Goal: Task Accomplishment & Management: Use online tool/utility

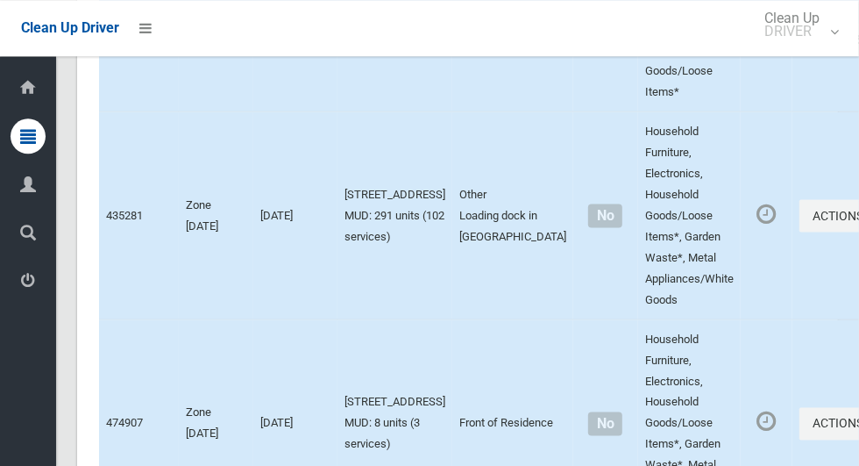
scroll to position [4748, 0]
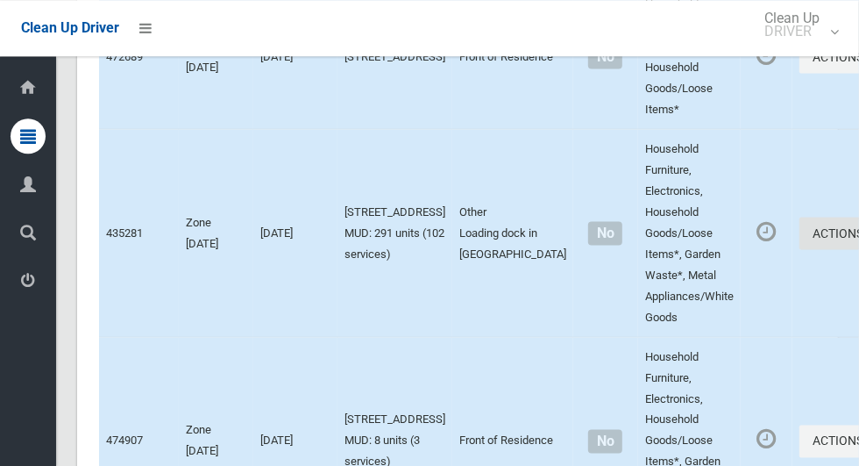
click at [800, 249] on button "Actions" at bounding box center [842, 233] width 84 height 32
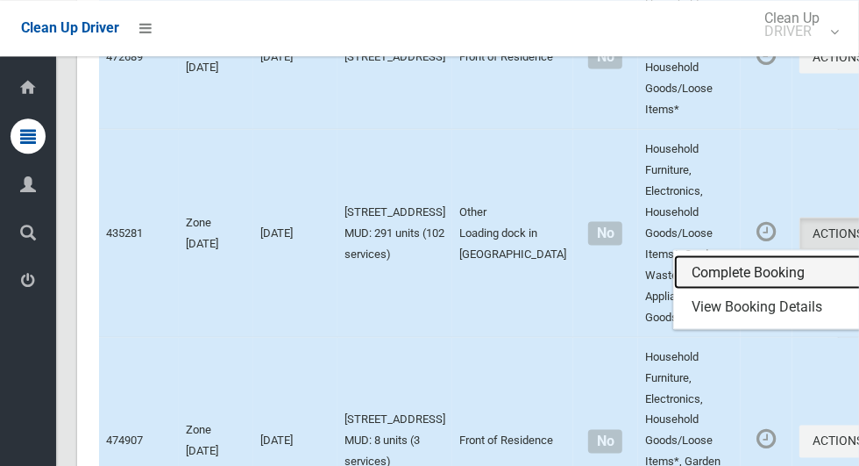
click at [704, 289] on link "Complete Booking" at bounding box center [778, 271] width 209 height 35
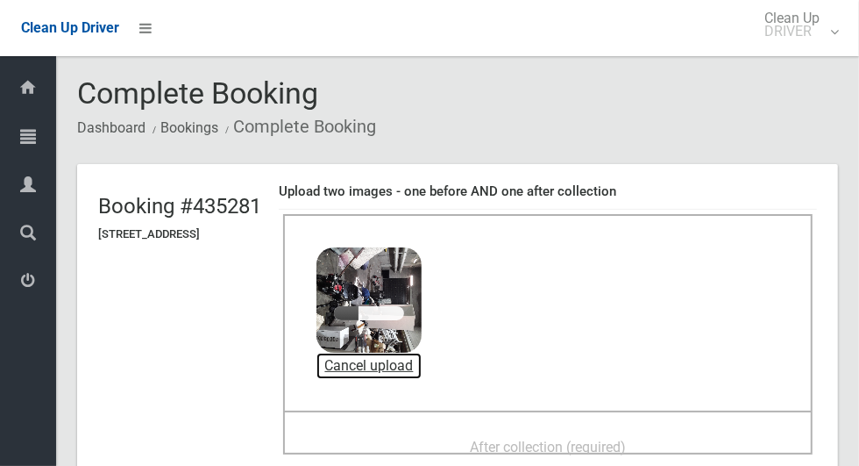
click at [422, 367] on link "Cancel upload" at bounding box center [369, 365] width 105 height 26
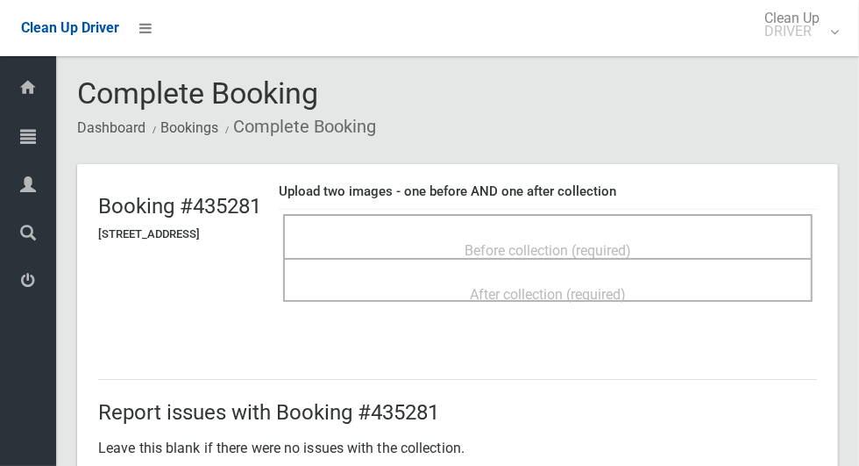
click at [550, 242] on span "Before collection (required)" at bounding box center [548, 250] width 167 height 17
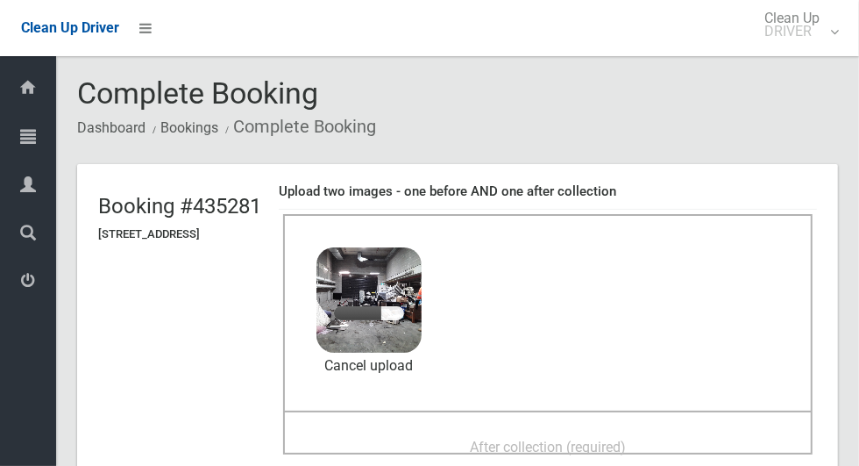
click at [24, 190] on icon at bounding box center [28, 184] width 16 height 35
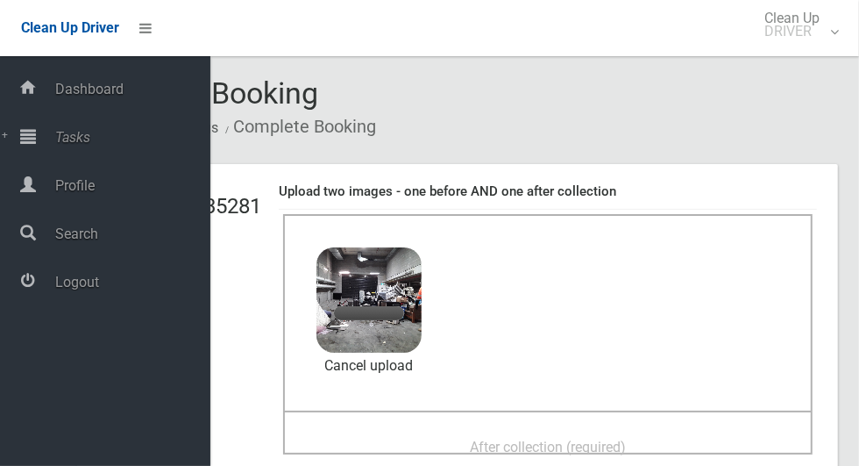
click at [740, 116] on ol "Dashboard Bookings Complete Booking" at bounding box center [457, 126] width 761 height 32
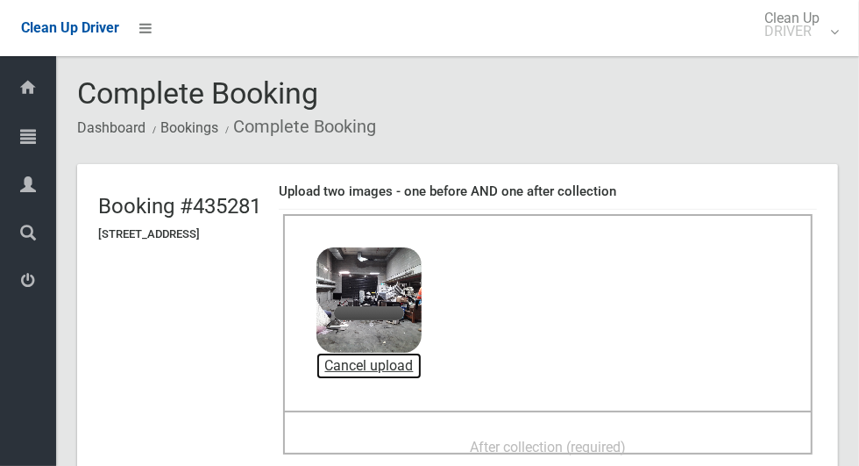
click at [422, 372] on link "Cancel upload" at bounding box center [369, 365] width 105 height 26
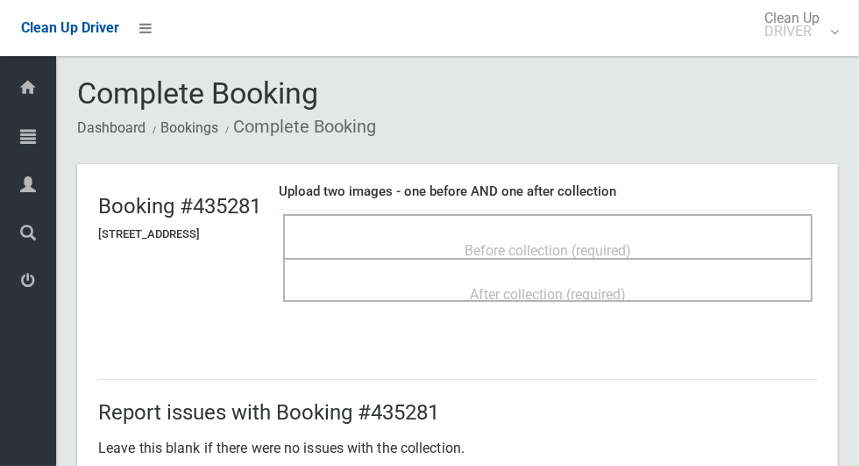
click at [541, 242] on span "Before collection (required)" at bounding box center [548, 250] width 167 height 17
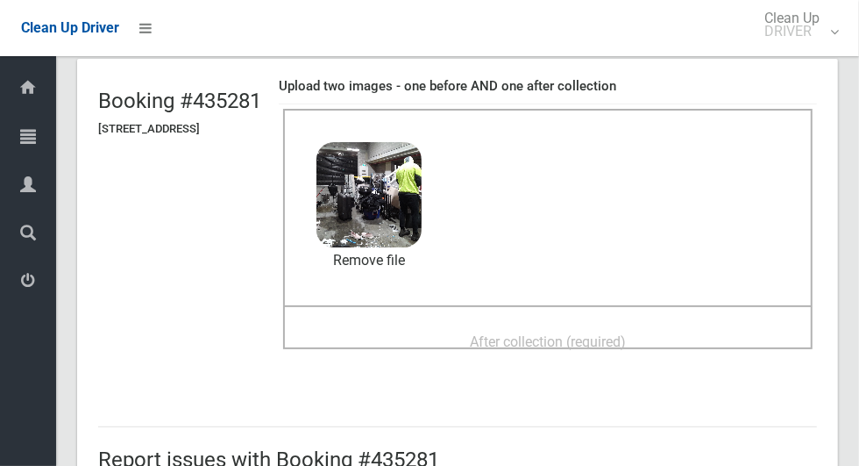
scroll to position [108, 0]
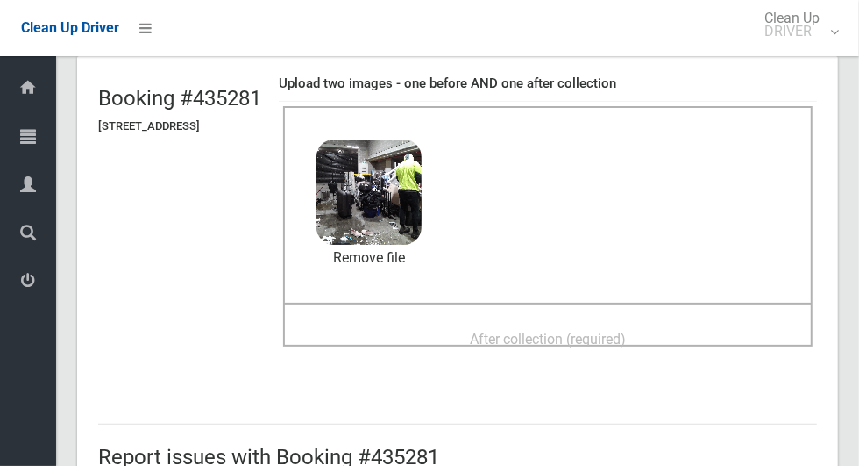
click at [623, 345] on span "After collection (required)" at bounding box center [548, 339] width 156 height 17
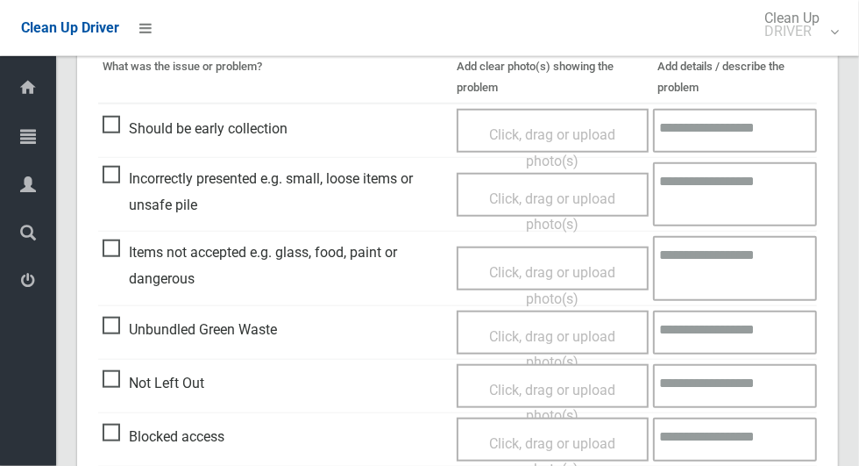
scroll to position [906, 0]
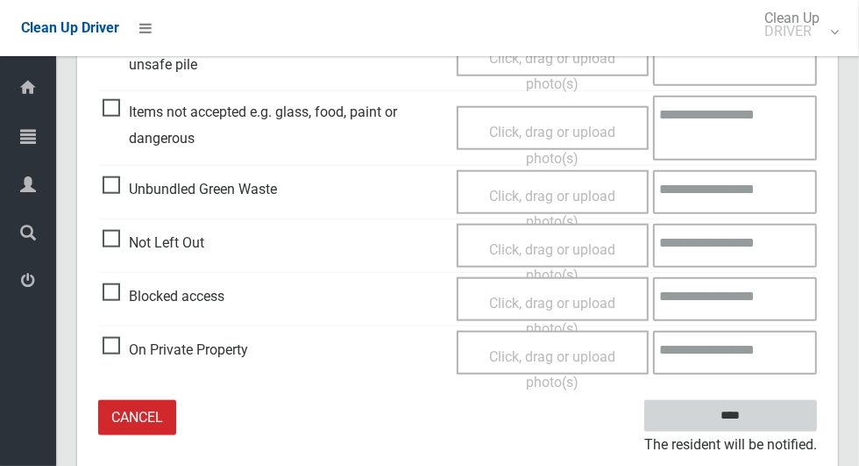
click at [761, 424] on input "****" at bounding box center [730, 416] width 173 height 32
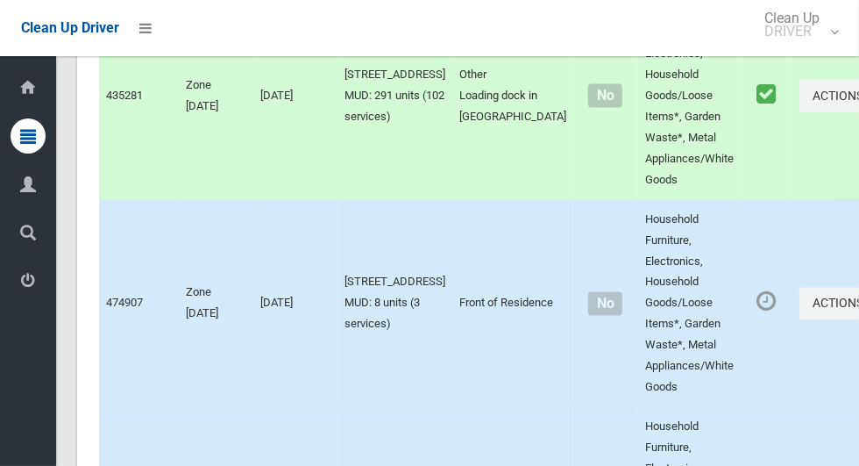
scroll to position [8917, 0]
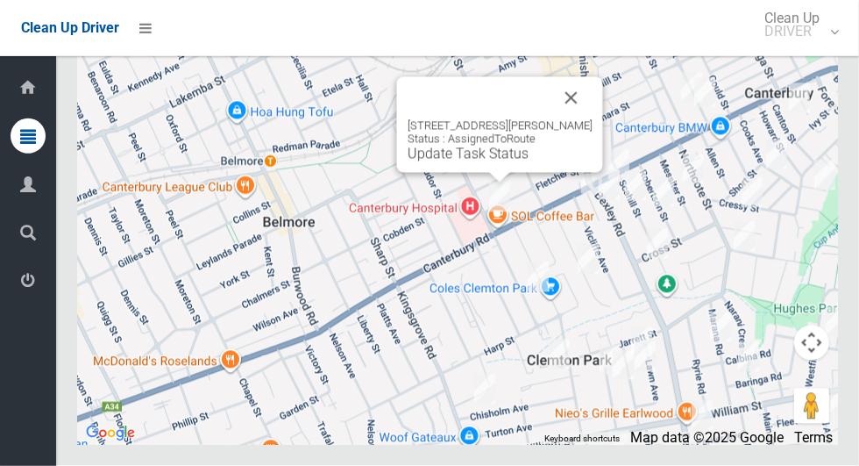
click at [580, 119] on button "Close" at bounding box center [572, 98] width 42 height 42
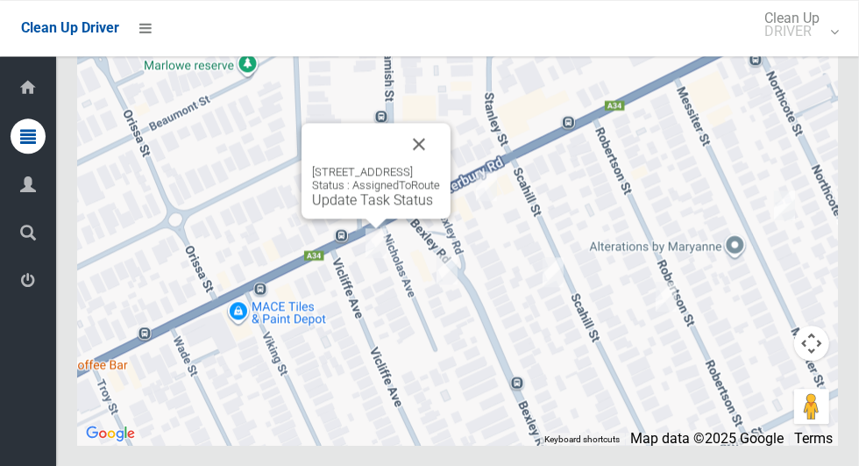
scroll to position [8806, 0]
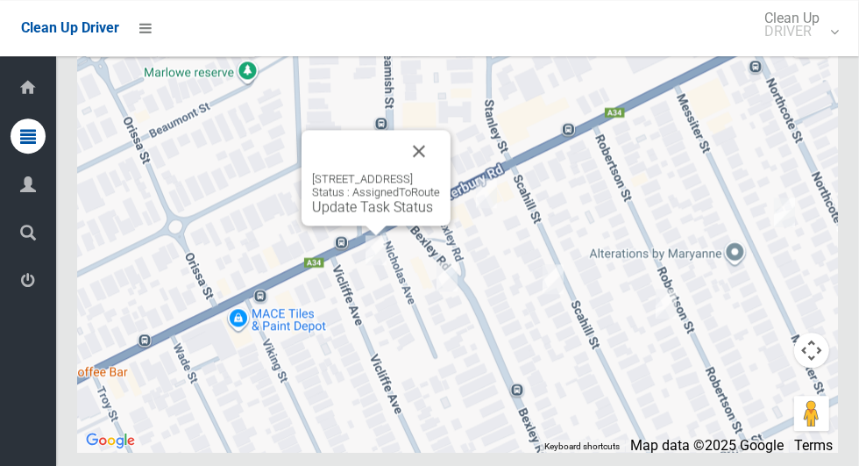
click at [440, 172] on button "Close" at bounding box center [419, 151] width 42 height 42
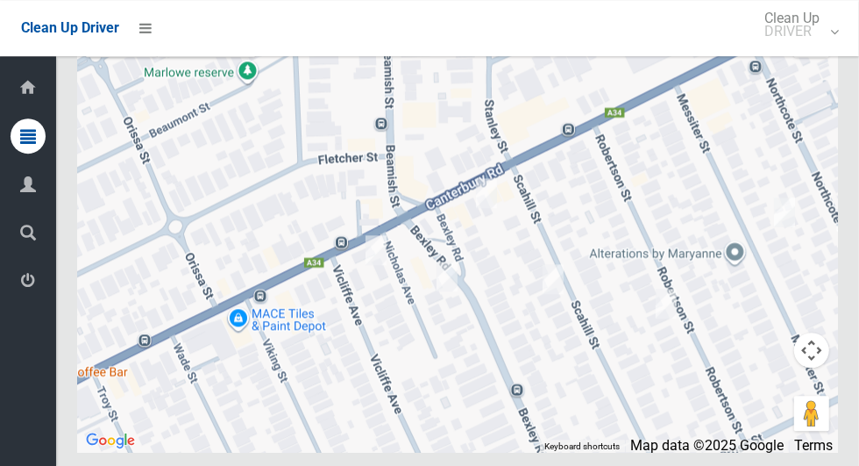
click at [566, 293] on div at bounding box center [457, 232] width 761 height 438
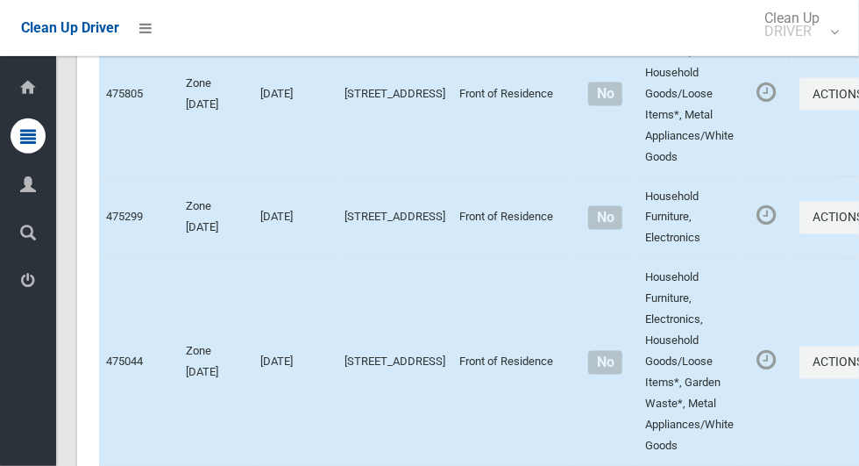
scroll to position [1508, 0]
click at [325, 50] on div "Clean Up Driver Clean Up DRIVER Logout" at bounding box center [429, 28] width 859 height 56
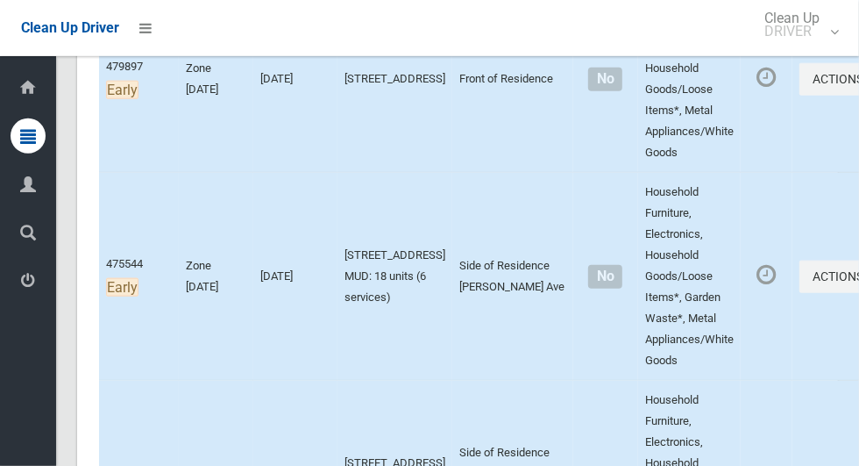
scroll to position [932, 0]
click at [800, 293] on button "Actions" at bounding box center [842, 276] width 84 height 32
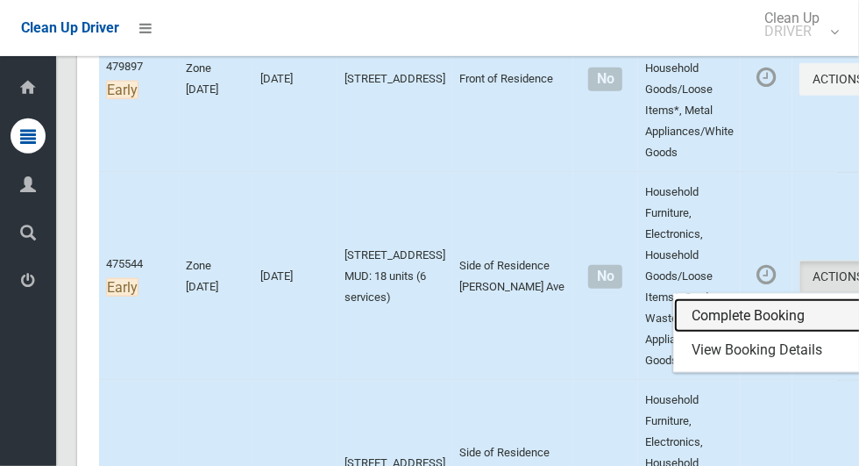
click at [692, 333] on link "Complete Booking" at bounding box center [778, 315] width 209 height 35
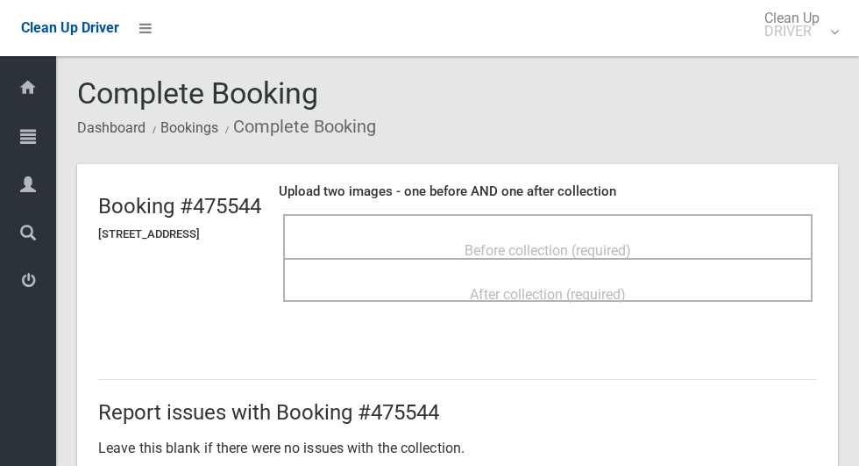
click at [524, 242] on span "Before collection (required)" at bounding box center [548, 250] width 167 height 17
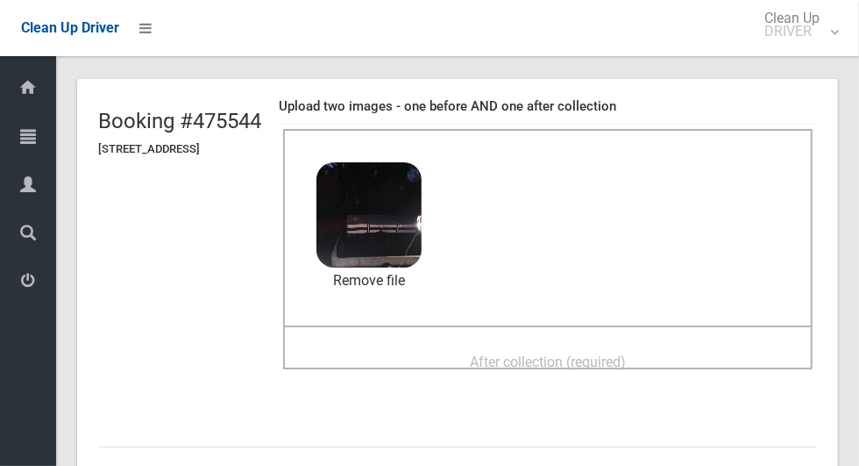
scroll to position [117, 0]
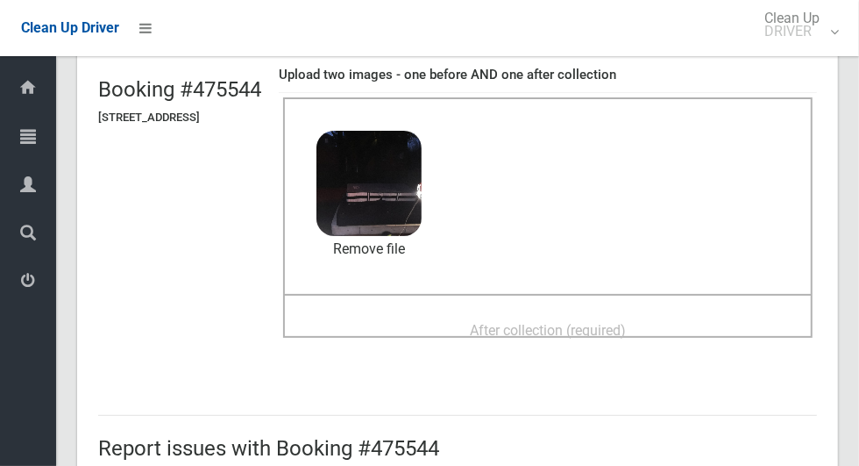
click at [626, 322] on span "After collection (required)" at bounding box center [548, 330] width 156 height 17
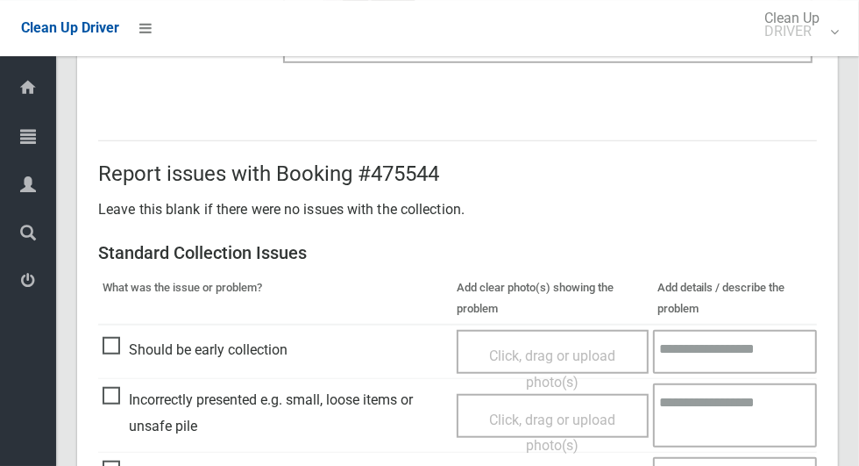
scroll to position [906, 0]
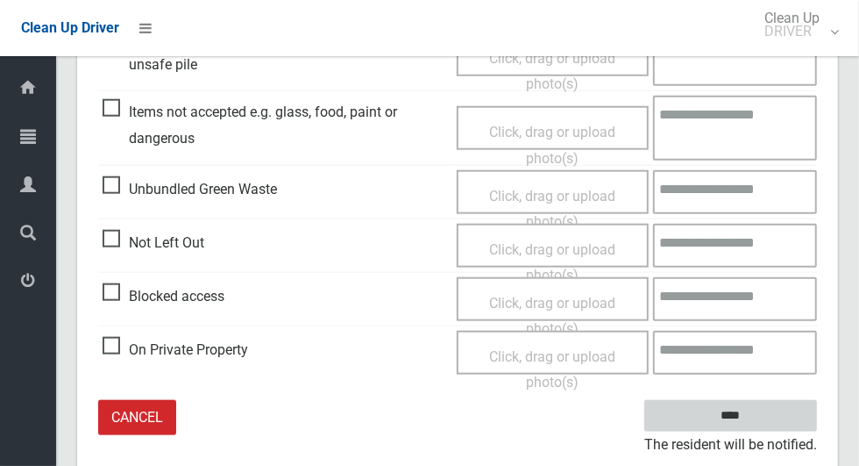
click at [737, 413] on input "****" at bounding box center [730, 416] width 173 height 32
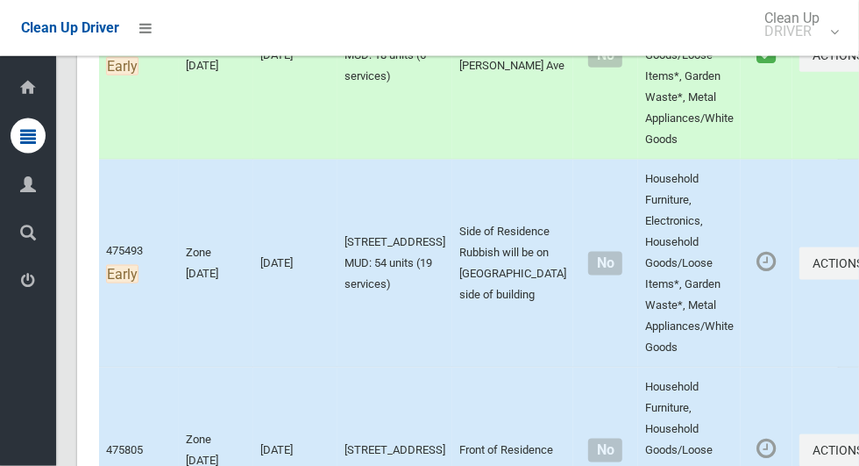
scroll to position [1164, 0]
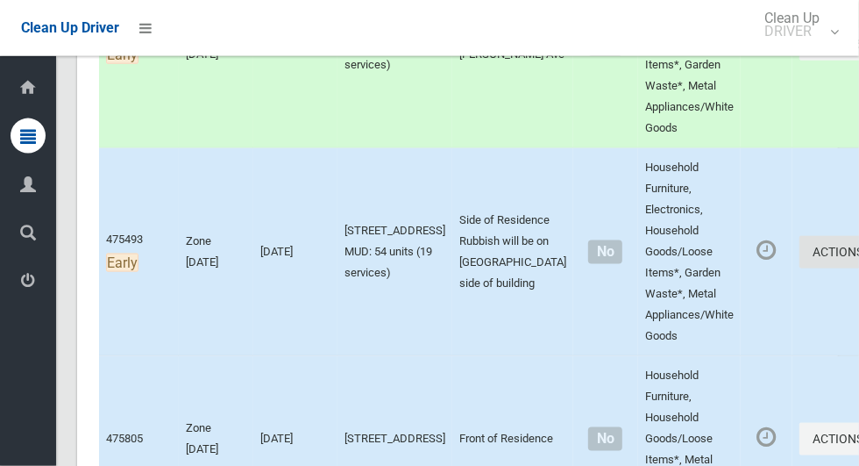
click at [858, 258] on icon "button" at bounding box center [867, 252] width 7 height 12
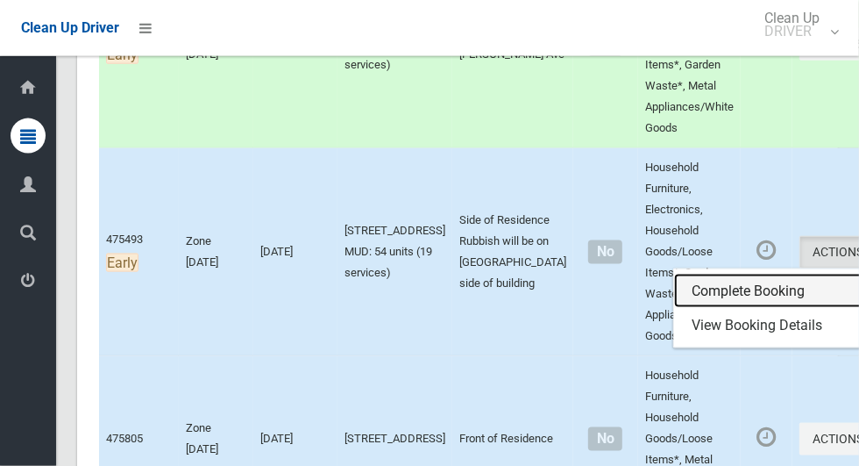
click at [706, 309] on link "Complete Booking" at bounding box center [778, 291] width 209 height 35
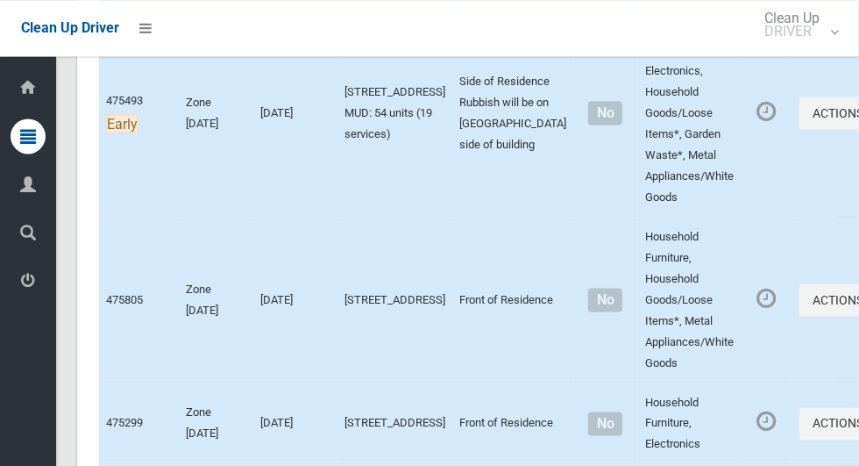
scroll to position [1301, 0]
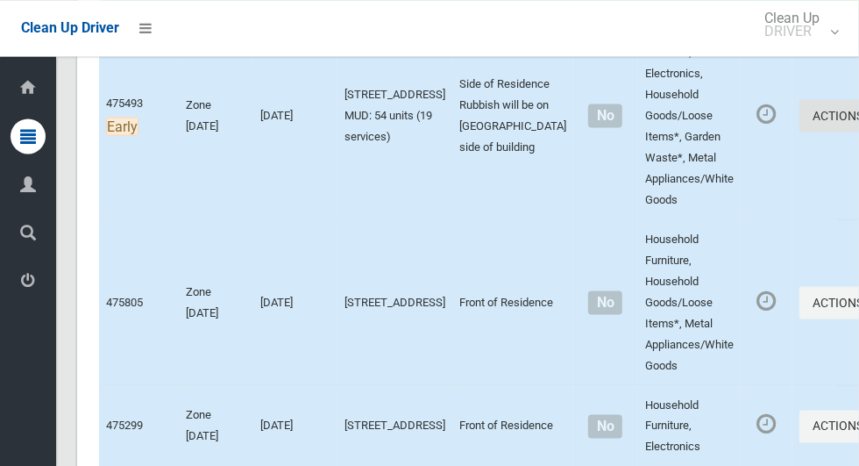
click at [800, 132] on button "Actions" at bounding box center [842, 115] width 84 height 32
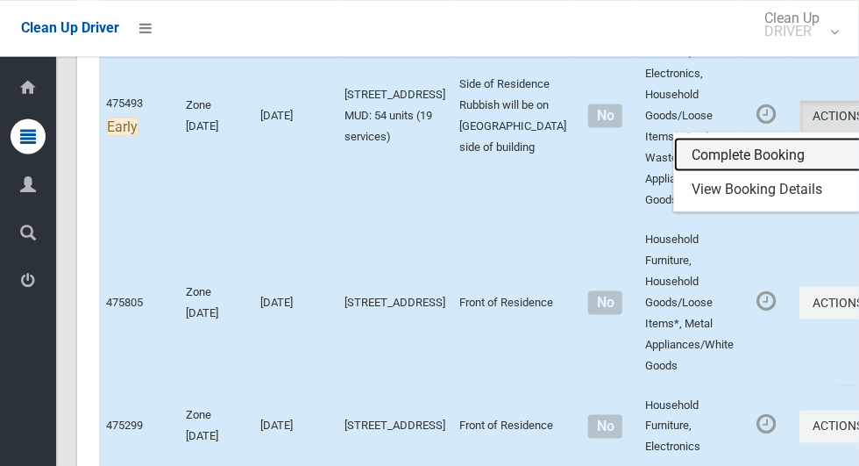
click at [684, 172] on link "Complete Booking" at bounding box center [778, 154] width 209 height 35
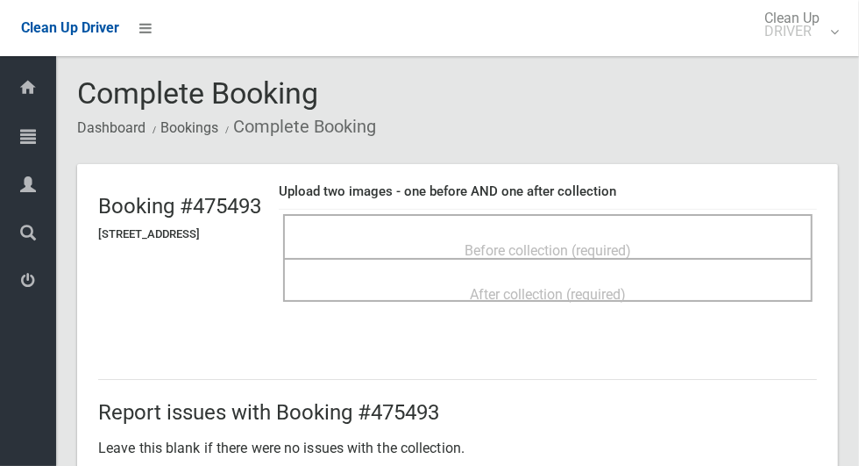
click at [662, 233] on div "Before collection (required)" at bounding box center [548, 249] width 491 height 32
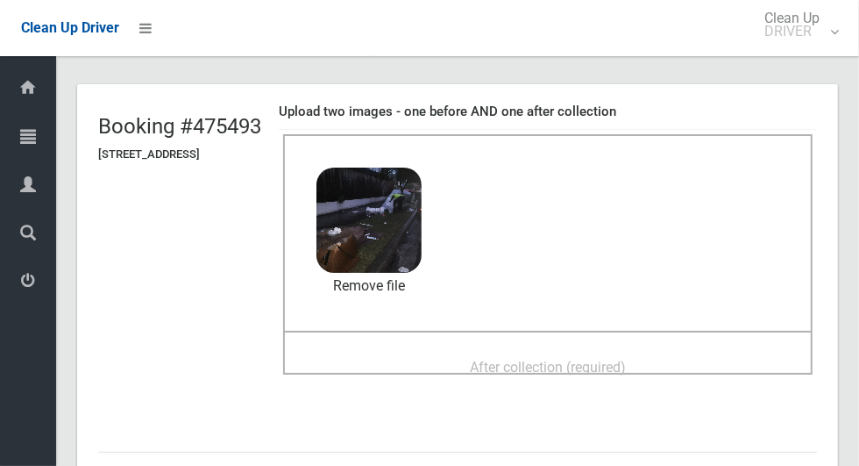
scroll to position [111, 0]
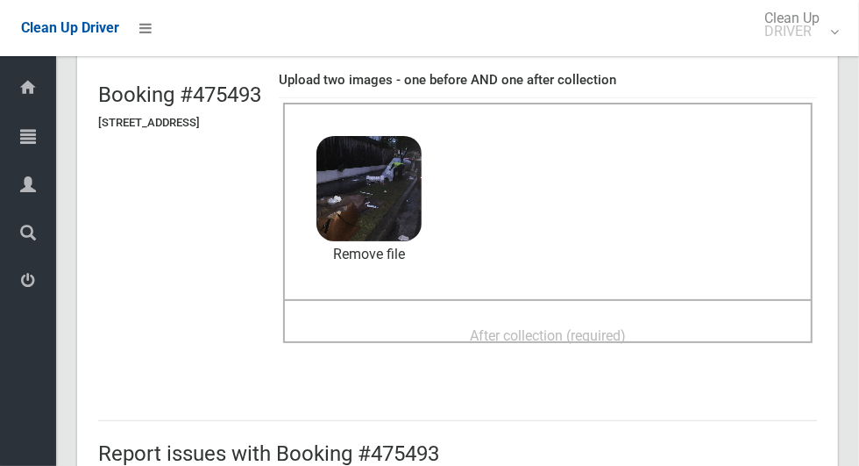
click at [582, 329] on span "After collection (required)" at bounding box center [548, 335] width 156 height 17
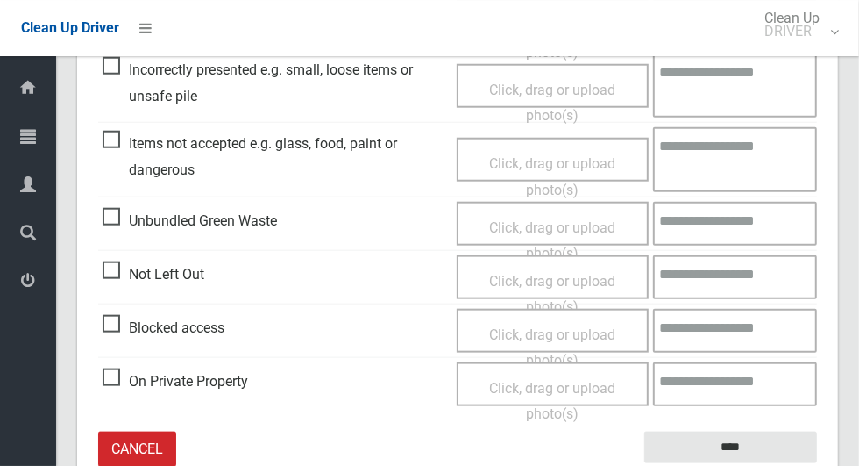
scroll to position [906, 0]
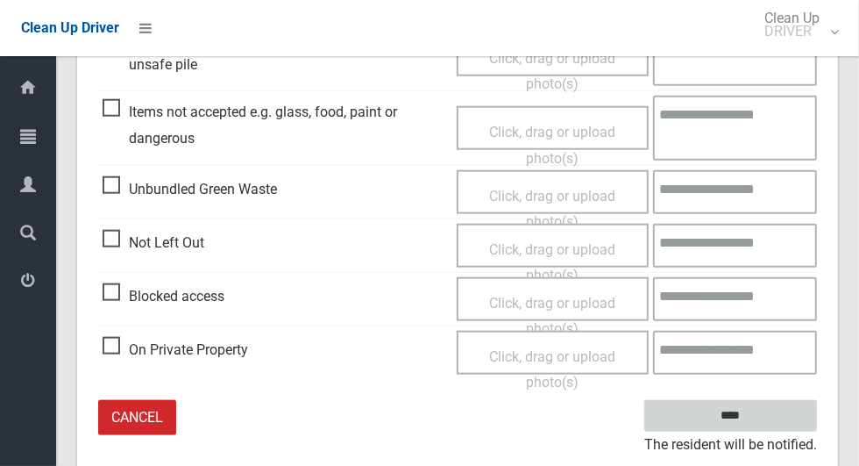
click at [761, 422] on input "****" at bounding box center [730, 416] width 173 height 32
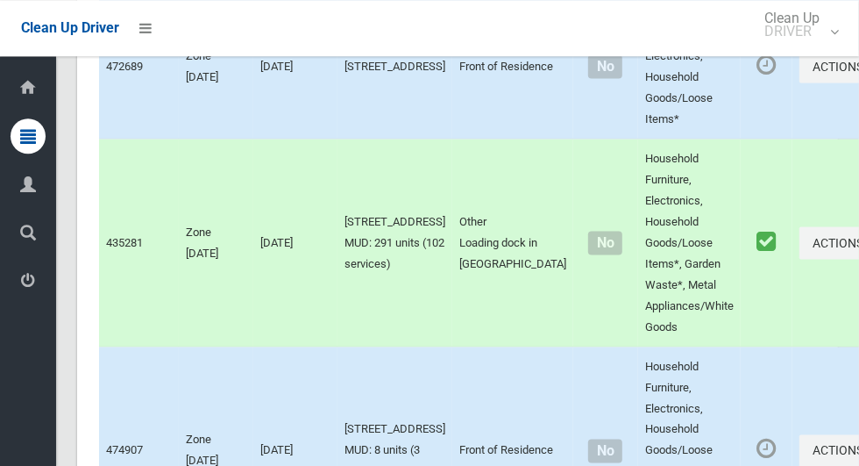
scroll to position [8917, 0]
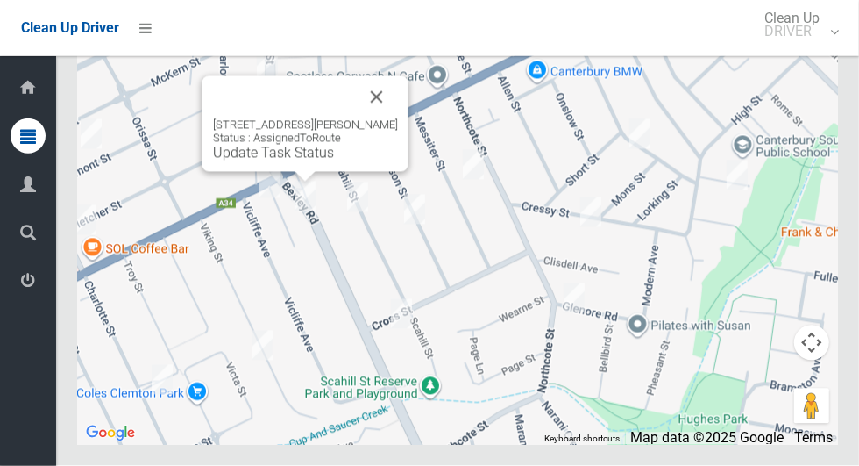
click at [374, 118] on button "Close" at bounding box center [377, 97] width 42 height 42
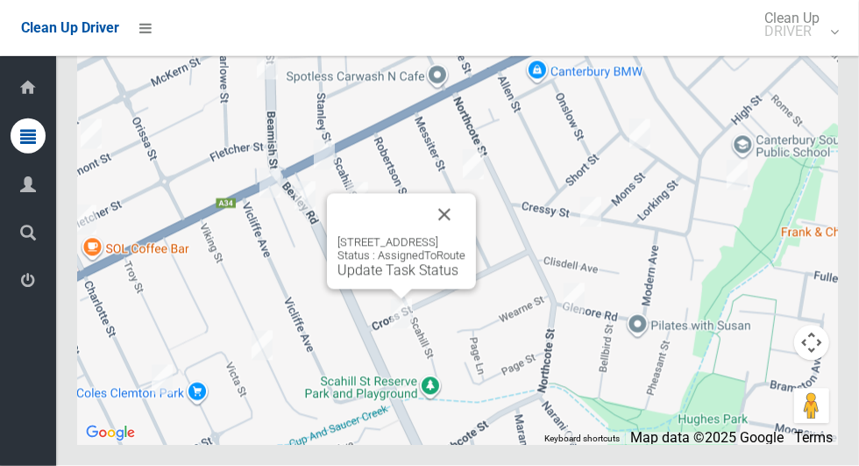
click at [466, 236] on button "Close" at bounding box center [445, 215] width 42 height 42
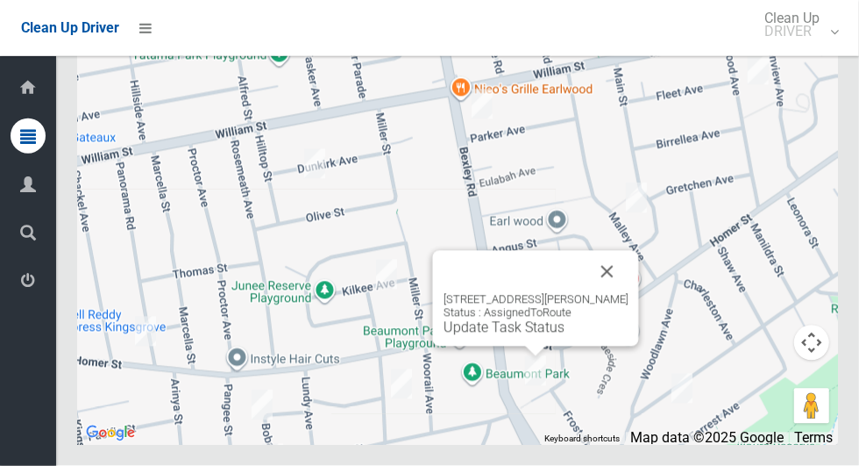
click at [628, 293] on button "Close" at bounding box center [608, 272] width 42 height 42
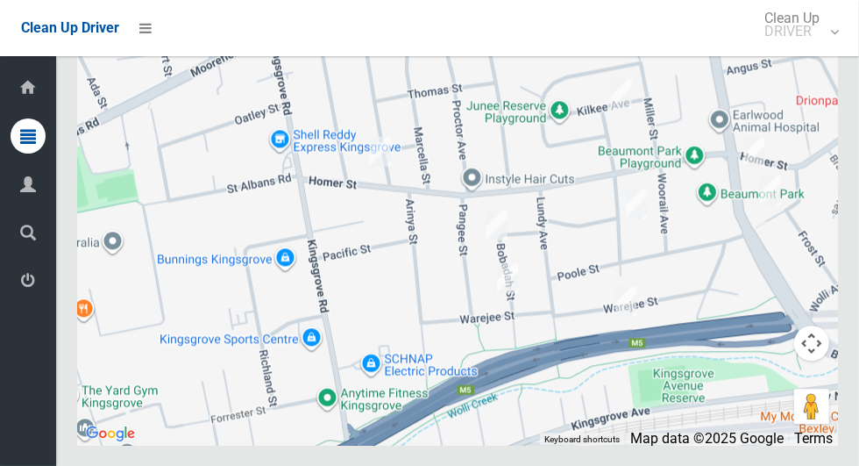
scroll to position [8906, 0]
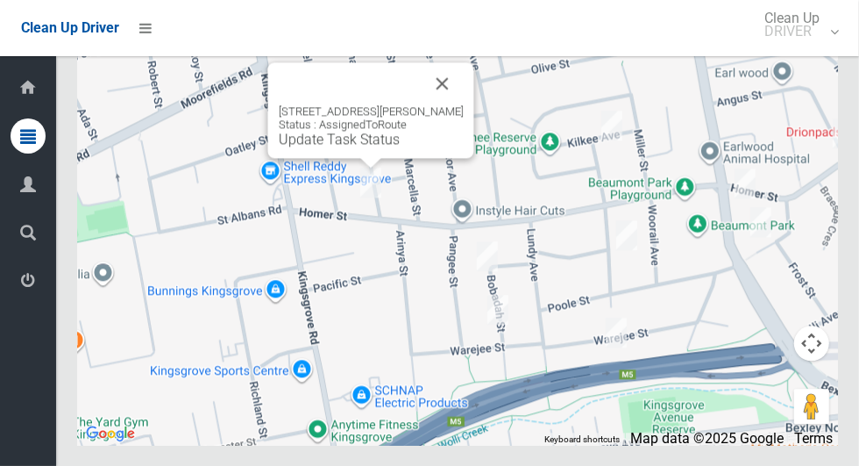
click at [464, 104] on button "Close" at bounding box center [443, 83] width 42 height 42
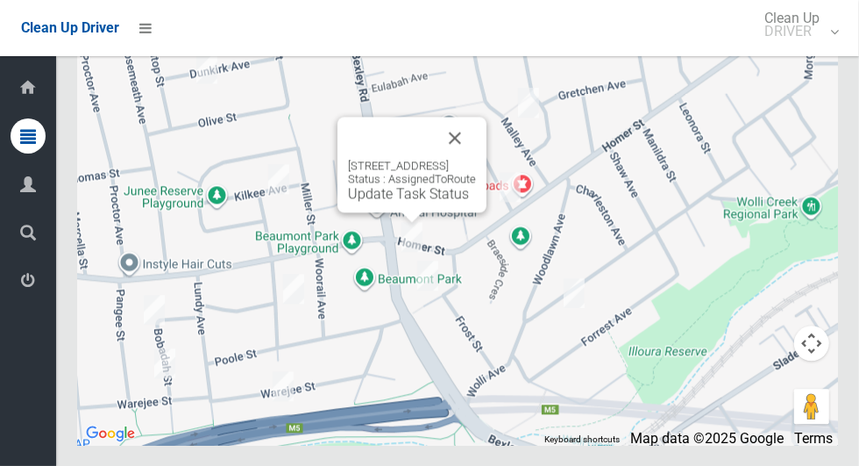
click at [476, 159] on button "Close" at bounding box center [455, 138] width 42 height 42
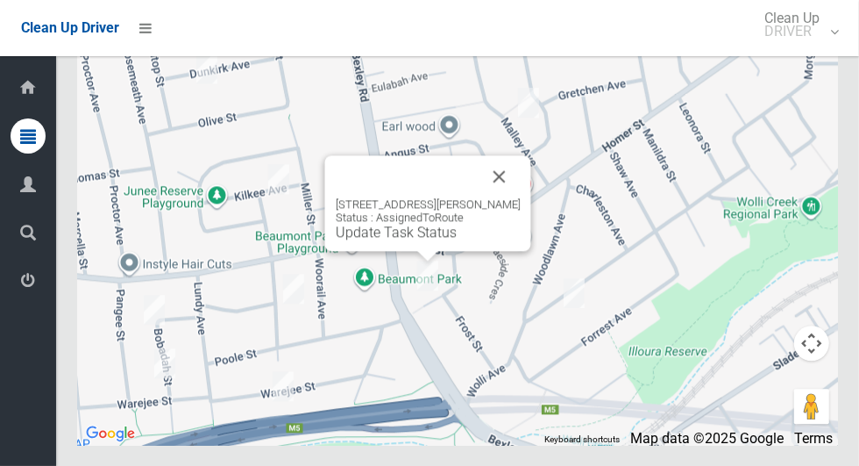
click at [521, 197] on button "Close" at bounding box center [500, 176] width 42 height 42
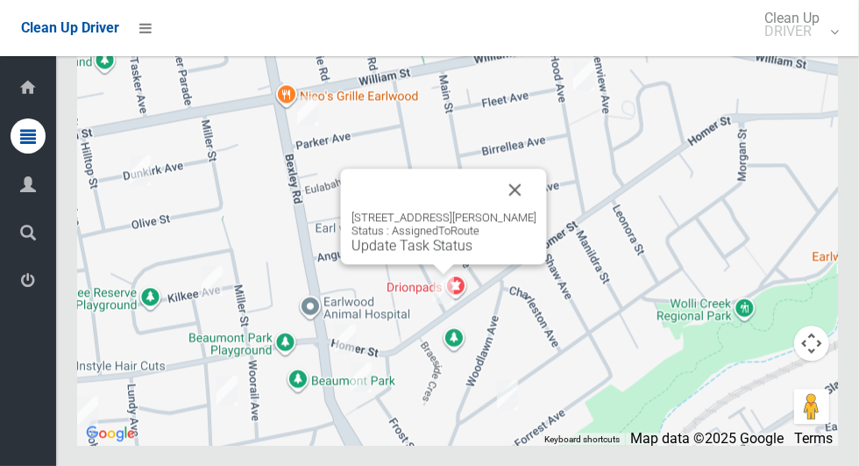
click at [527, 210] on button "Close" at bounding box center [516, 189] width 42 height 42
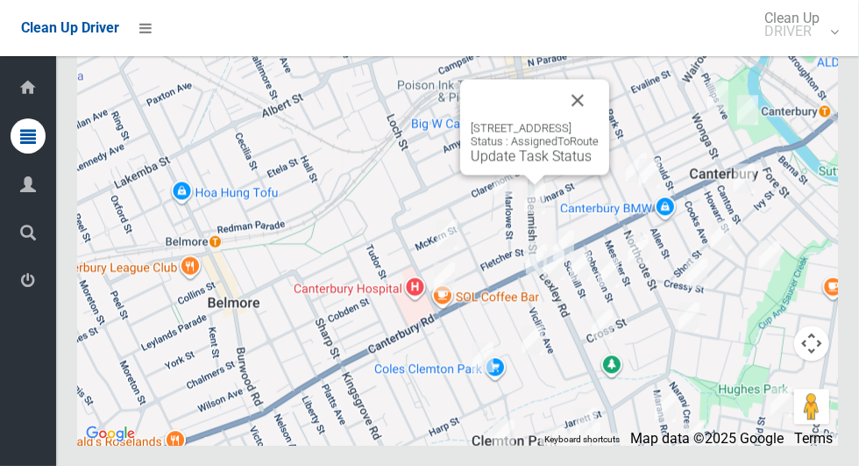
click at [599, 121] on button "Close" at bounding box center [578, 100] width 42 height 42
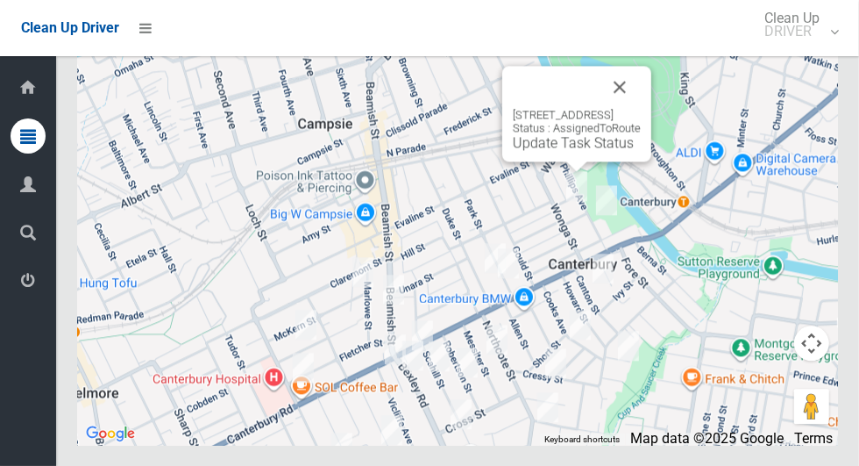
click at [641, 108] on button "Close" at bounding box center [620, 87] width 42 height 42
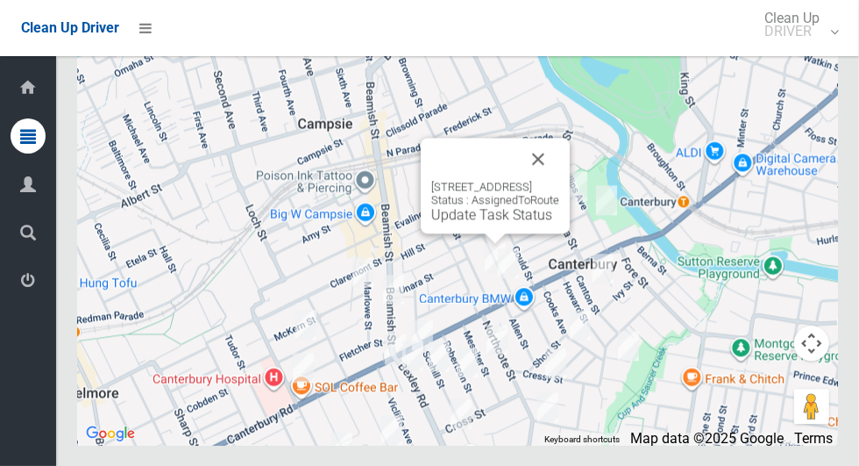
click at [559, 180] on button "Close" at bounding box center [538, 159] width 42 height 42
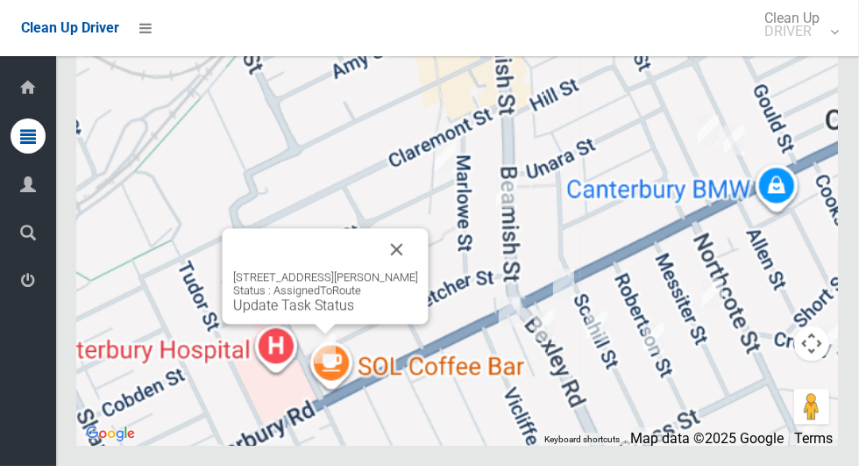
click at [418, 270] on button "Close" at bounding box center [397, 249] width 42 height 42
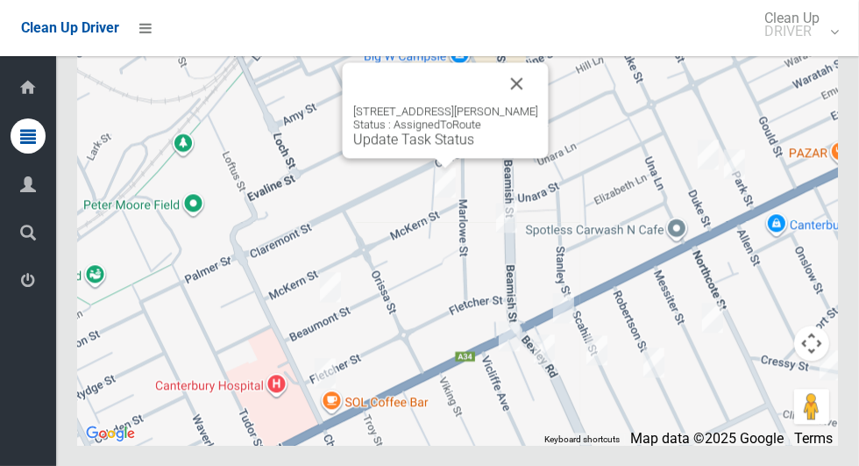
click at [517, 104] on button "Close" at bounding box center [517, 83] width 42 height 42
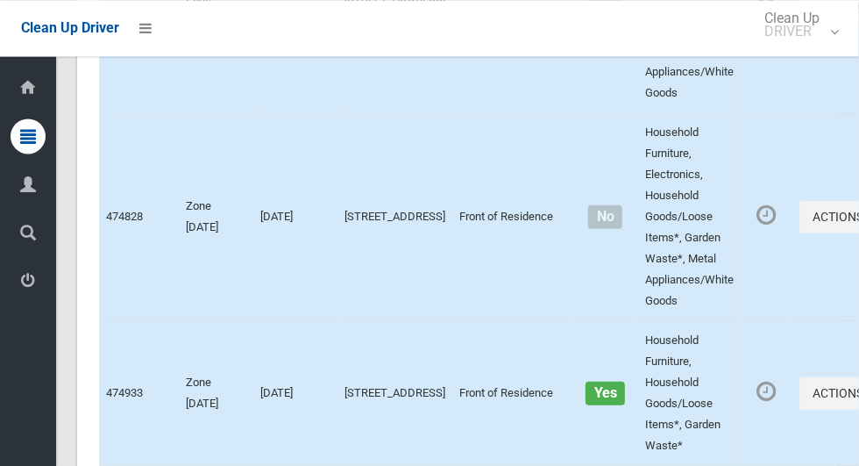
scroll to position [7420, 0]
click at [800, 234] on button "Actions" at bounding box center [842, 218] width 84 height 32
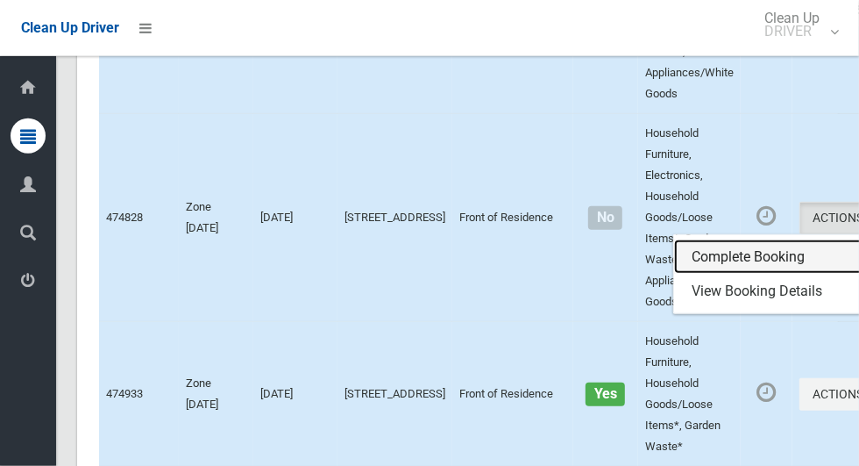
click at [705, 274] on link "Complete Booking" at bounding box center [778, 256] width 209 height 35
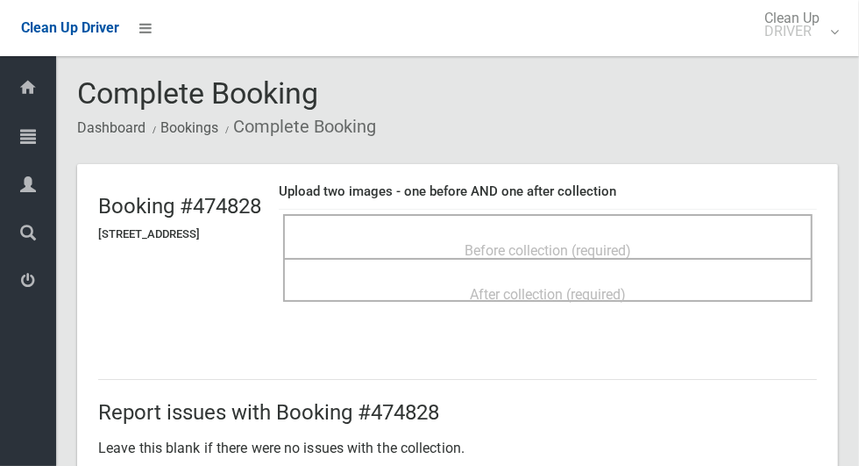
click at [631, 242] on span "Before collection (required)" at bounding box center [548, 250] width 167 height 17
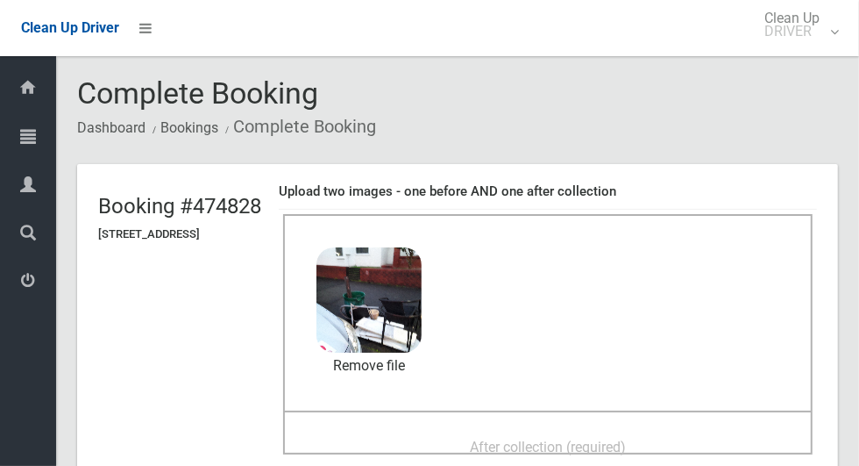
click at [626, 441] on span "After collection (required)" at bounding box center [548, 446] width 156 height 17
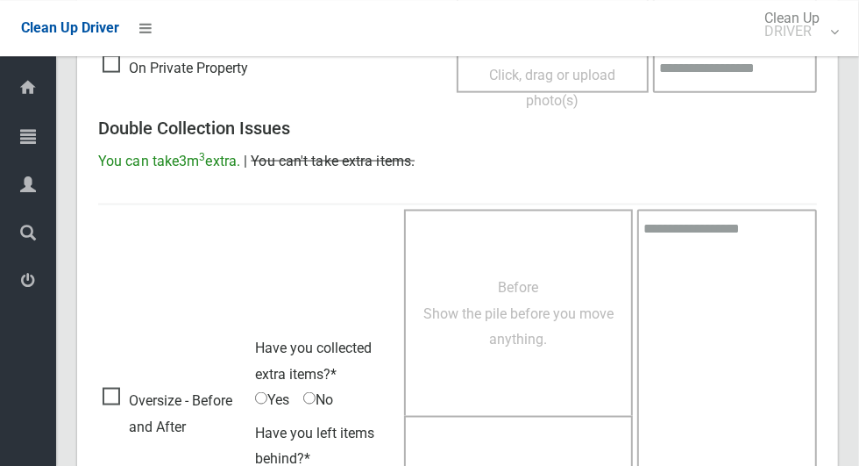
scroll to position [1435, 0]
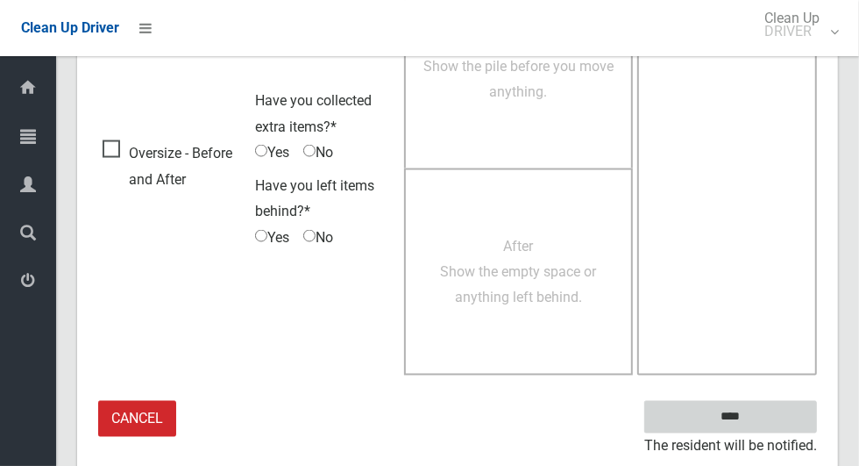
click at [767, 419] on input "****" at bounding box center [730, 417] width 173 height 32
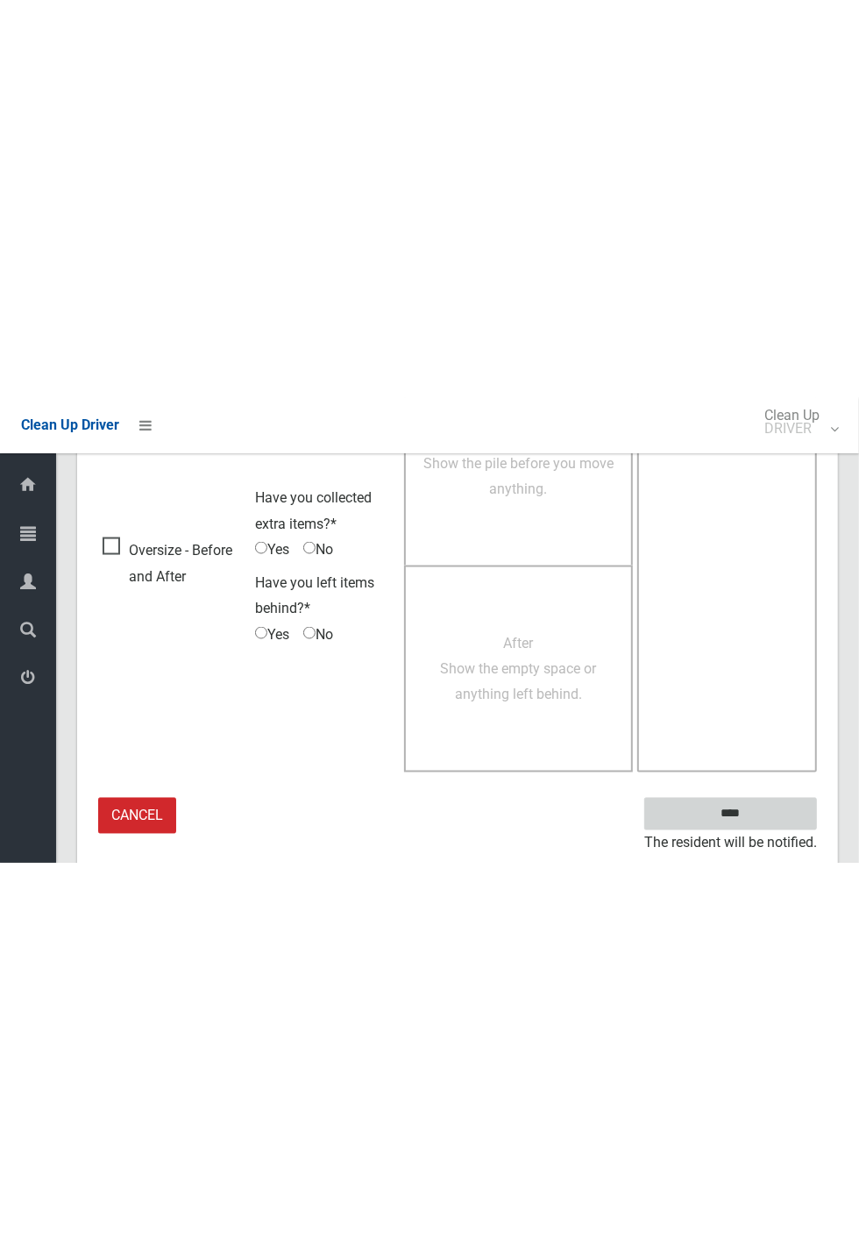
scroll to position [690, 0]
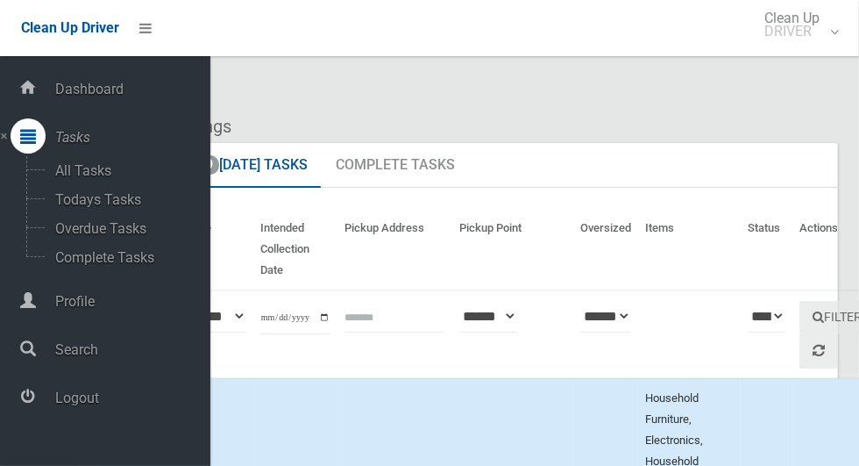
click at [659, 110] on ol "Dashboard Bookings" at bounding box center [457, 126] width 761 height 32
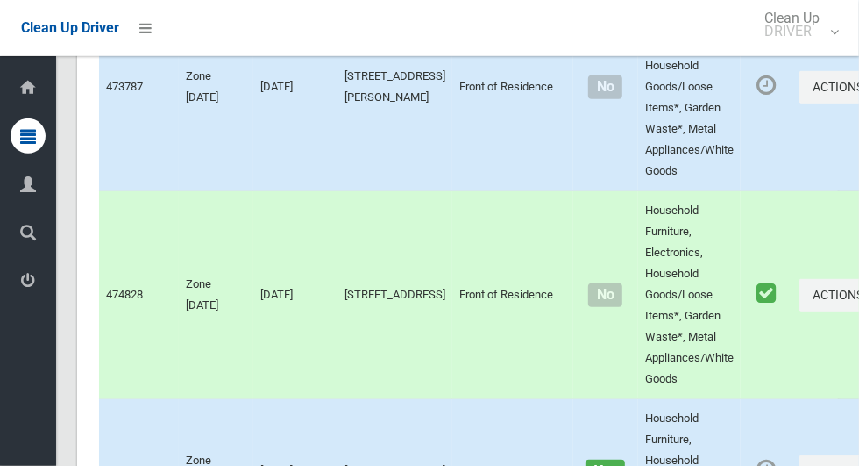
scroll to position [7344, 0]
click at [804, 103] on button "Actions" at bounding box center [842, 86] width 84 height 32
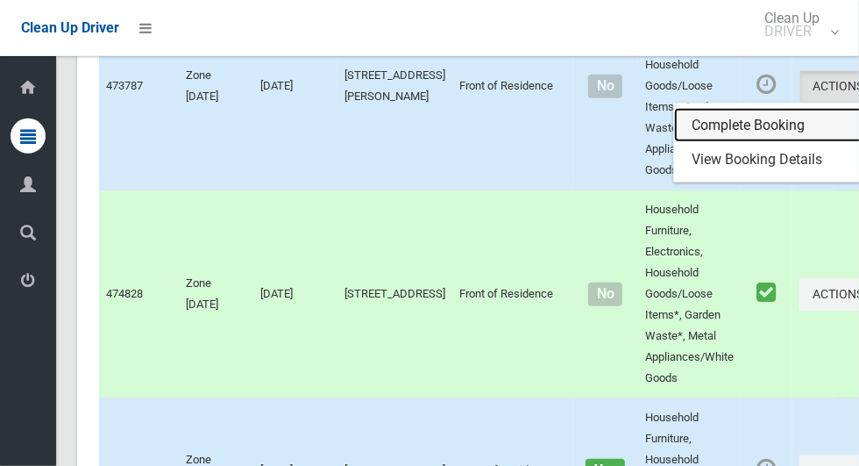
click at [721, 143] on link "Complete Booking" at bounding box center [778, 125] width 209 height 35
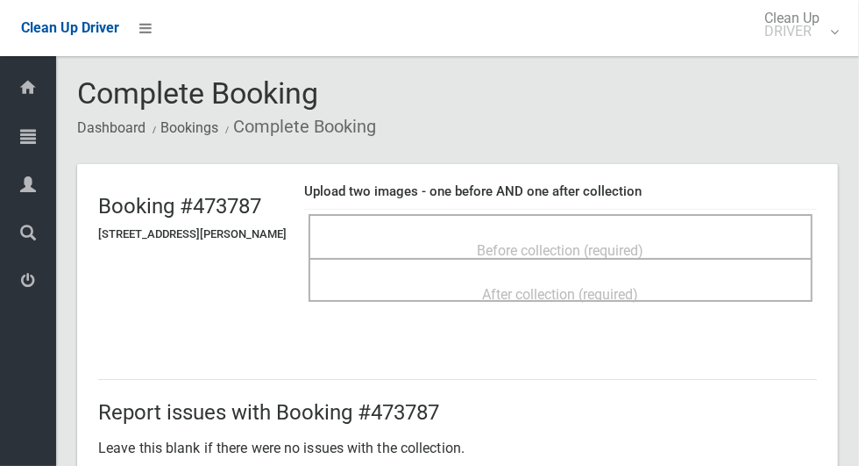
click at [680, 237] on div "Before collection (required)" at bounding box center [561, 249] width 466 height 32
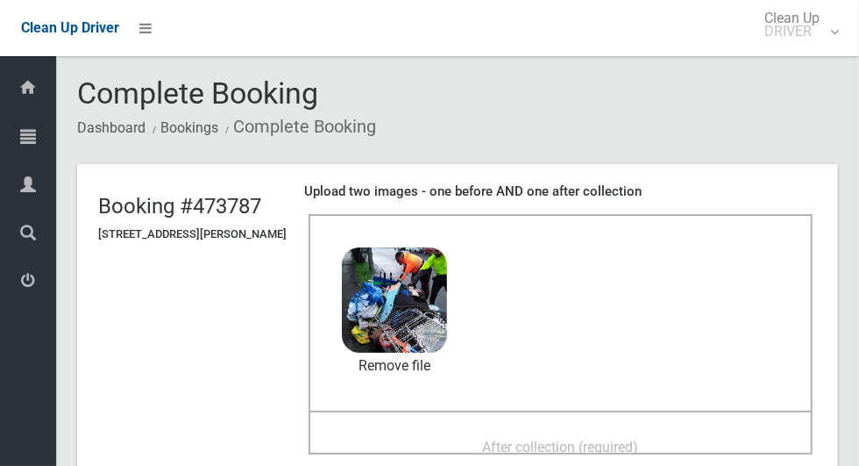
click at [621, 440] on span "After collection (required)" at bounding box center [561, 446] width 156 height 17
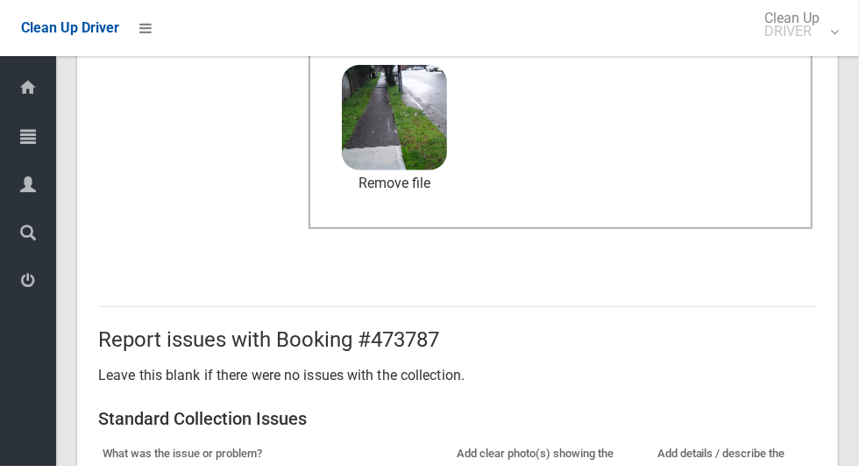
scroll to position [1435, 0]
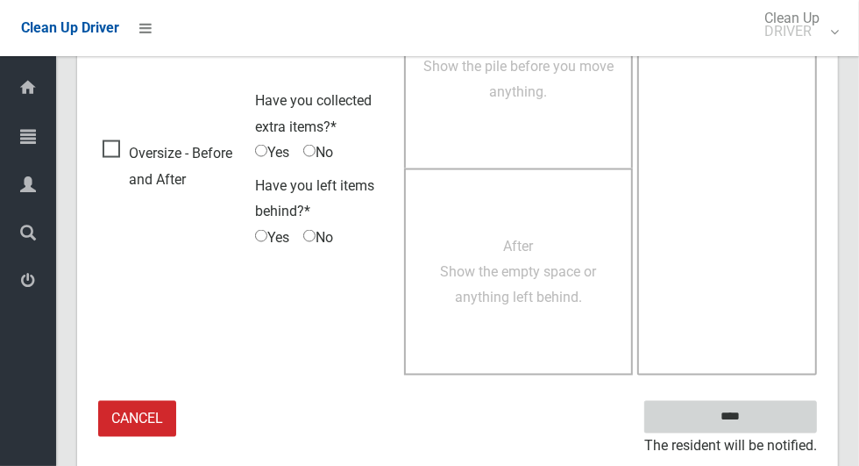
click at [761, 426] on input "****" at bounding box center [730, 417] width 173 height 32
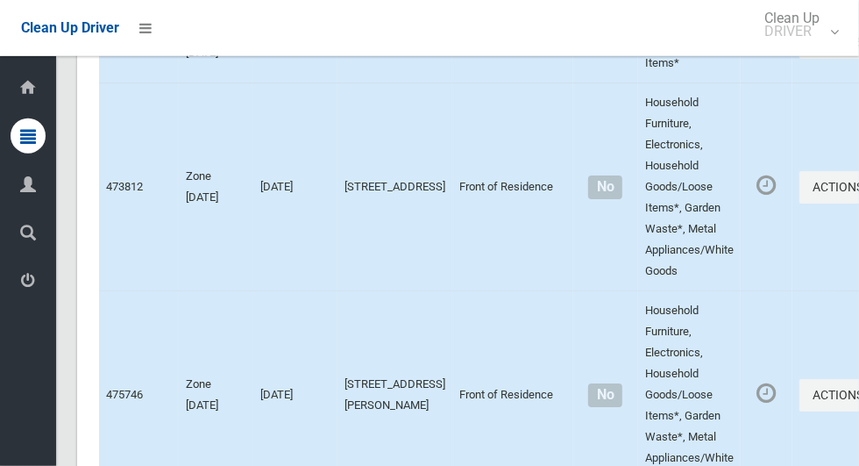
scroll to position [6819, 0]
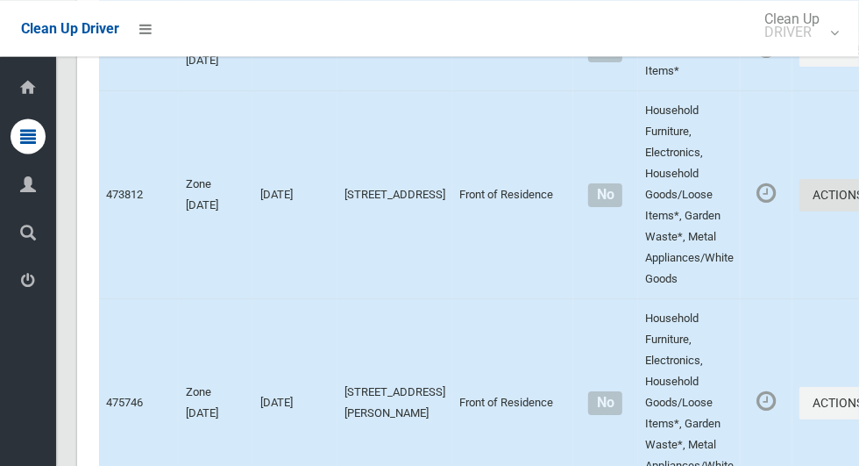
click at [858, 201] on icon "button" at bounding box center [867, 195] width 7 height 12
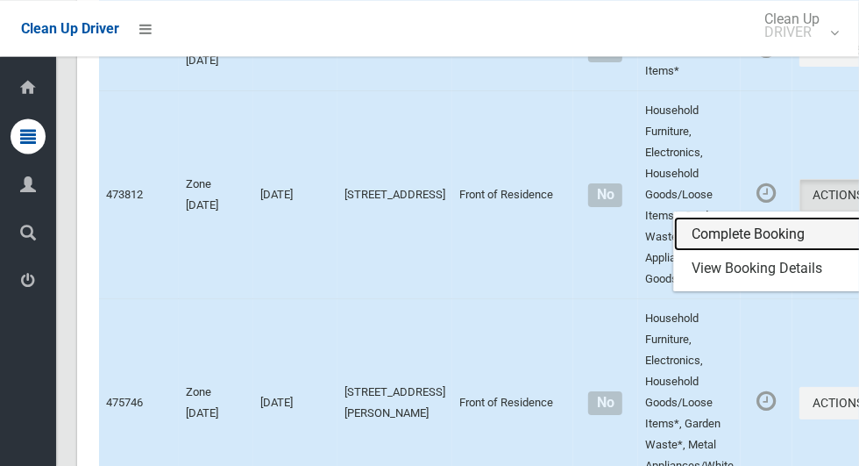
click at [693, 252] on link "Complete Booking" at bounding box center [778, 234] width 209 height 35
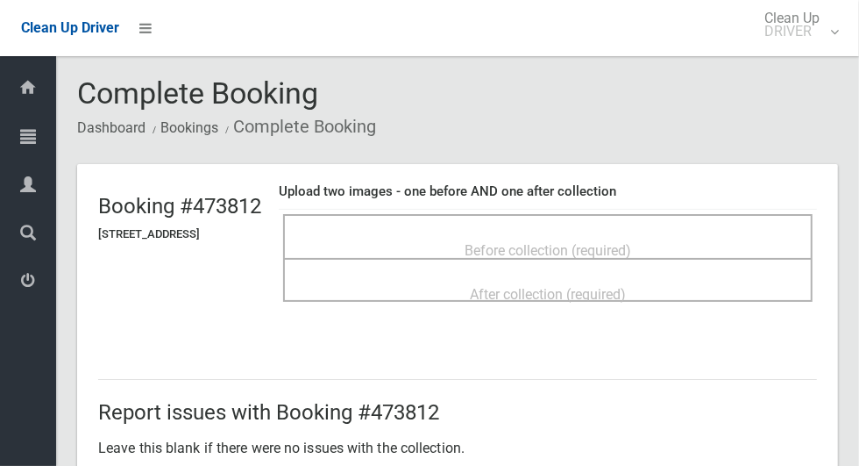
click at [631, 242] on span "Before collection (required)" at bounding box center [548, 250] width 167 height 17
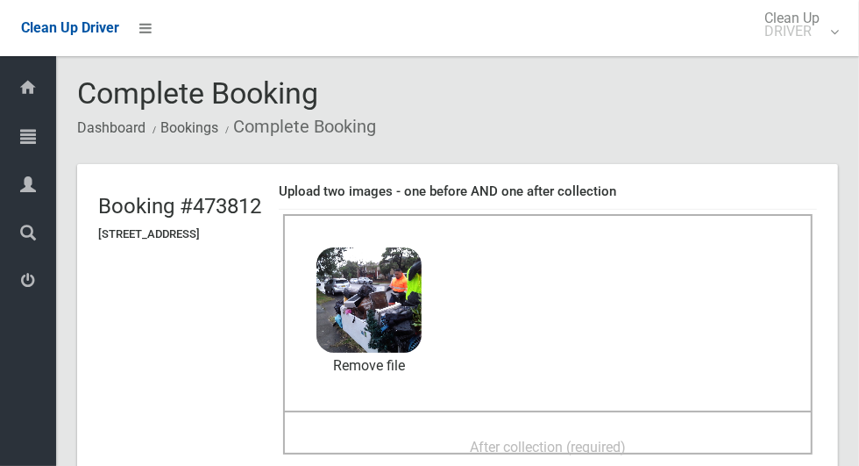
click at [626, 452] on span "After collection (required)" at bounding box center [548, 446] width 156 height 17
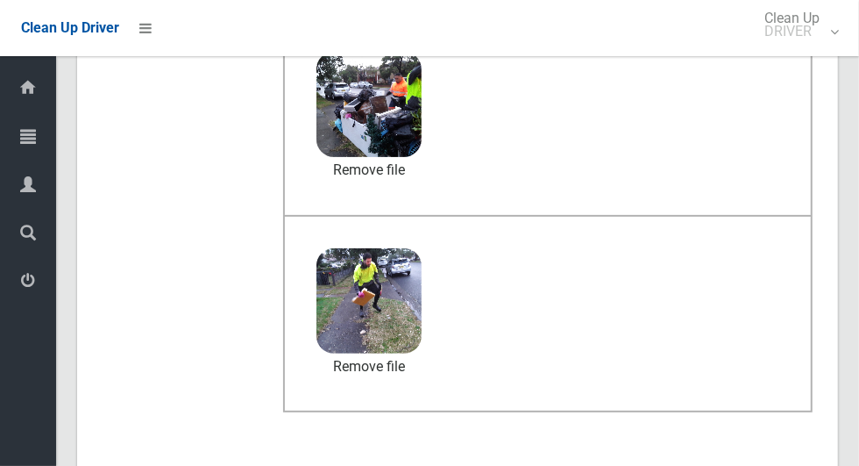
scroll to position [1435, 0]
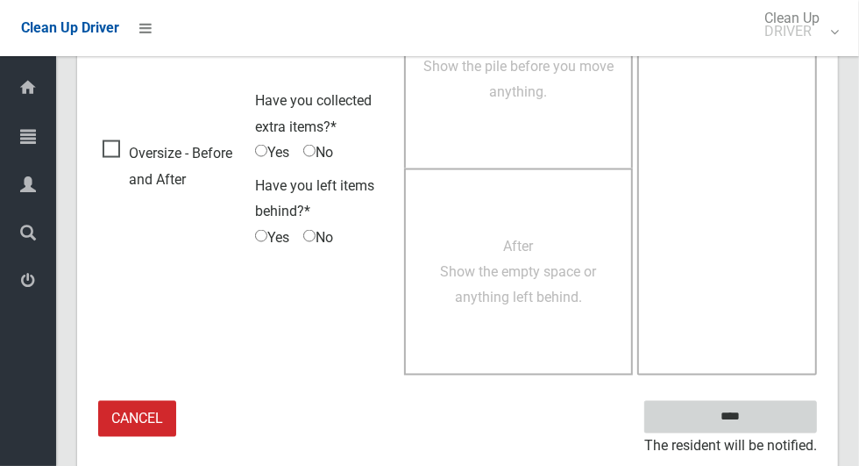
click at [727, 417] on input "****" at bounding box center [730, 417] width 173 height 32
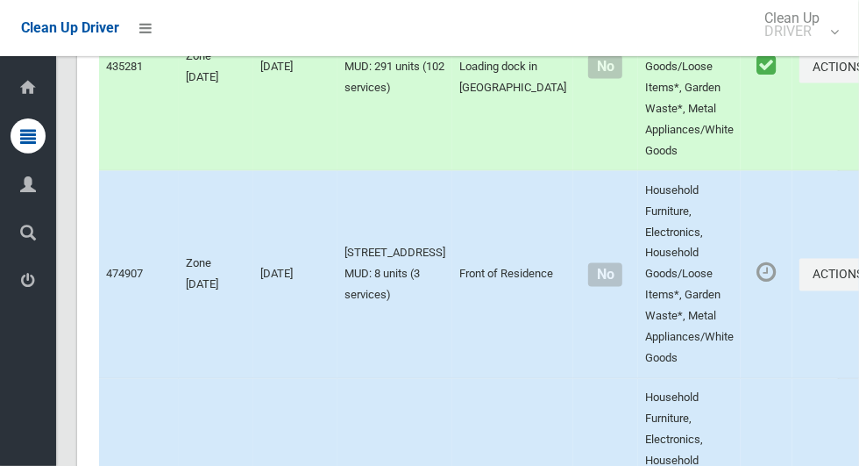
scroll to position [8917, 0]
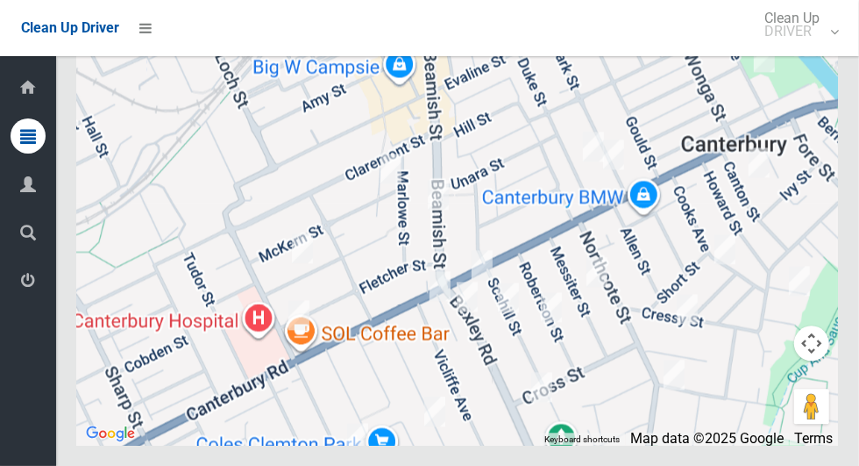
click at [367, 363] on div at bounding box center [457, 225] width 761 height 438
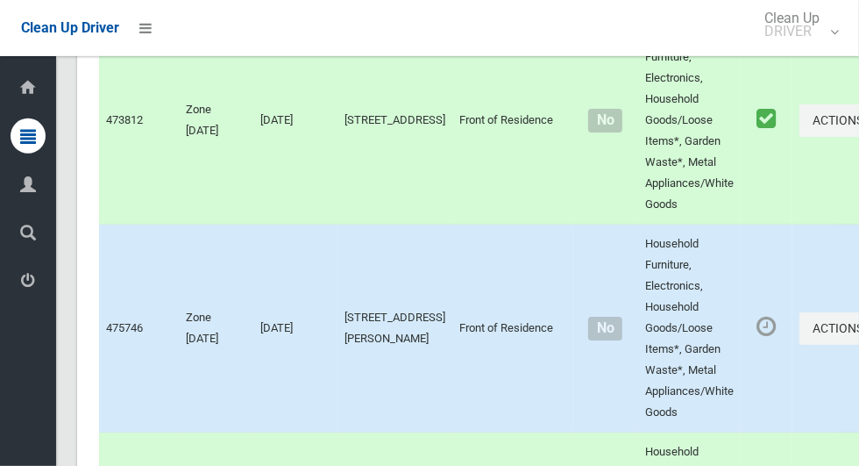
scroll to position [6895, 0]
click at [800, 344] on button "Actions" at bounding box center [842, 327] width 84 height 32
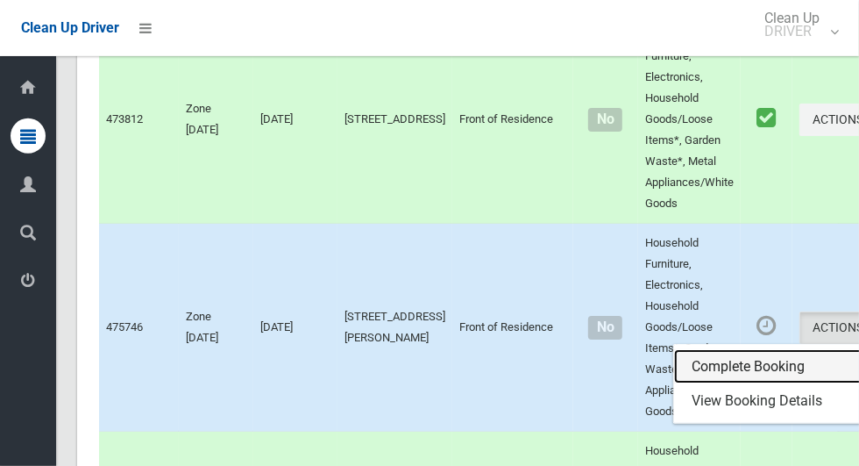
click at [713, 384] on link "Complete Booking" at bounding box center [778, 366] width 209 height 35
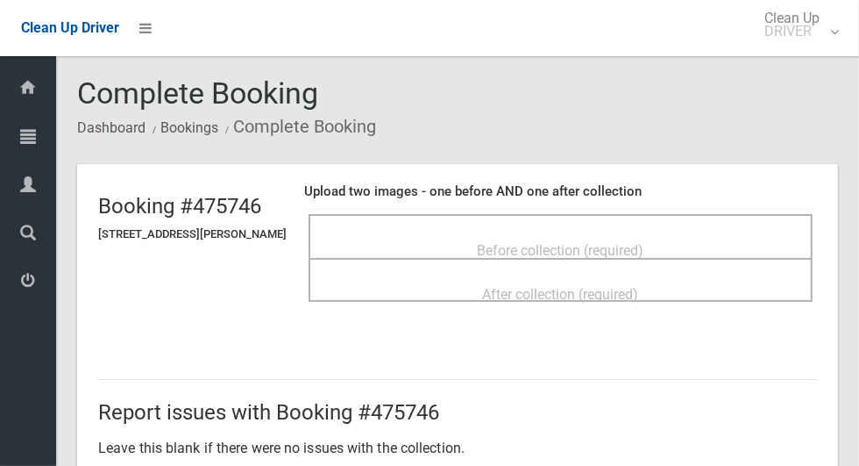
click at [623, 242] on span "Before collection (required)" at bounding box center [561, 250] width 167 height 17
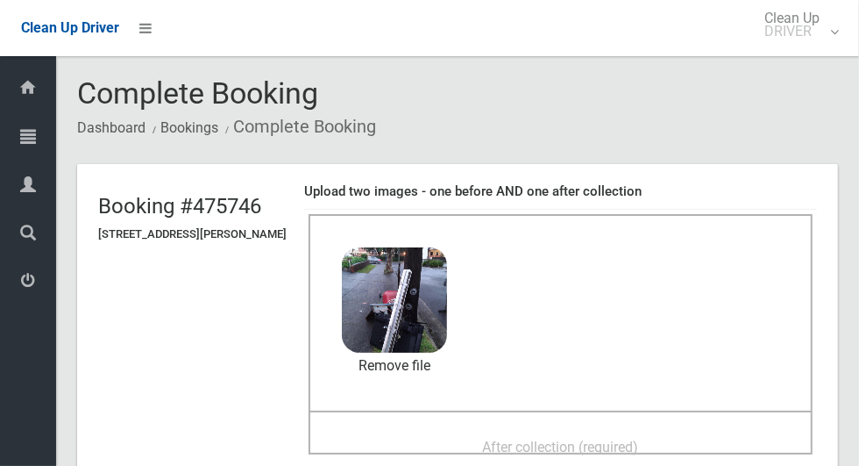
click at [580, 438] on span "After collection (required)" at bounding box center [561, 446] width 156 height 17
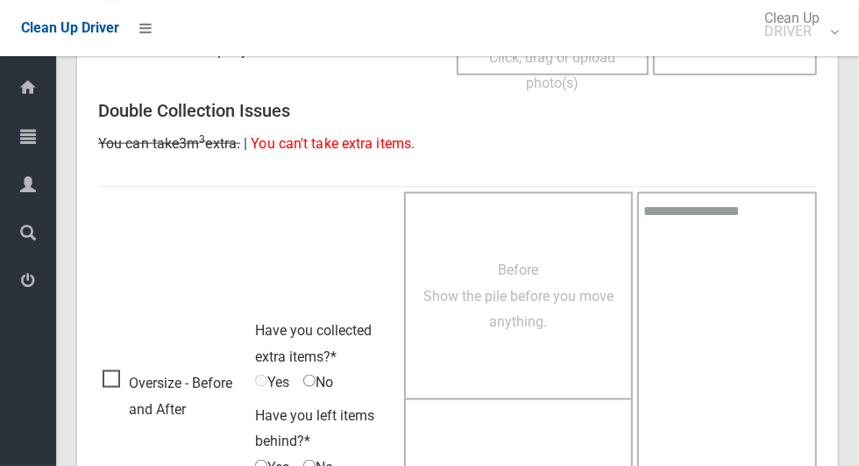
scroll to position [1435, 0]
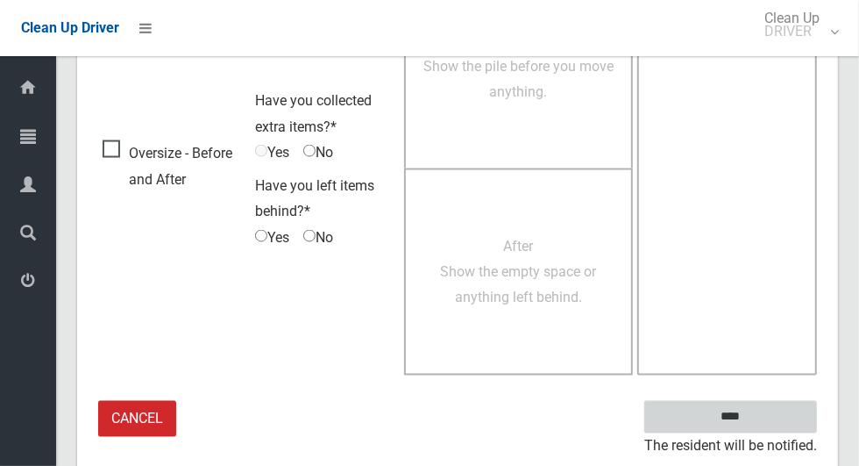
click at [761, 426] on input "****" at bounding box center [730, 417] width 173 height 32
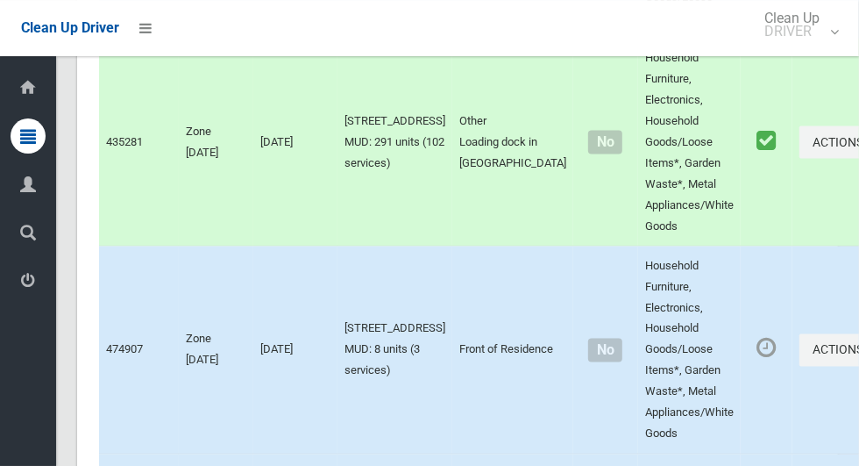
scroll to position [8917, 0]
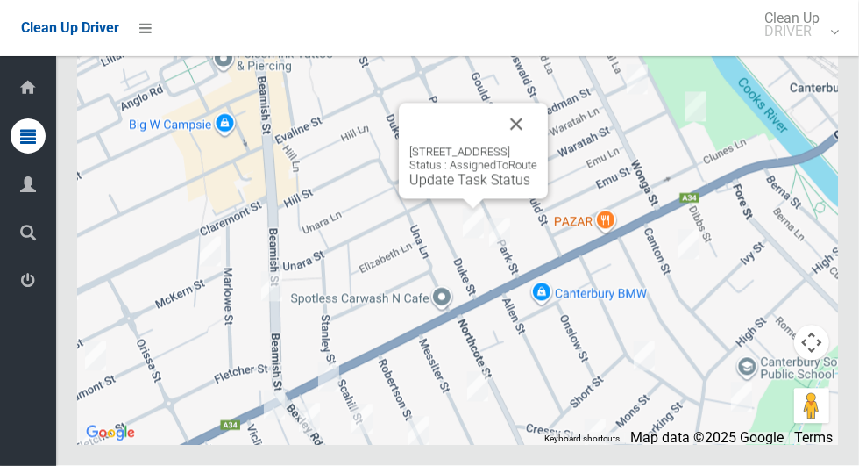
click at [538, 146] on button "Close" at bounding box center [516, 124] width 42 height 42
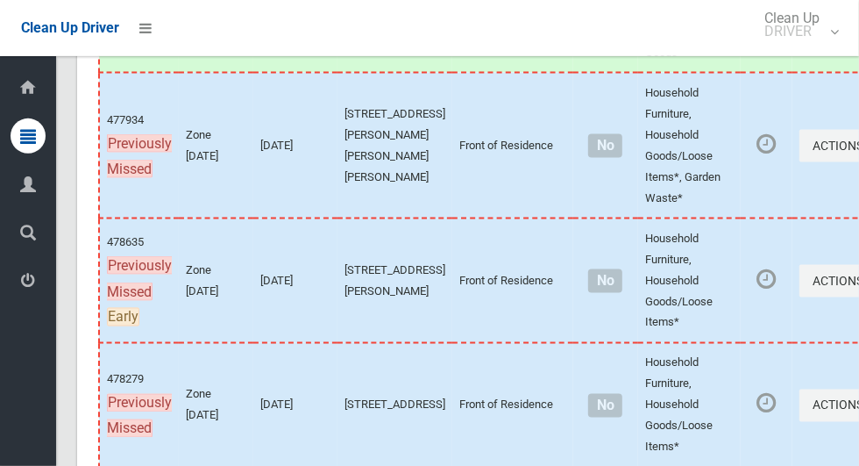
scroll to position [7739, 0]
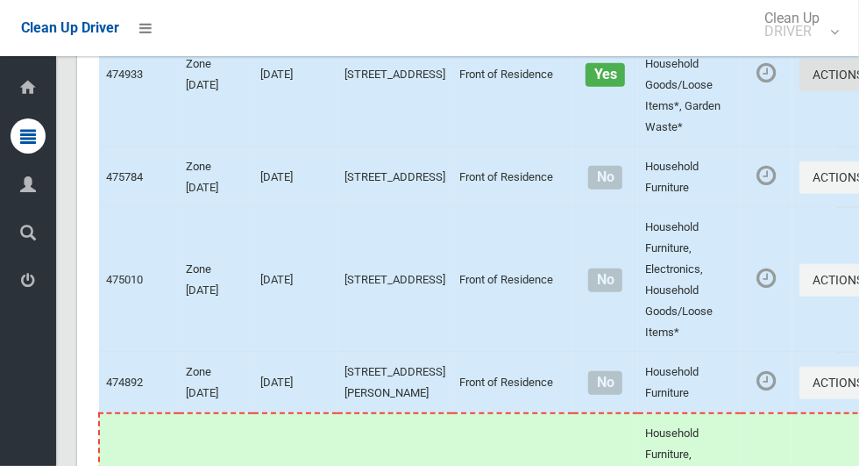
click at [800, 91] on button "Actions" at bounding box center [842, 75] width 84 height 32
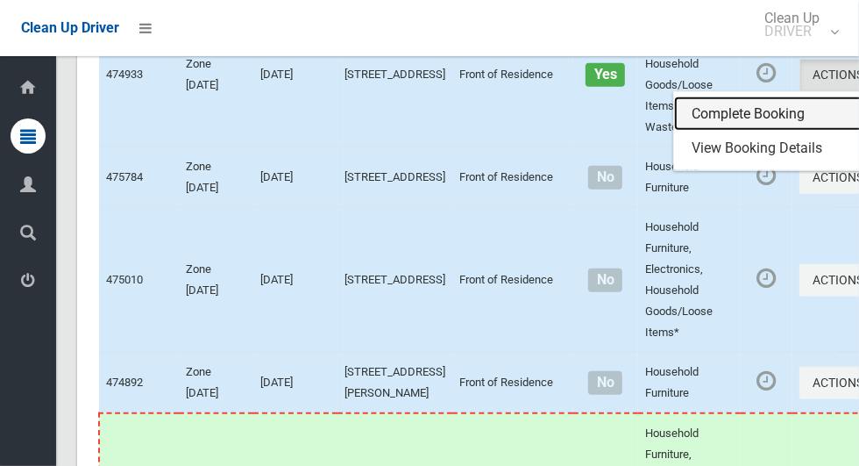
click at [678, 132] on link "Complete Booking" at bounding box center [778, 113] width 209 height 35
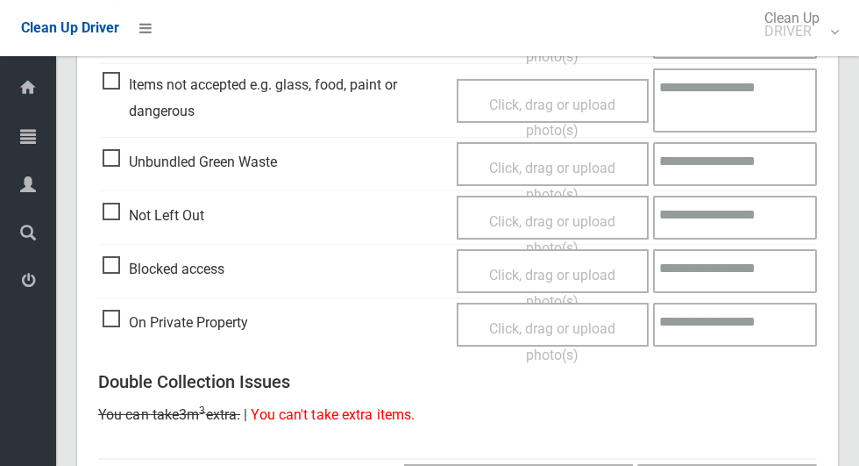
scroll to position [633, 0]
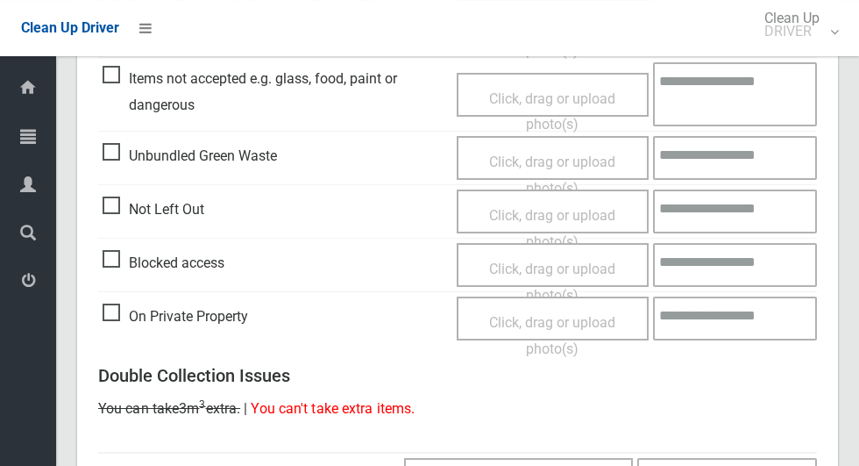
click at [586, 260] on span "Click, drag or upload photo(s)" at bounding box center [552, 281] width 126 height 43
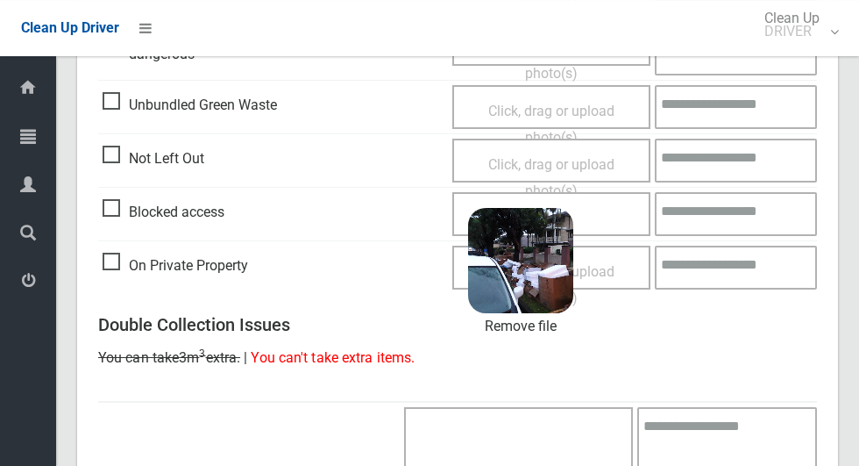
scroll to position [683, 0]
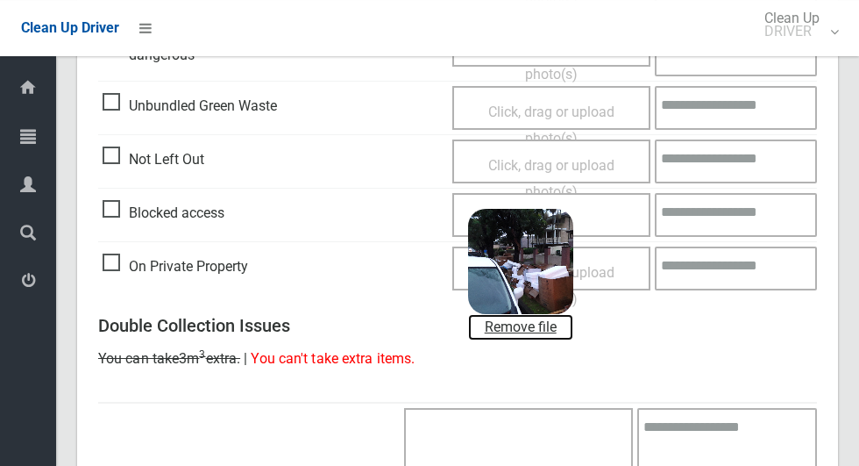
click at [539, 328] on link "Remove file" at bounding box center [520, 327] width 105 height 26
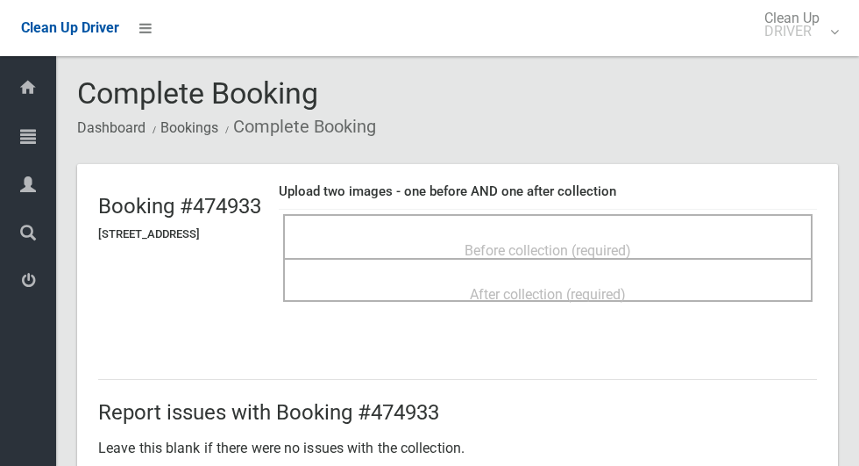
scroll to position [1, 0]
click at [631, 232] on div "Before collection (required)" at bounding box center [548, 248] width 491 height 32
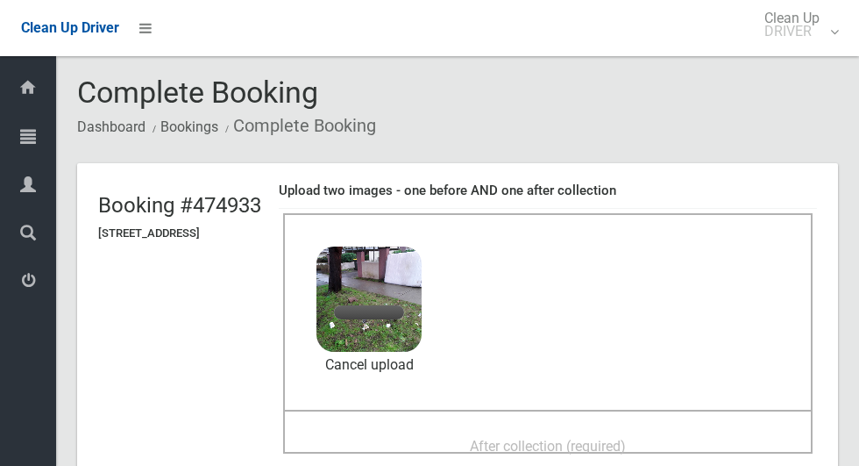
click at [530, 438] on span "After collection (required)" at bounding box center [548, 446] width 156 height 17
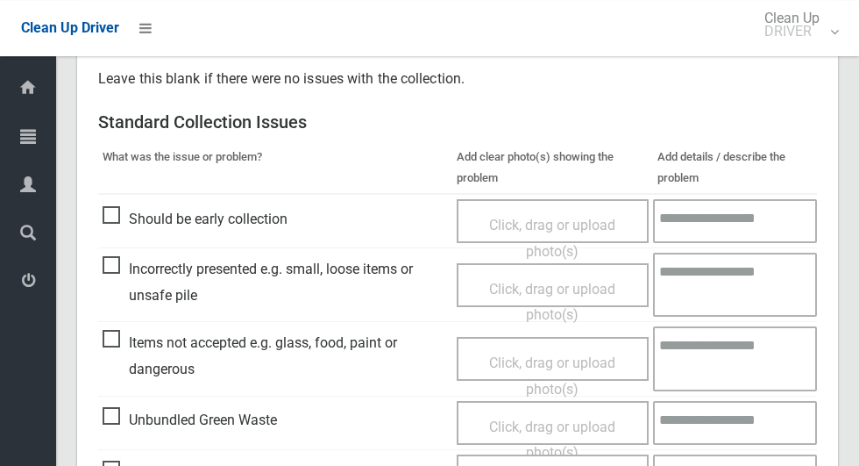
scroll to position [1435, 0]
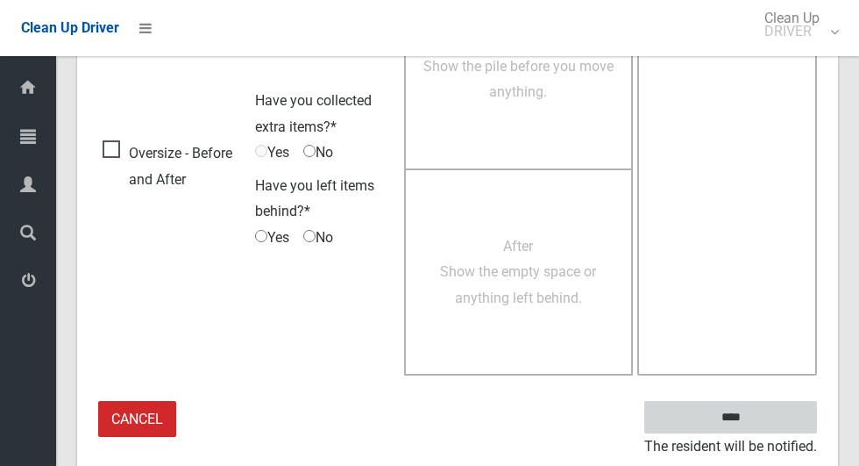
click at [734, 409] on input "****" at bounding box center [730, 417] width 173 height 32
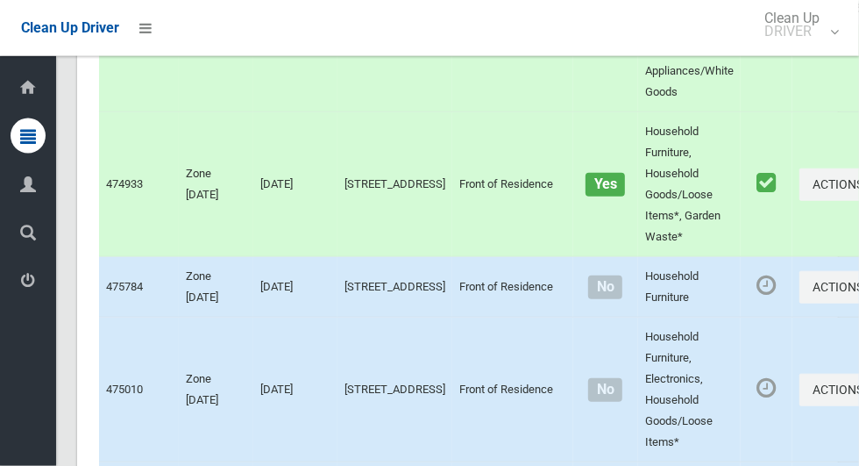
scroll to position [7666, 0]
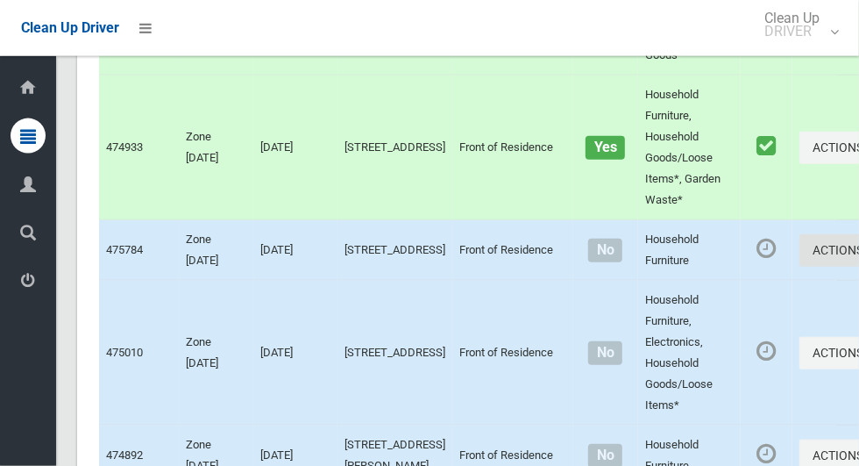
click at [803, 267] on button "Actions" at bounding box center [842, 250] width 84 height 32
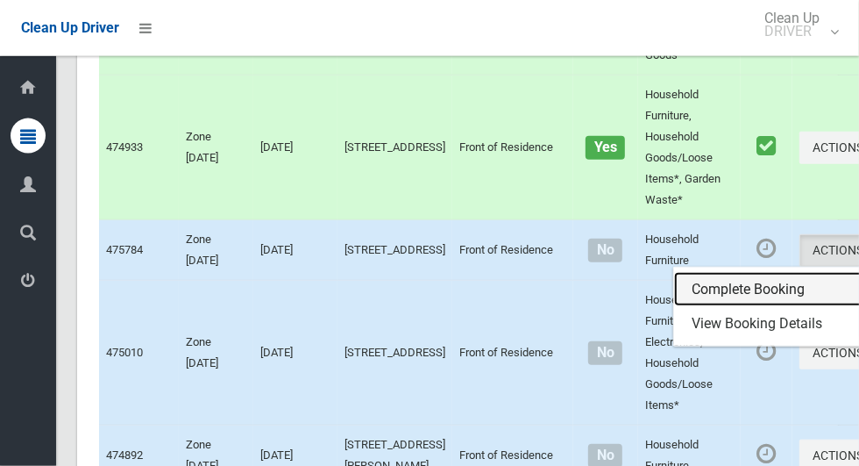
click at [704, 307] on link "Complete Booking" at bounding box center [778, 289] width 209 height 35
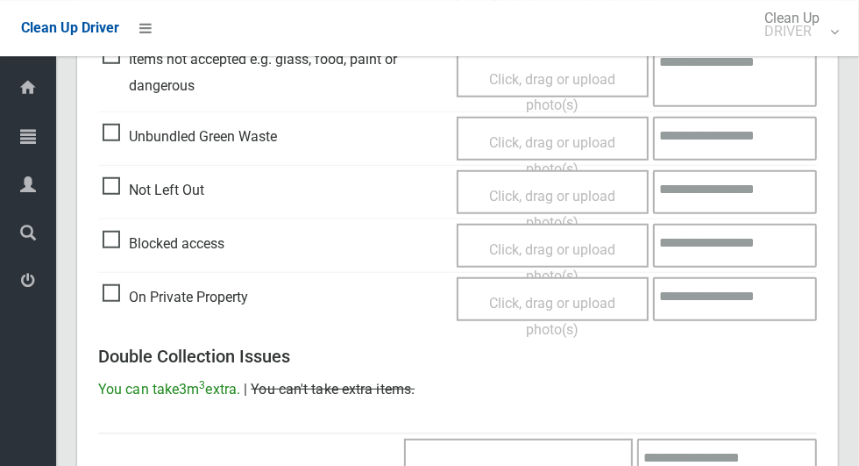
scroll to position [651, 0]
click at [108, 239] on span "Blocked access" at bounding box center [164, 244] width 122 height 26
click at [565, 247] on span "Click, drag or upload photo(s)" at bounding box center [552, 263] width 126 height 43
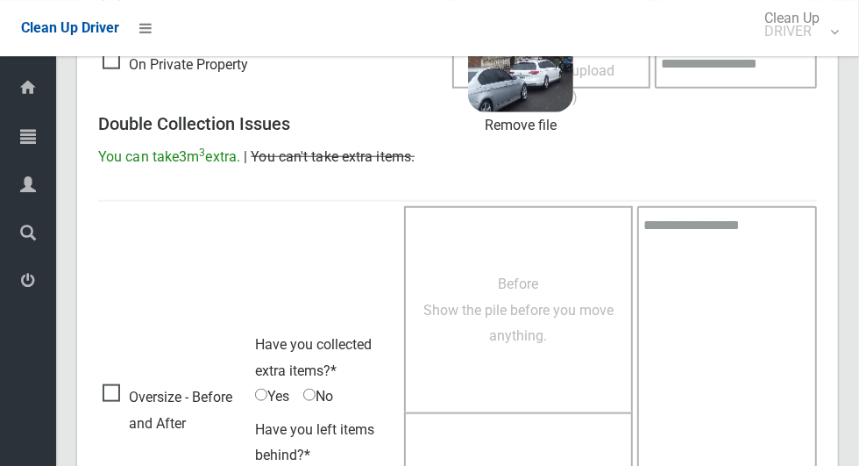
scroll to position [1129, 0]
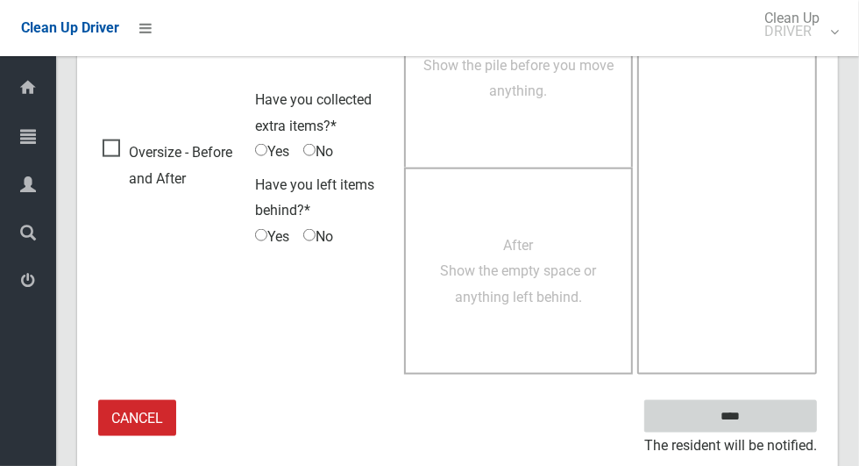
click at [769, 419] on input "****" at bounding box center [730, 416] width 173 height 32
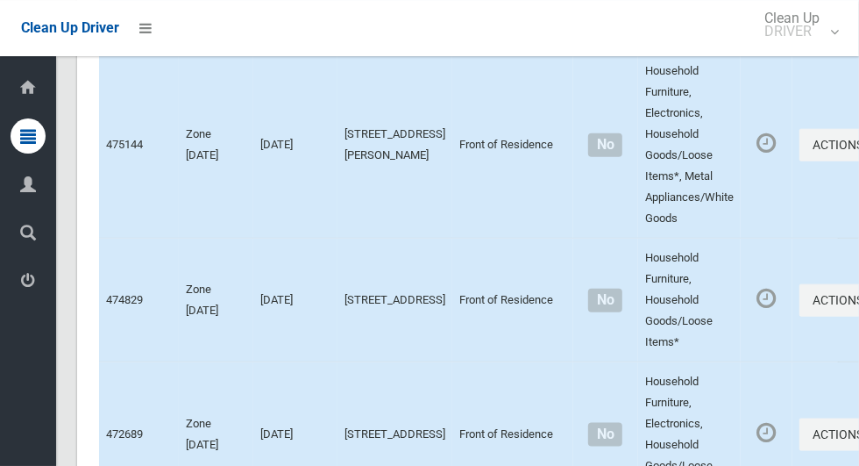
scroll to position [8917, 0]
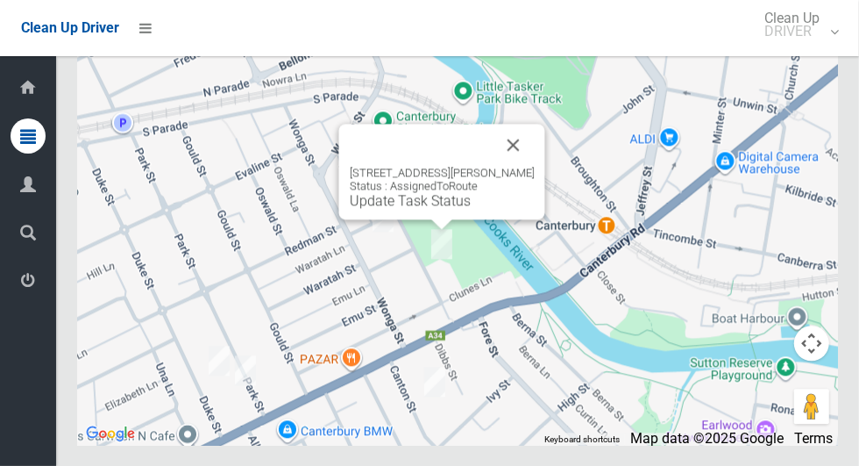
click at [535, 166] on button "Close" at bounding box center [514, 145] width 42 height 42
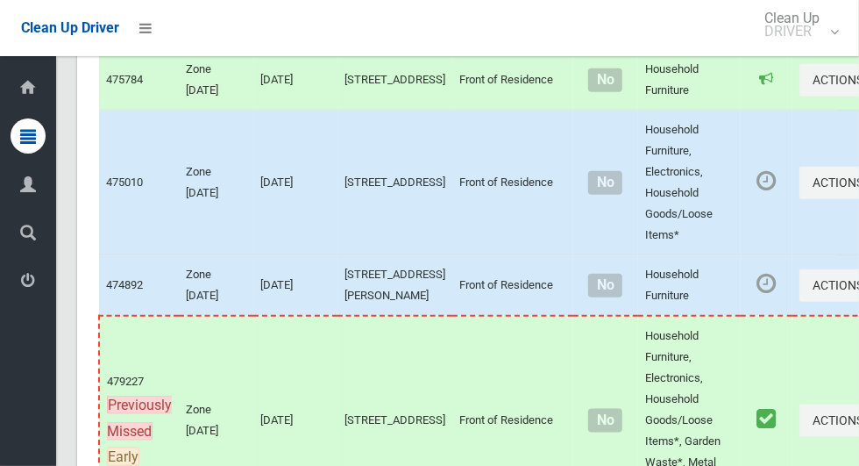
scroll to position [7854, 0]
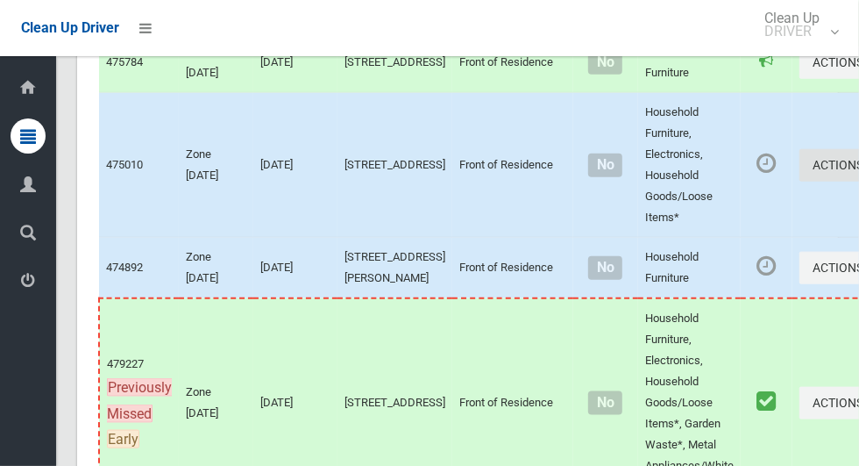
click at [801, 182] on button "Actions" at bounding box center [842, 165] width 84 height 32
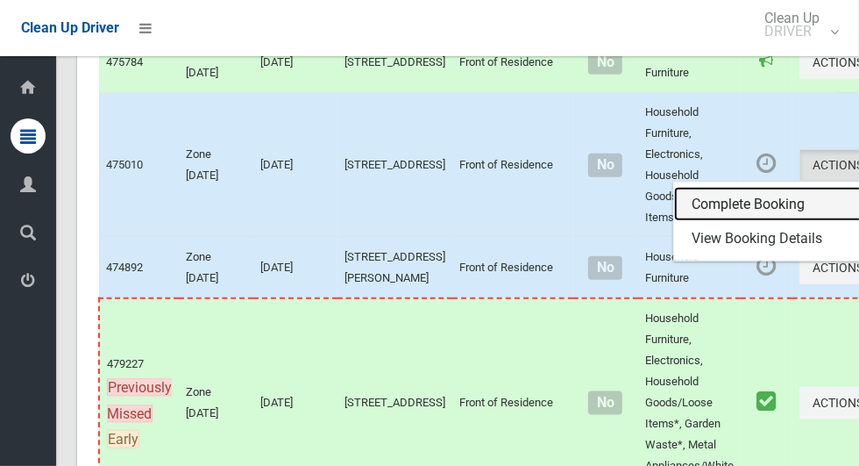
click at [726, 222] on link "Complete Booking" at bounding box center [778, 204] width 209 height 35
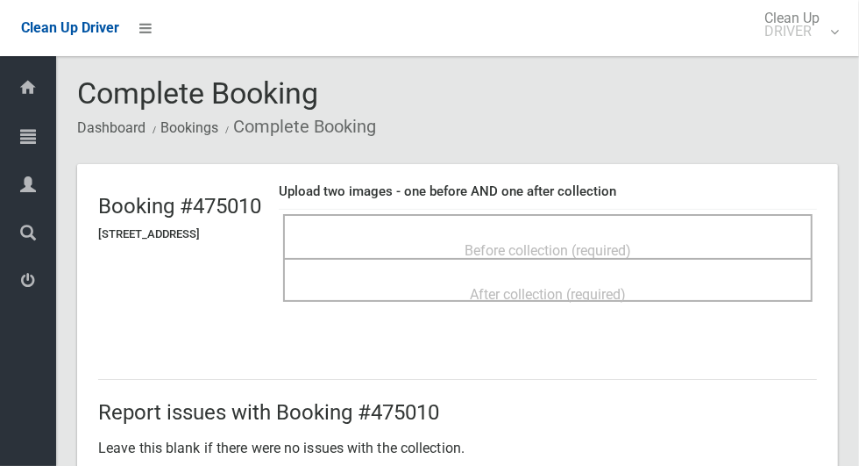
click at [639, 233] on div "Before collection (required)" at bounding box center [548, 249] width 491 height 32
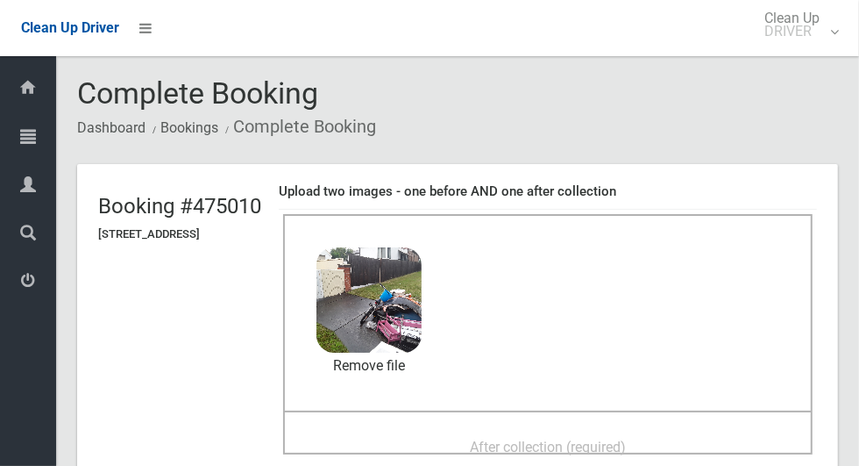
click at [598, 438] on span "After collection (required)" at bounding box center [548, 446] width 156 height 17
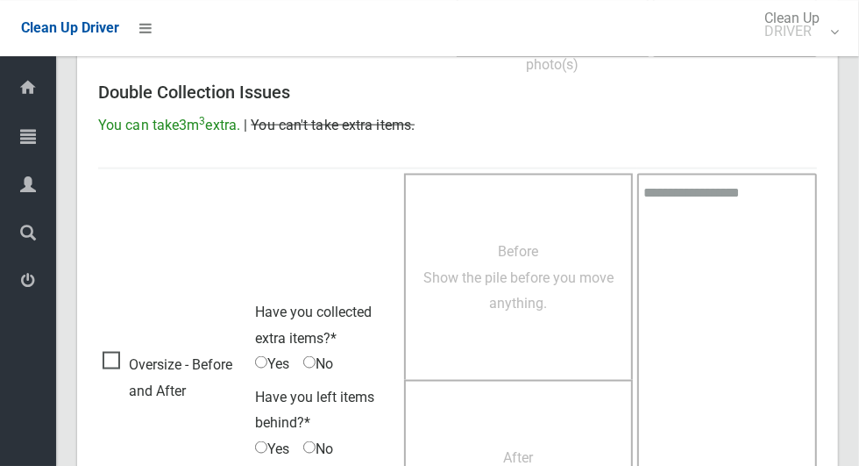
scroll to position [1435, 0]
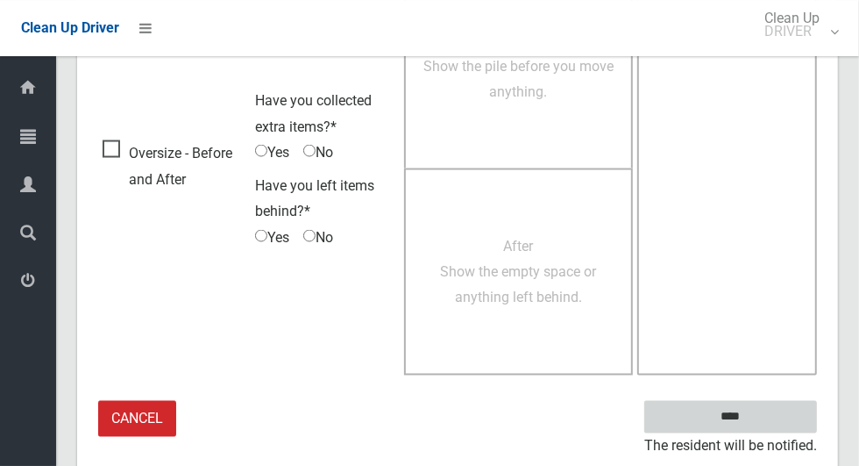
click at [761, 411] on input "****" at bounding box center [730, 417] width 173 height 32
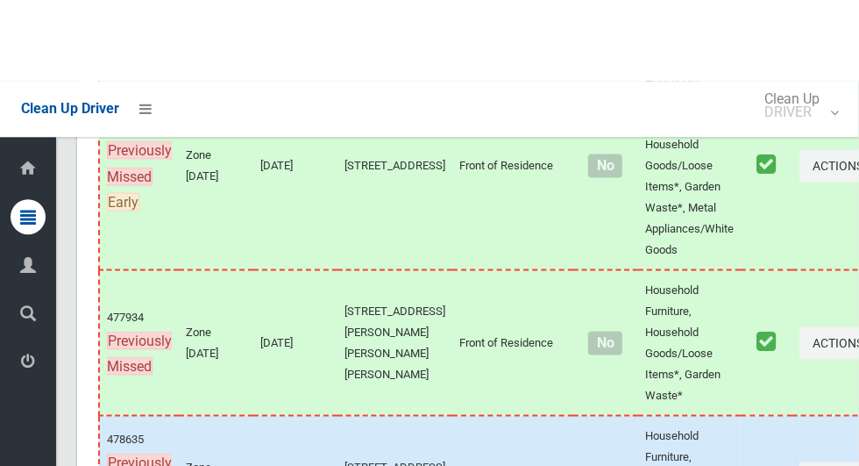
scroll to position [8092, 0]
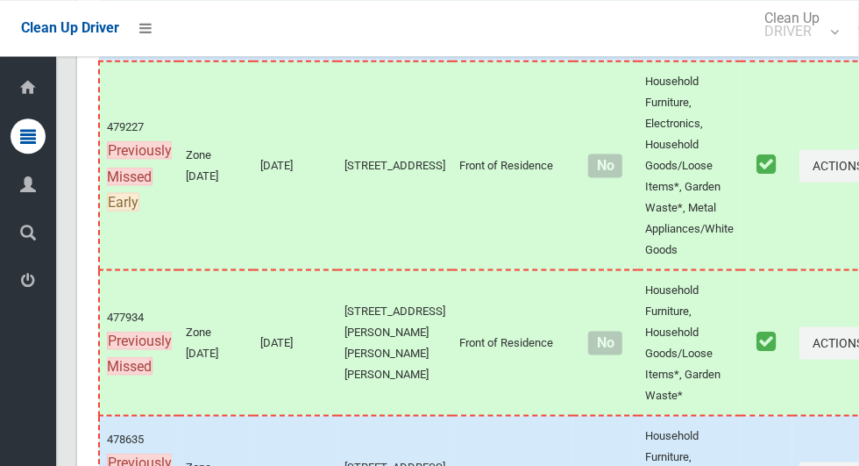
click at [800, 46] on button "Actions" at bounding box center [842, 30] width 84 height 32
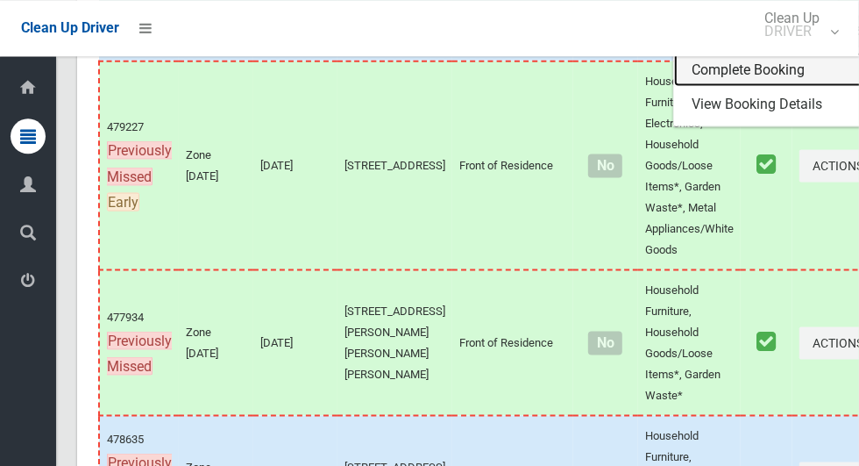
click at [702, 87] on link "Complete Booking" at bounding box center [778, 69] width 209 height 35
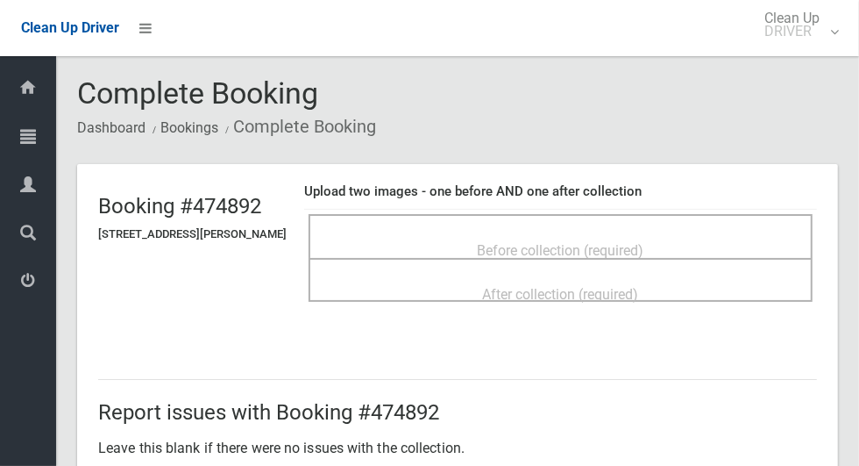
click at [715, 233] on div "Before collection (required)" at bounding box center [561, 249] width 466 height 32
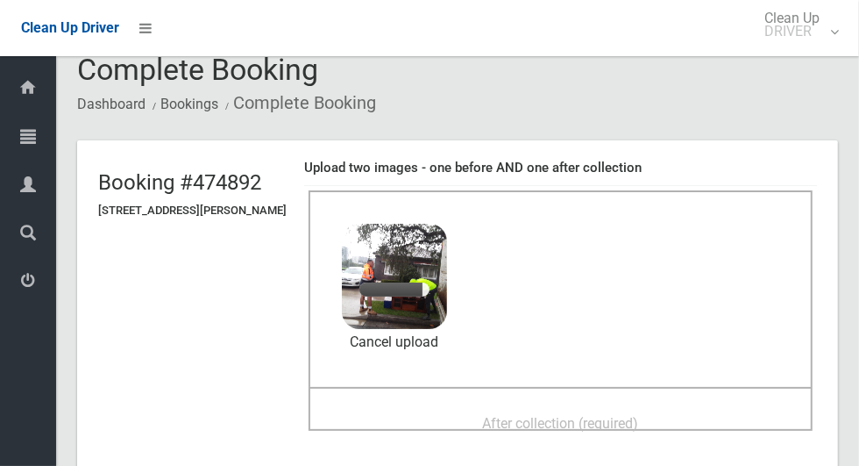
scroll to position [94, 0]
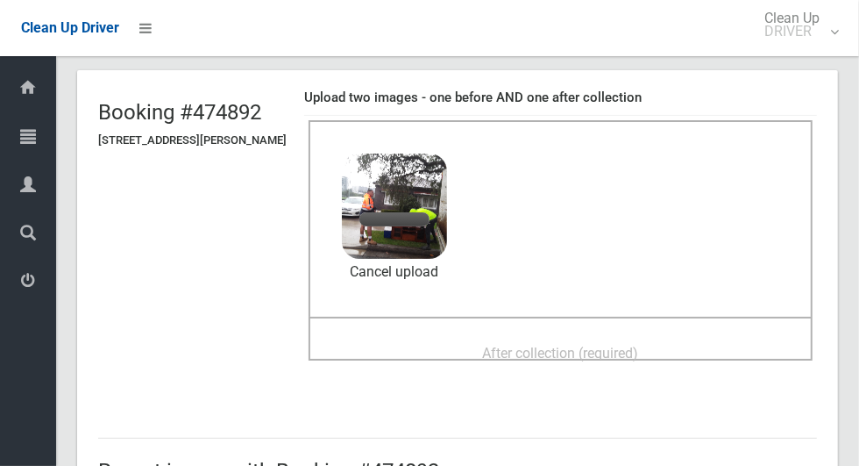
click at [639, 346] on span "After collection (required)" at bounding box center [561, 353] width 156 height 17
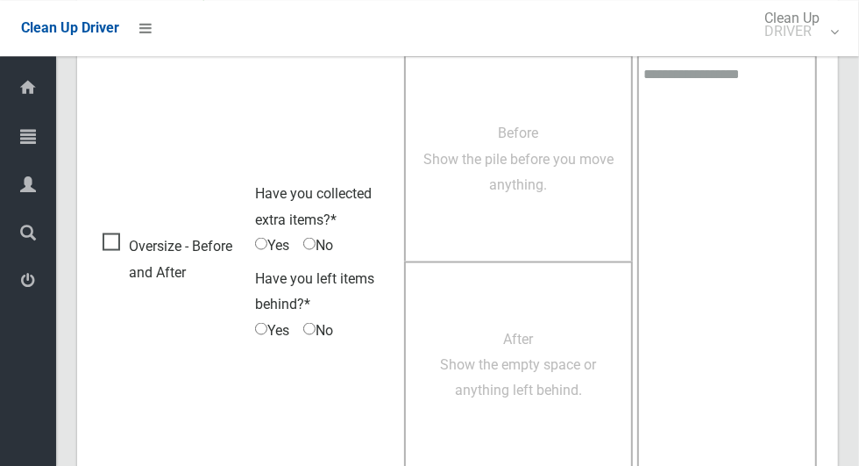
scroll to position [1435, 0]
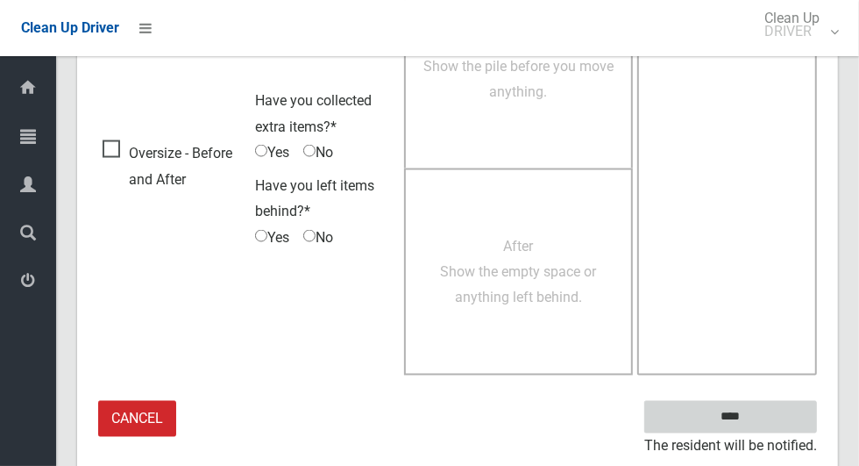
click at [748, 411] on input "****" at bounding box center [730, 417] width 173 height 32
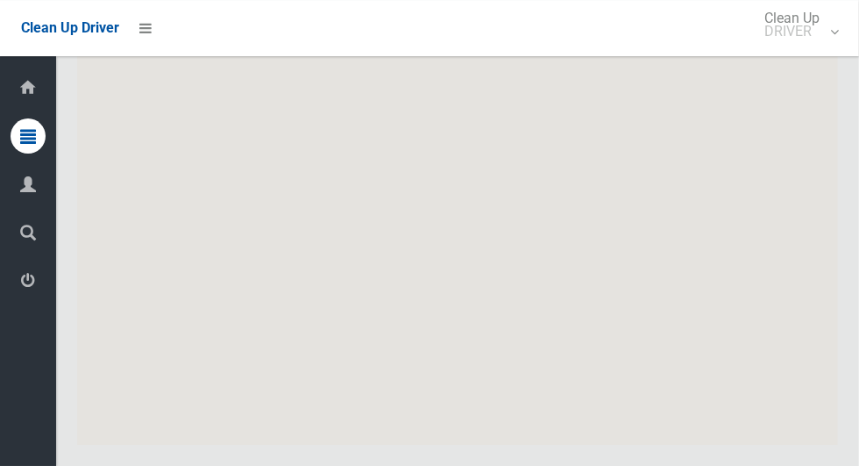
scroll to position [8917, 0]
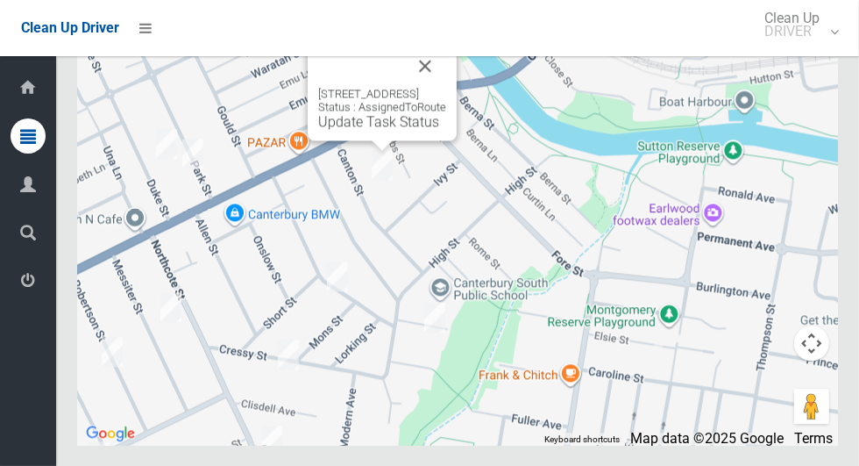
click at [446, 87] on button "Close" at bounding box center [425, 66] width 42 height 42
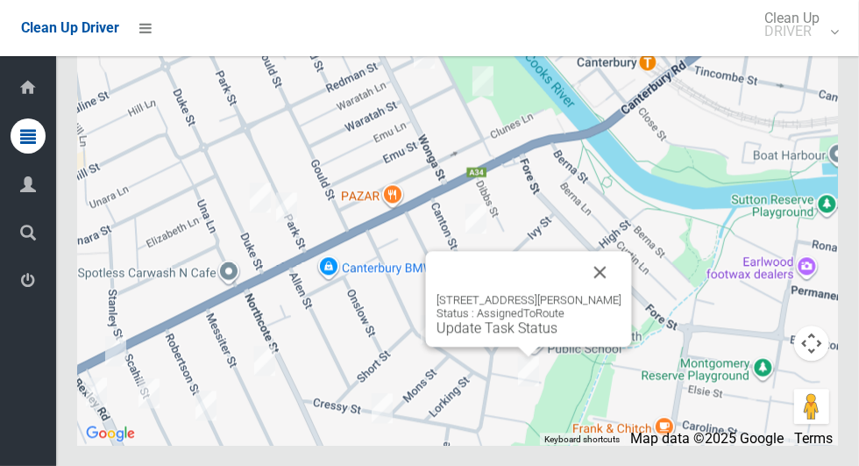
click at [622, 293] on button "Close" at bounding box center [601, 272] width 42 height 42
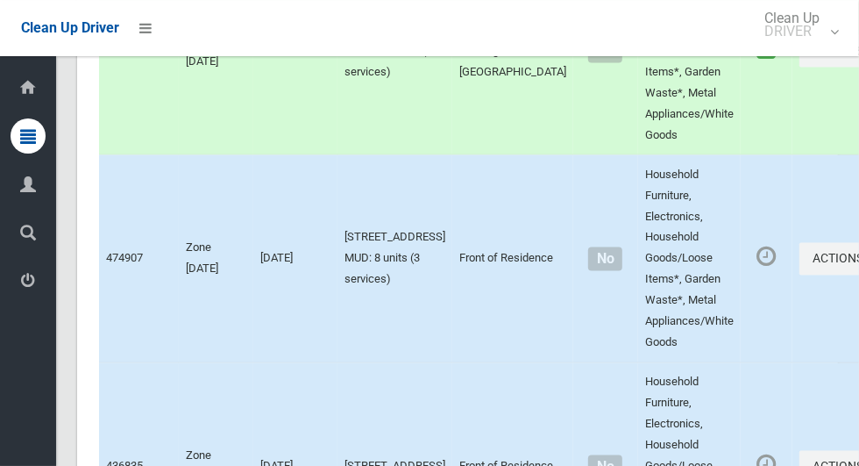
scroll to position [4932, 0]
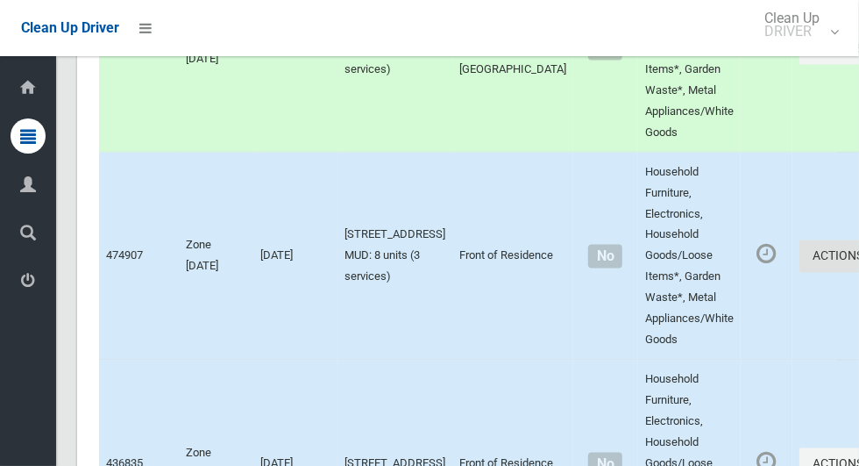
click at [858, 262] on icon "button" at bounding box center [867, 256] width 7 height 12
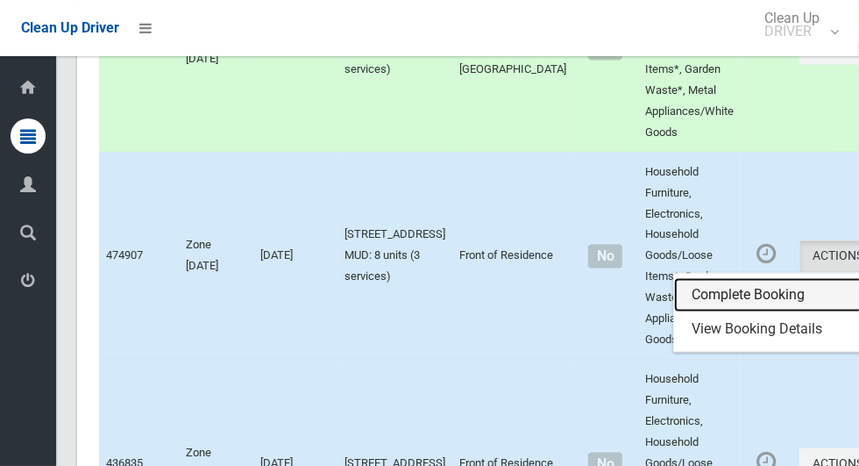
click at [693, 313] on link "Complete Booking" at bounding box center [778, 295] width 209 height 35
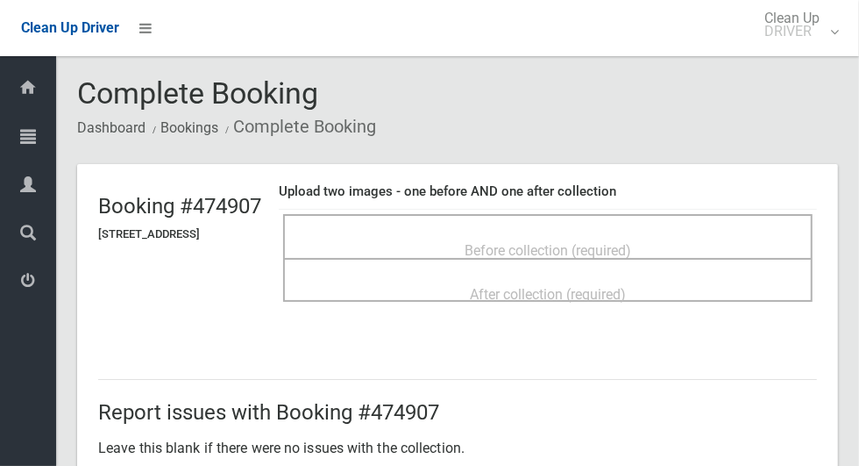
click at [680, 233] on div "Before collection (required)" at bounding box center [548, 249] width 491 height 32
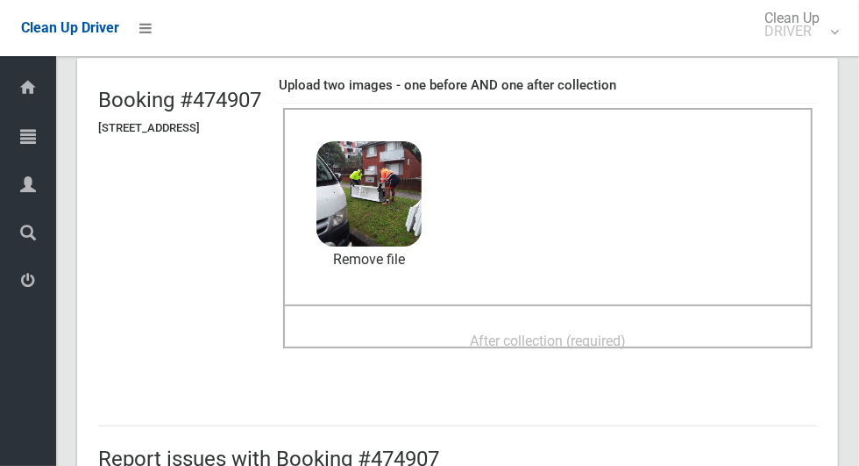
scroll to position [123, 0]
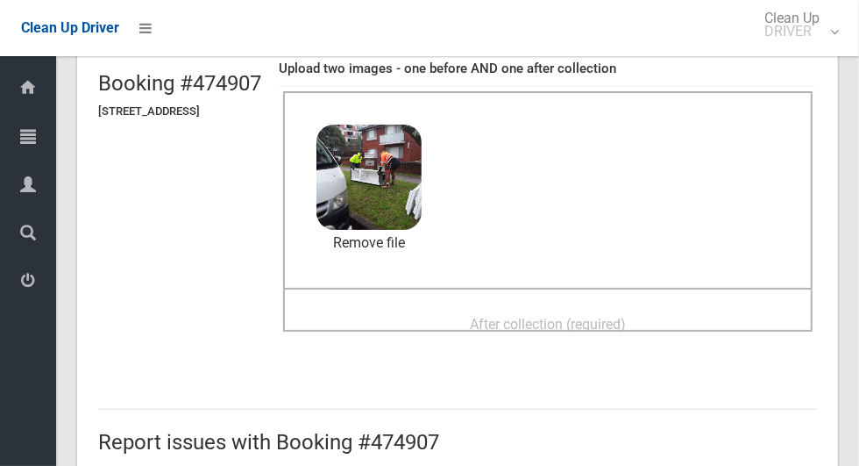
click at [623, 323] on span "After collection (required)" at bounding box center [548, 324] width 156 height 17
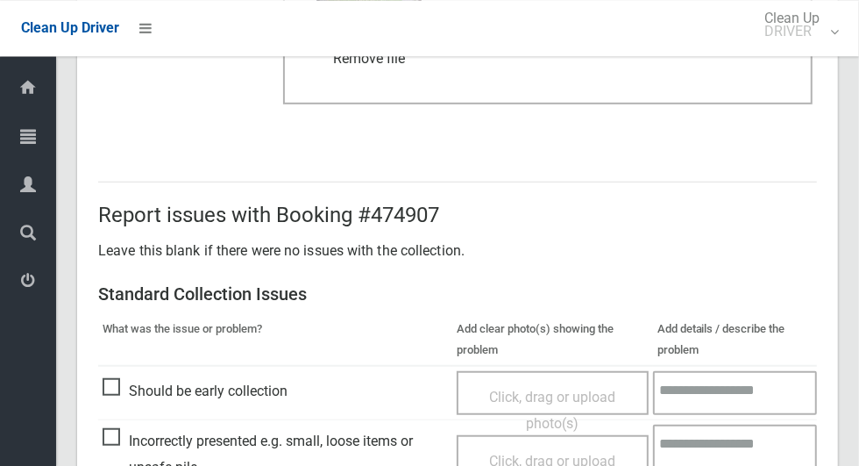
scroll to position [906, 0]
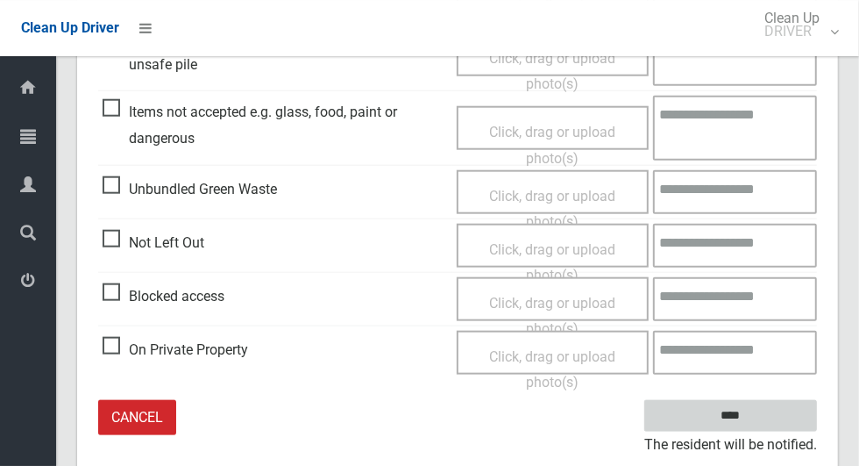
click at [761, 417] on input "****" at bounding box center [730, 416] width 173 height 32
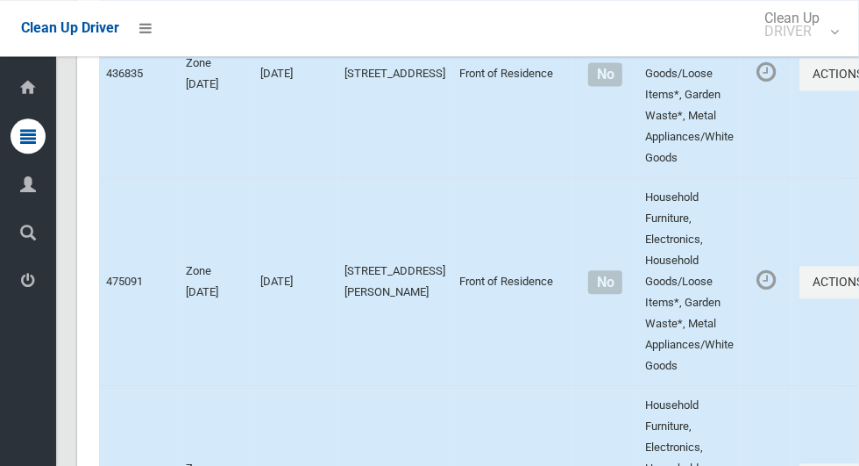
scroll to position [5322, 0]
click at [800, 299] on button "Actions" at bounding box center [842, 283] width 84 height 32
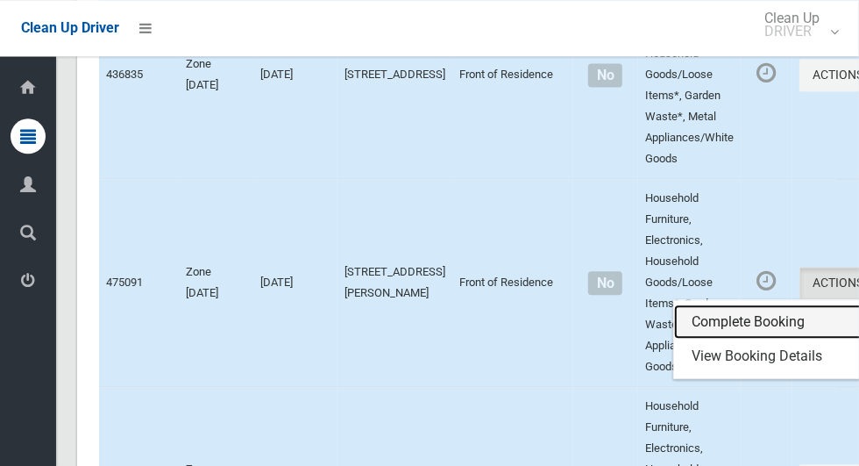
click at [707, 339] on link "Complete Booking" at bounding box center [778, 321] width 209 height 35
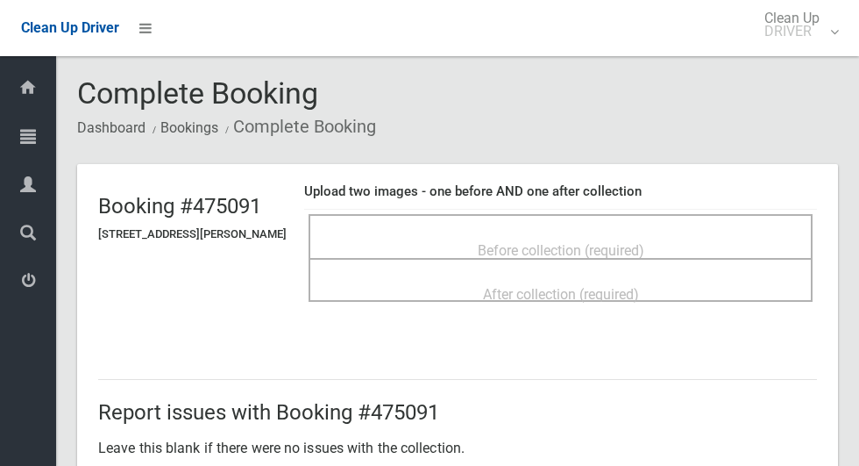
click at [639, 242] on span "Before collection (required)" at bounding box center [561, 250] width 167 height 17
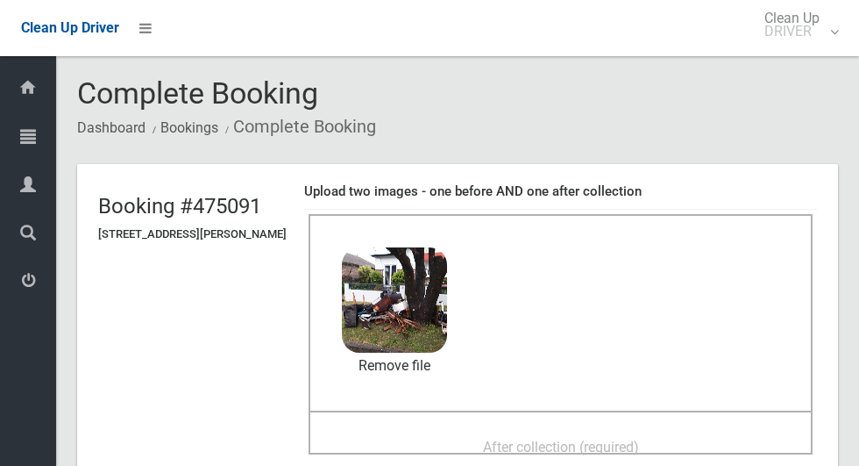
click at [612, 454] on span "After collection (required)" at bounding box center [561, 446] width 156 height 17
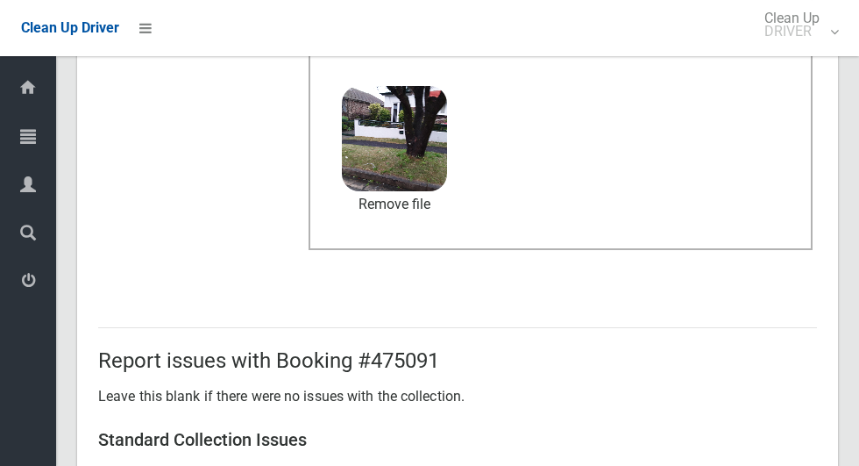
scroll to position [1435, 0]
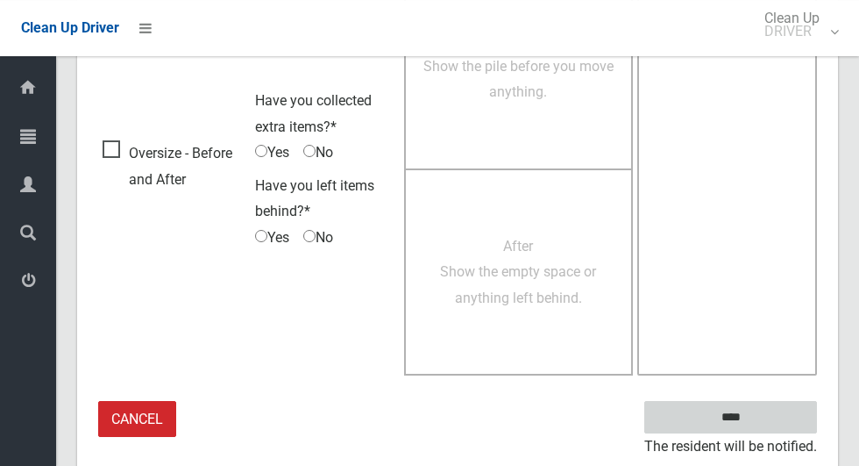
click at [745, 427] on input "****" at bounding box center [730, 417] width 173 height 32
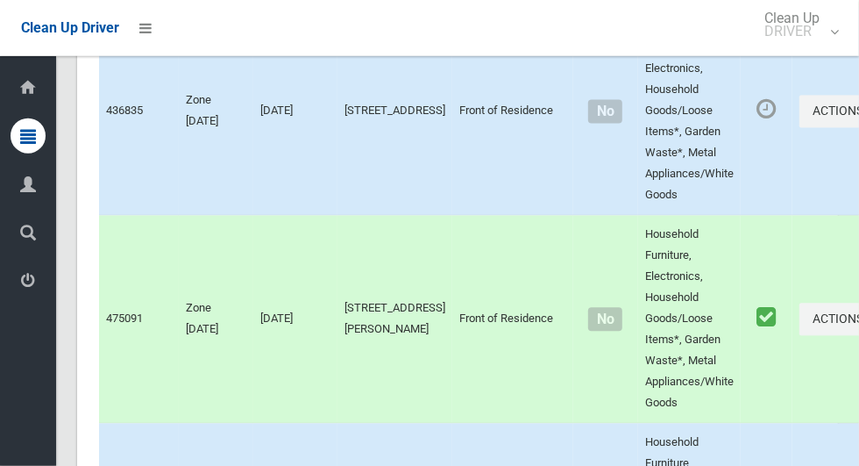
scroll to position [5209, 0]
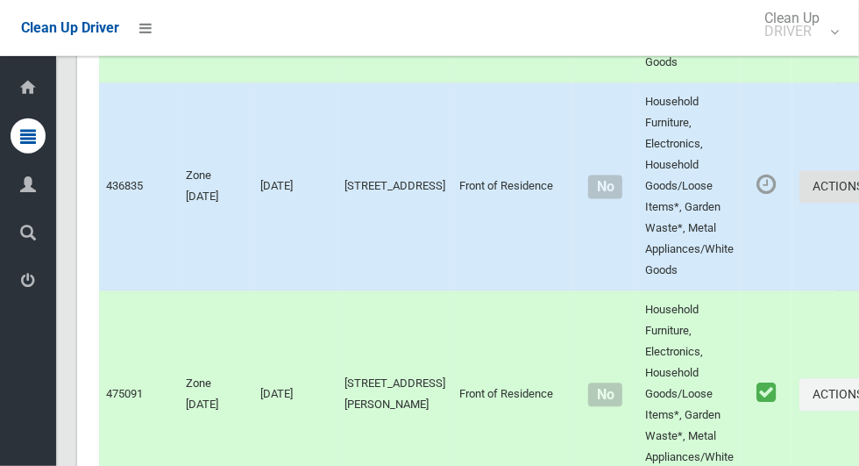
click at [800, 203] on button "Actions" at bounding box center [842, 187] width 84 height 32
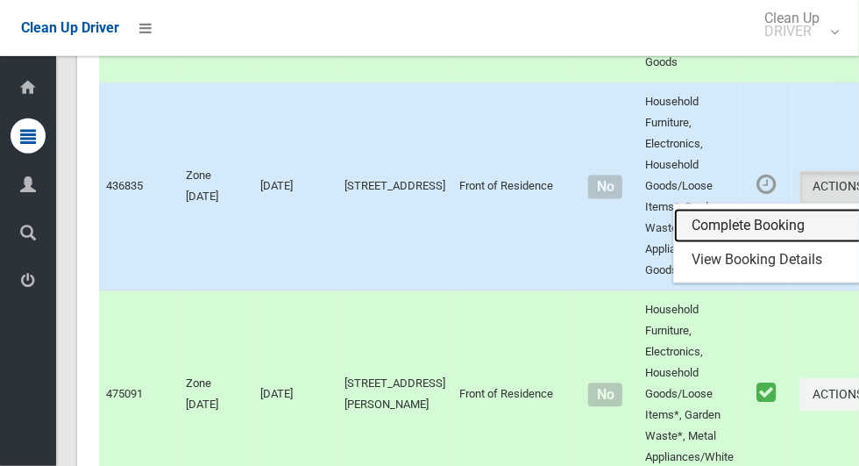
click at [716, 244] on link "Complete Booking" at bounding box center [778, 226] width 209 height 35
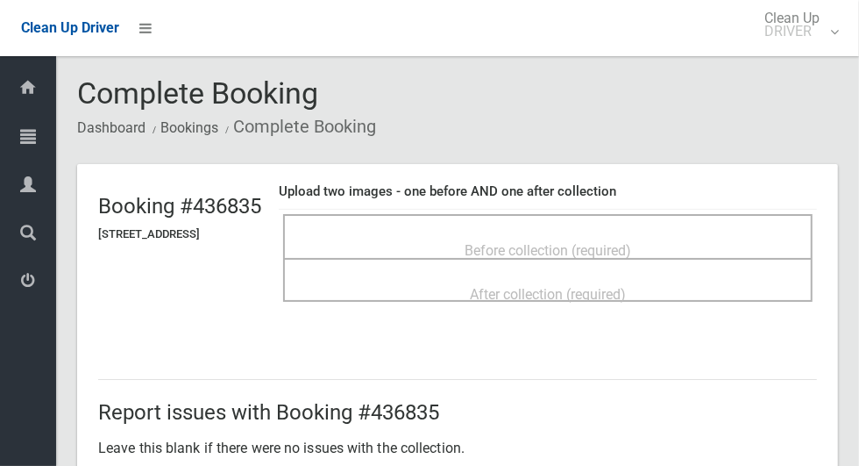
click at [681, 233] on div "Before collection (required)" at bounding box center [548, 249] width 491 height 32
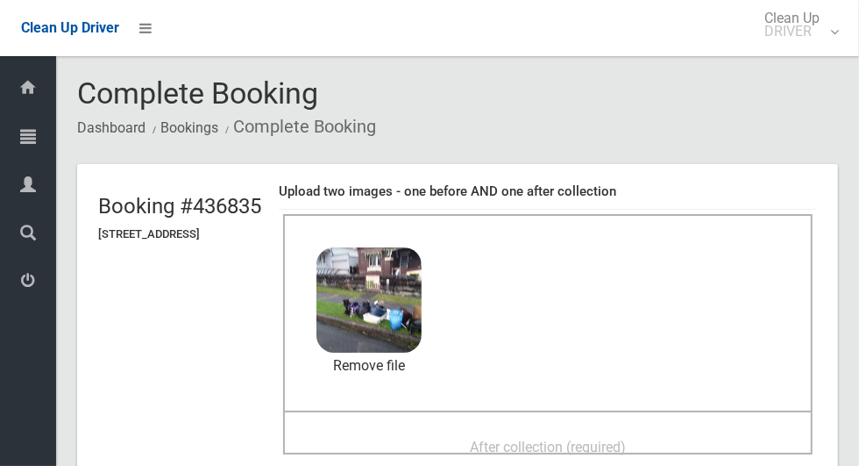
click at [622, 441] on span "After collection (required)" at bounding box center [548, 446] width 156 height 17
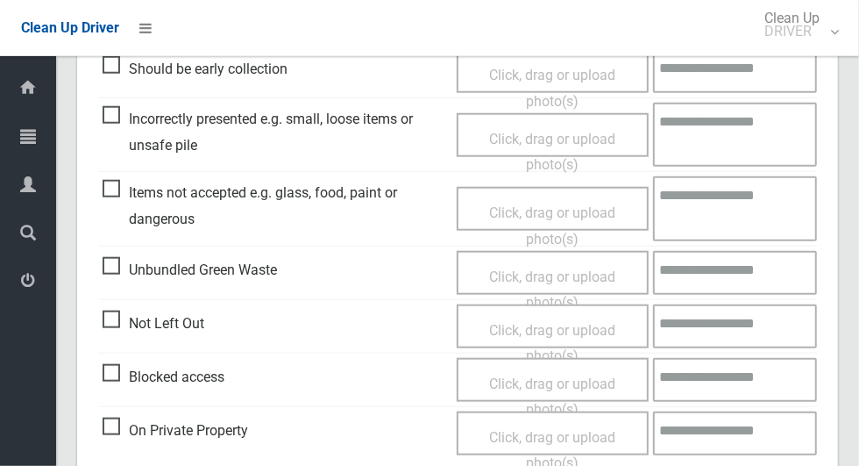
scroll to position [1435, 0]
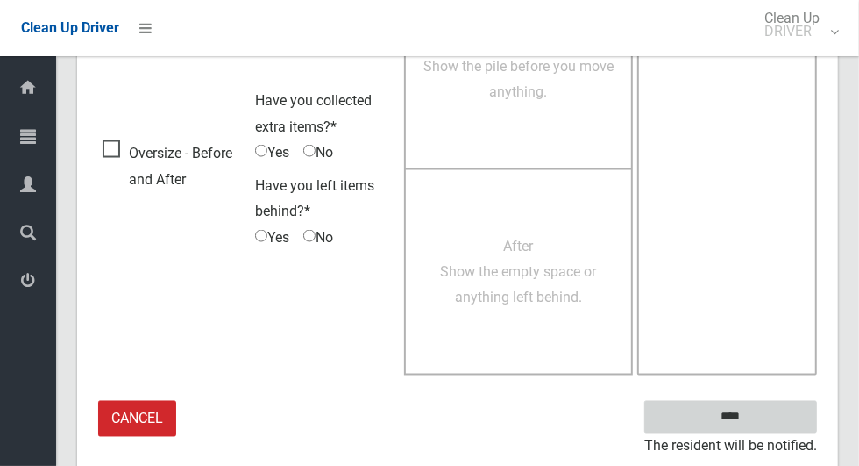
click at [761, 414] on input "****" at bounding box center [730, 417] width 173 height 32
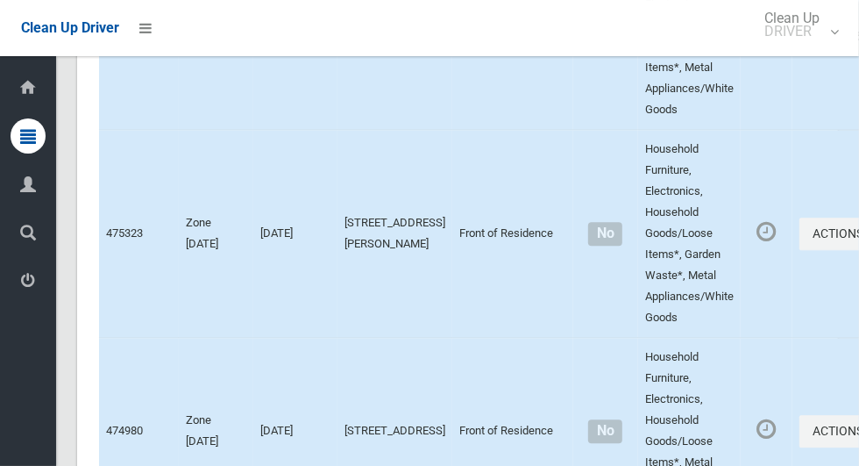
scroll to position [5757, 0]
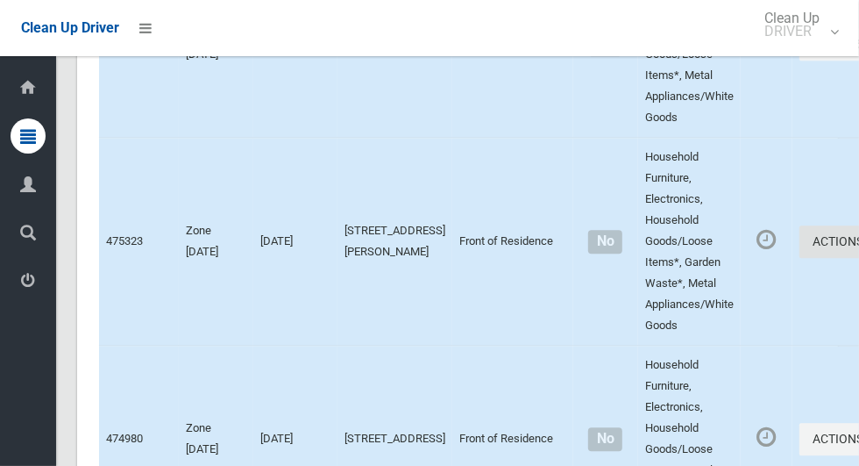
click at [801, 258] on button "Actions" at bounding box center [842, 241] width 84 height 32
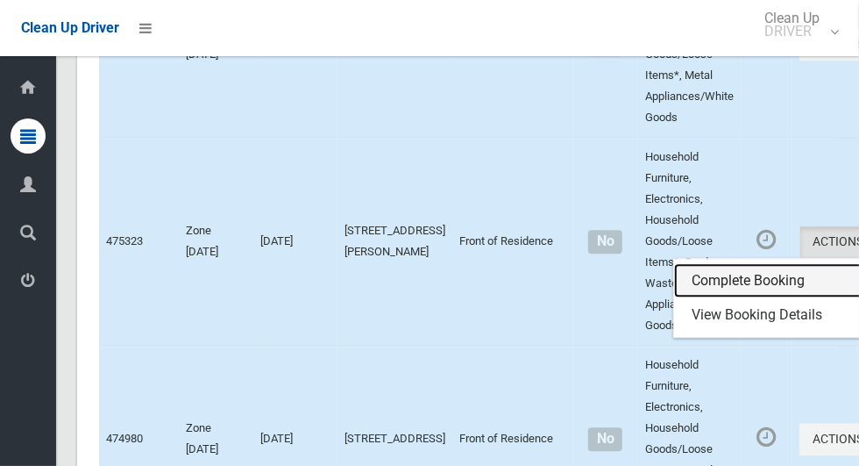
click at [704, 298] on link "Complete Booking" at bounding box center [778, 280] width 209 height 35
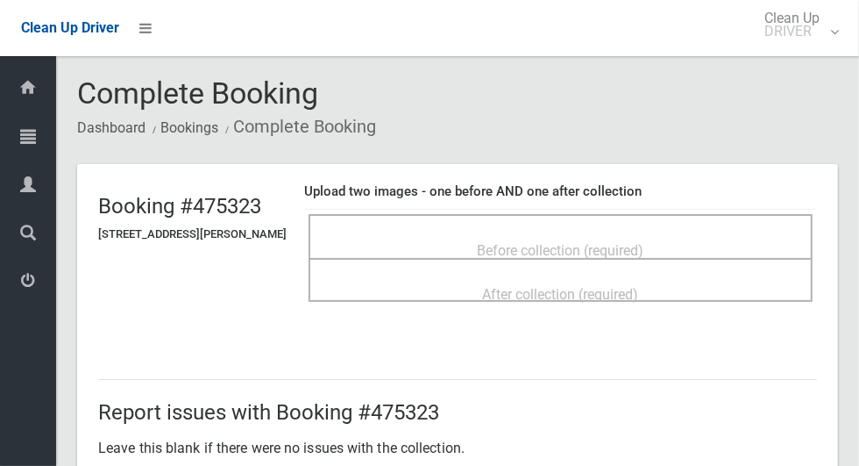
click at [662, 233] on div "Before collection (required)" at bounding box center [561, 249] width 466 height 32
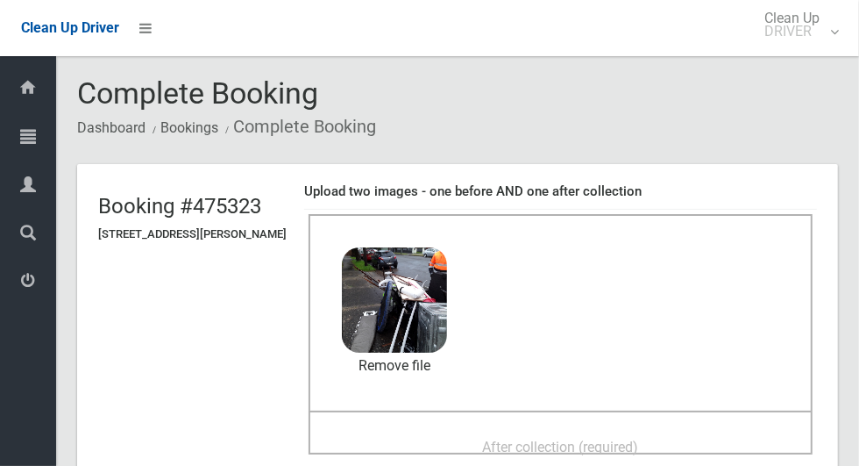
click at [639, 452] on span "After collection (required)" at bounding box center [561, 446] width 156 height 17
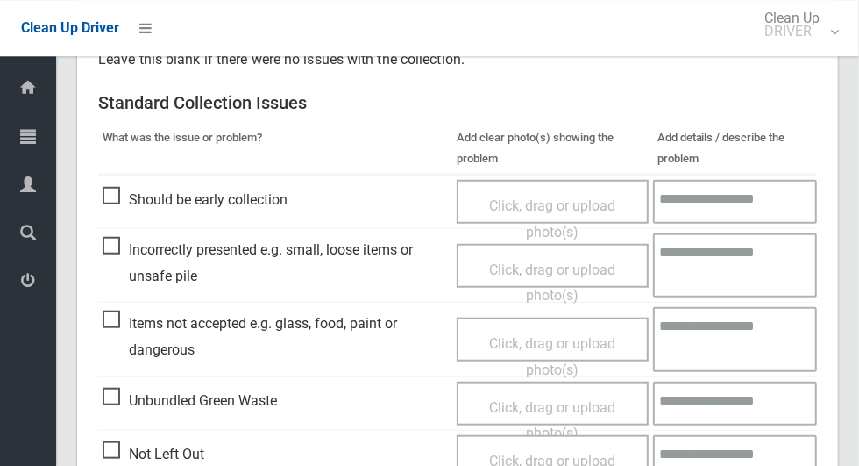
scroll to position [1435, 0]
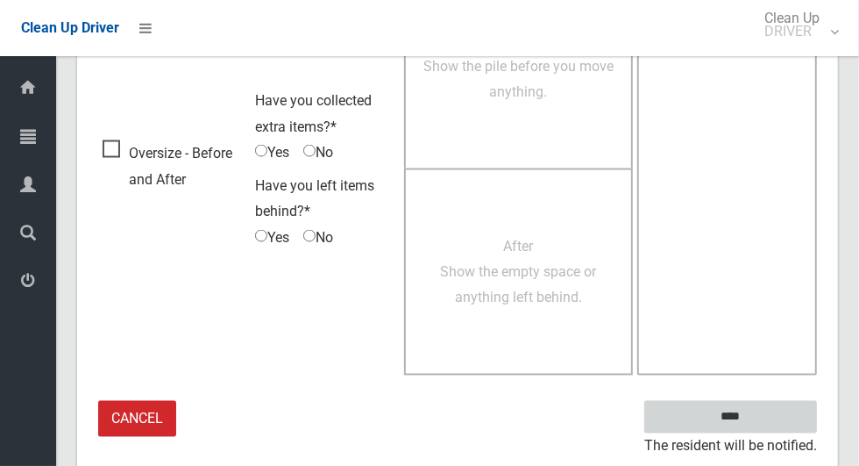
click at [761, 415] on input "****" at bounding box center [730, 417] width 173 height 32
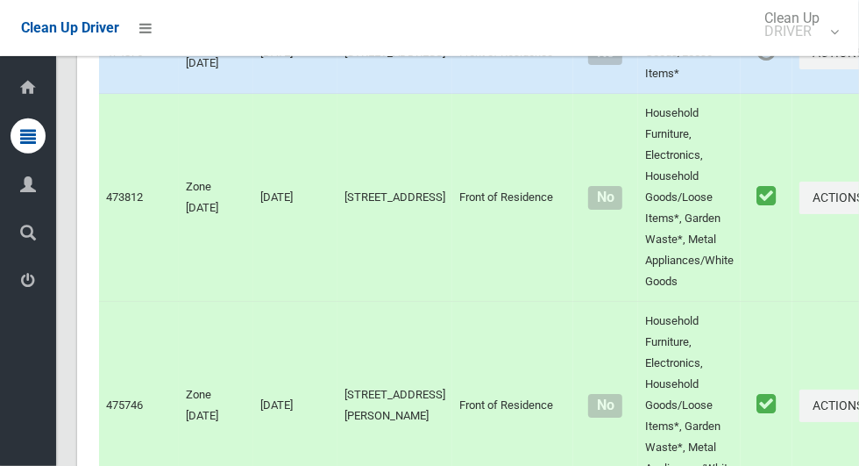
scroll to position [6817, 0]
click at [800, 68] on button "Actions" at bounding box center [842, 52] width 84 height 32
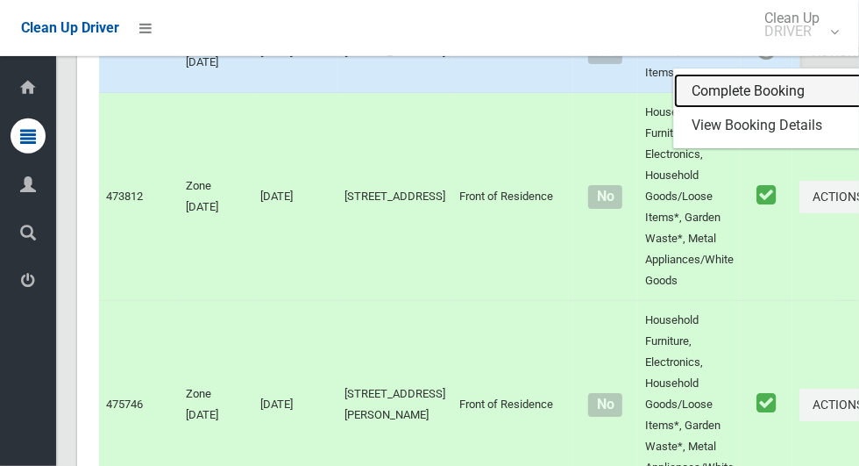
click at [709, 109] on link "Complete Booking" at bounding box center [778, 91] width 209 height 35
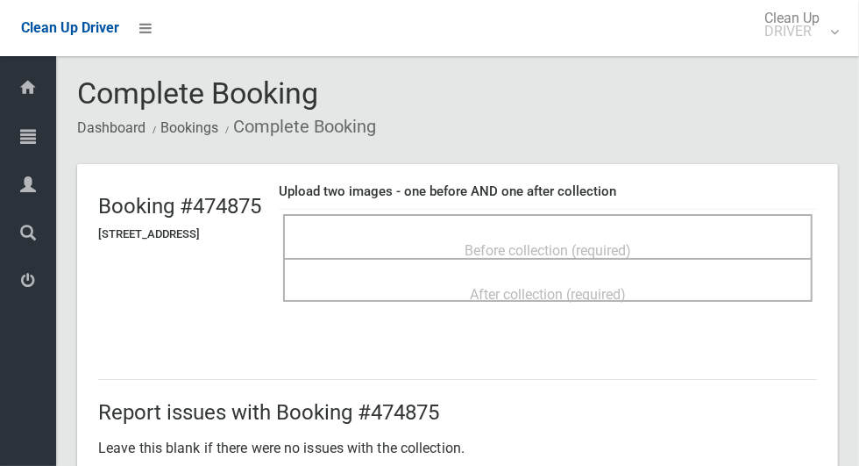
click at [666, 233] on div "Before collection (required)" at bounding box center [548, 249] width 491 height 32
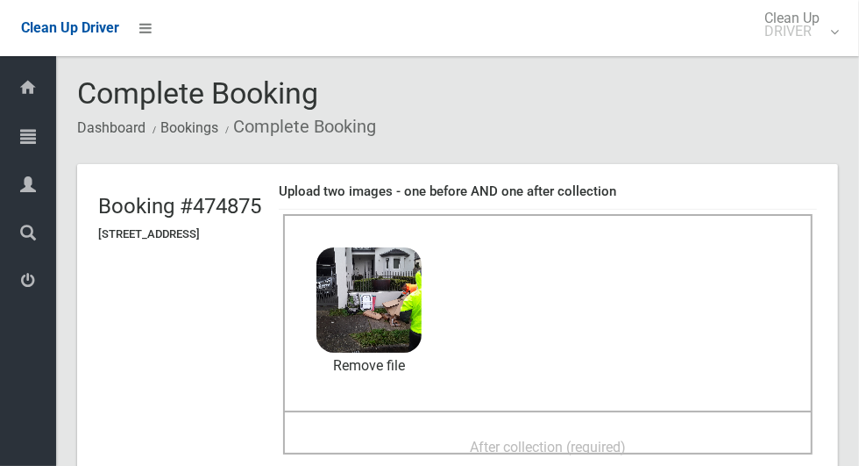
click at [626, 438] on span "After collection (required)" at bounding box center [548, 446] width 156 height 17
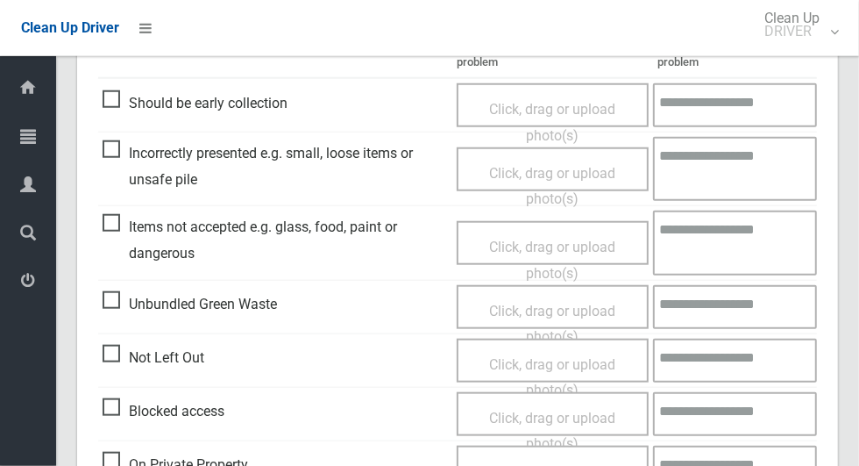
scroll to position [1435, 0]
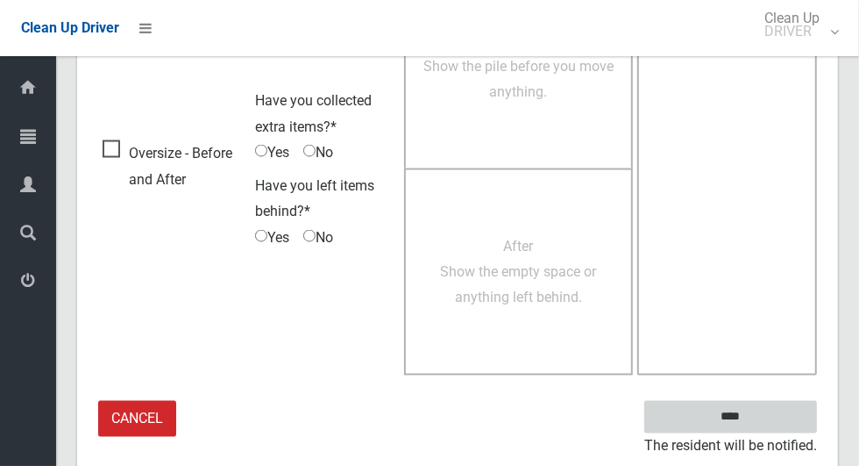
click at [761, 422] on input "****" at bounding box center [730, 417] width 173 height 32
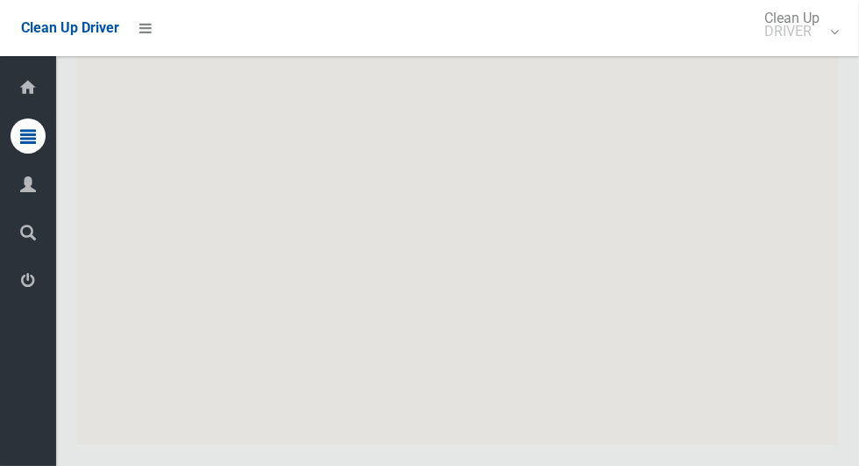
scroll to position [8917, 0]
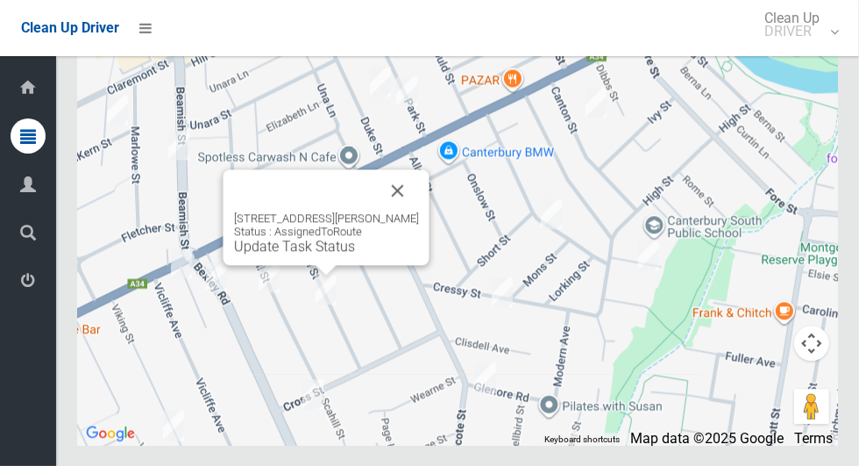
click at [430, 224] on div "[STREET_ADDRESS][PERSON_NAME] Status : AssignedToRoute Update Task Status" at bounding box center [327, 217] width 206 height 96
click at [406, 211] on button "Close" at bounding box center [398, 190] width 42 height 42
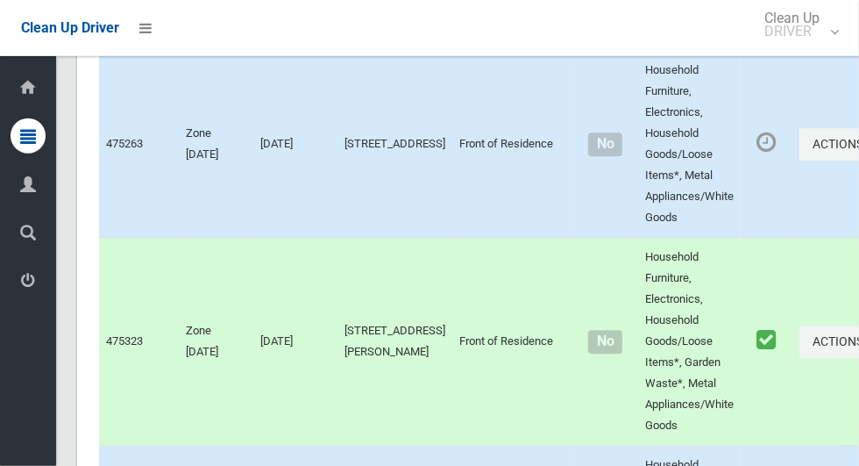
scroll to position [5654, 0]
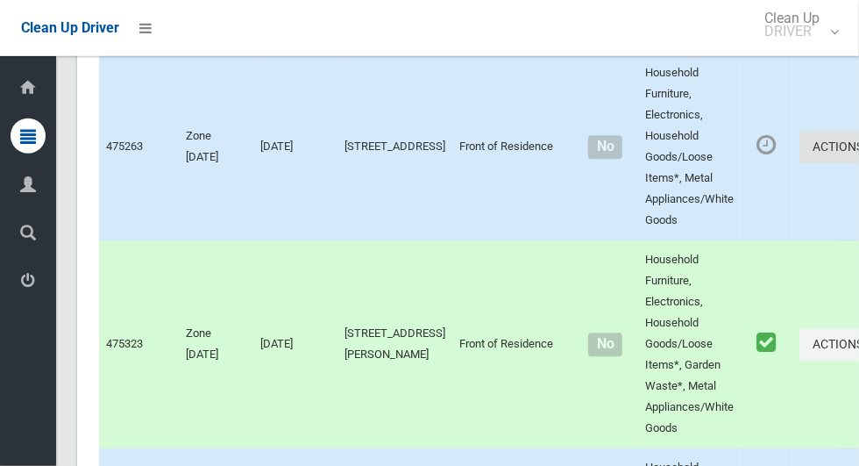
click at [858, 153] on icon "button" at bounding box center [867, 147] width 7 height 12
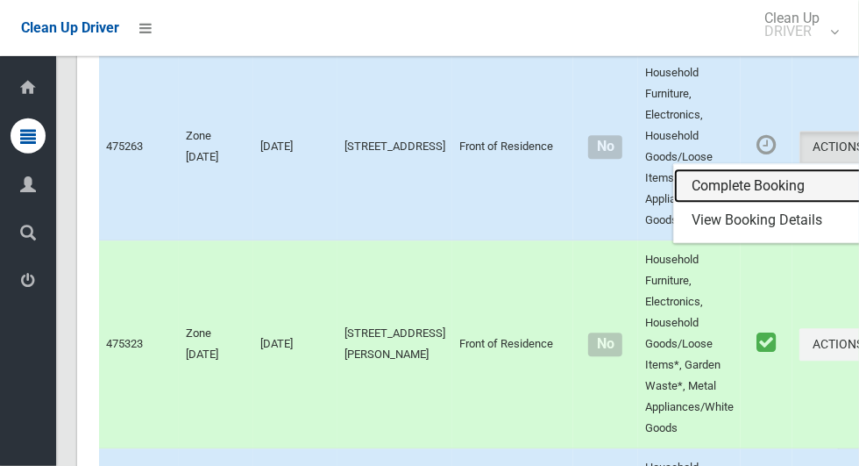
click at [715, 204] on link "Complete Booking" at bounding box center [778, 186] width 209 height 35
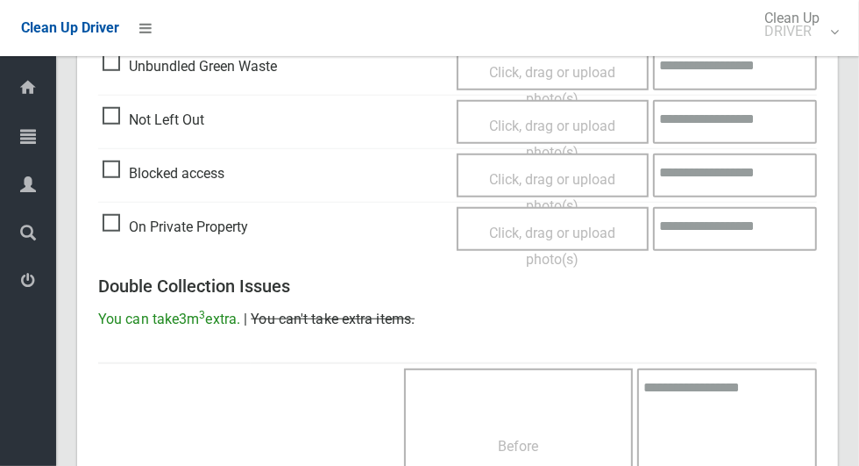
scroll to position [721, 0]
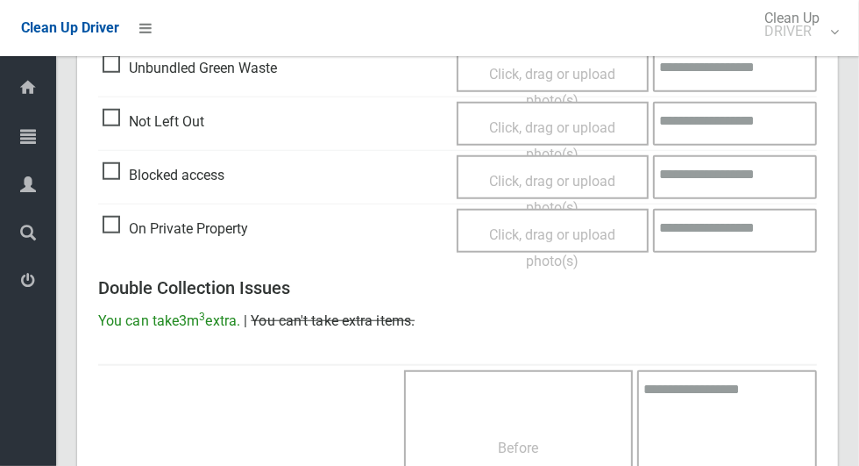
click at [580, 124] on span "Click, drag or upload photo(s)" at bounding box center [552, 140] width 126 height 43
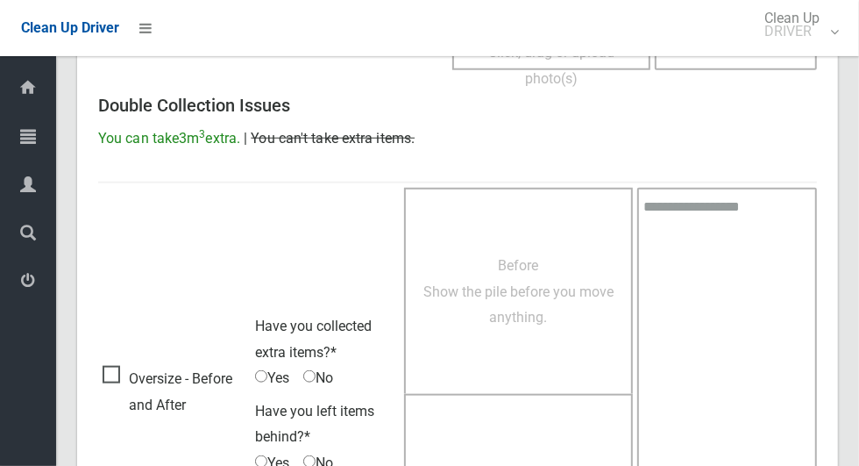
scroll to position [1129, 0]
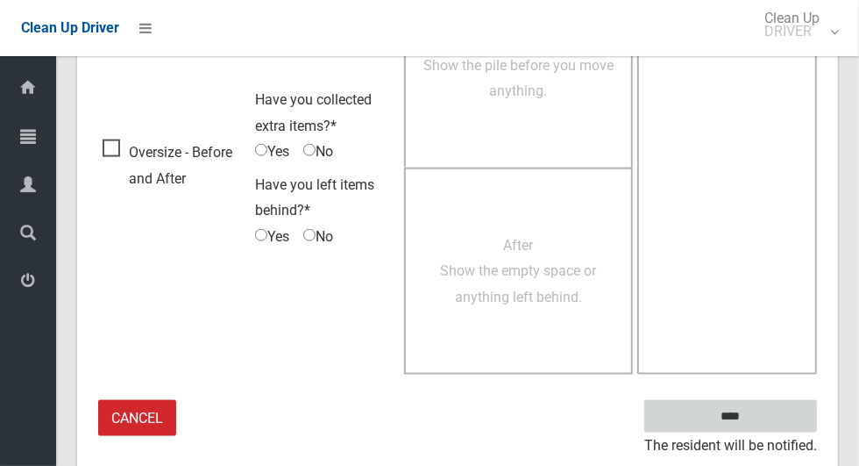
click at [761, 427] on input "****" at bounding box center [730, 416] width 173 height 32
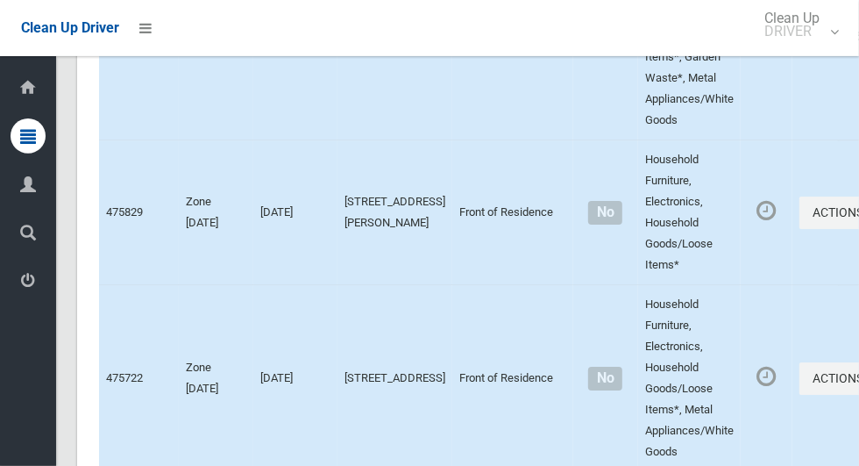
scroll to position [6367, 0]
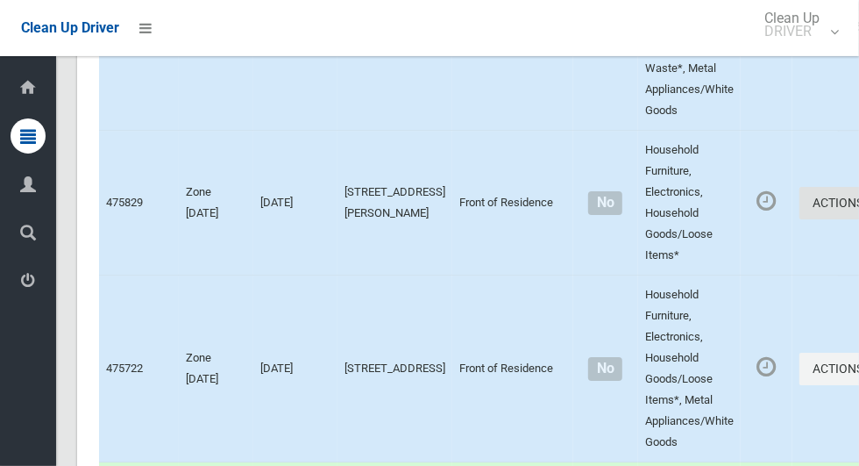
click at [858, 209] on icon "button" at bounding box center [867, 202] width 7 height 12
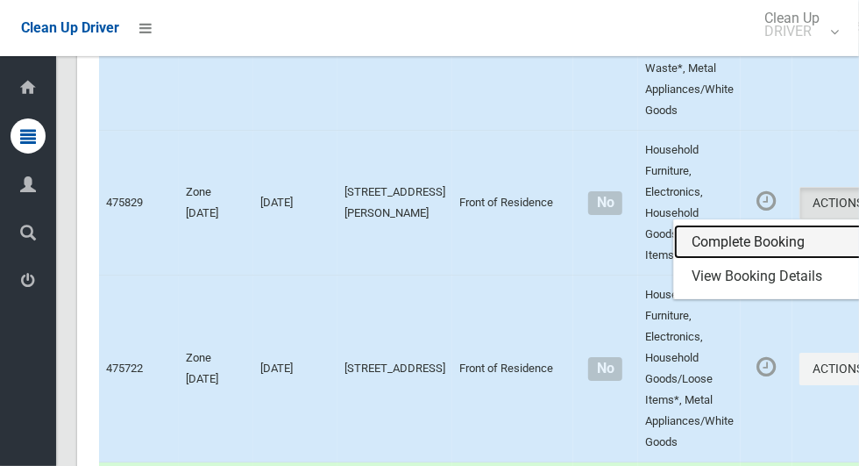
click at [714, 260] on link "Complete Booking" at bounding box center [778, 241] width 209 height 35
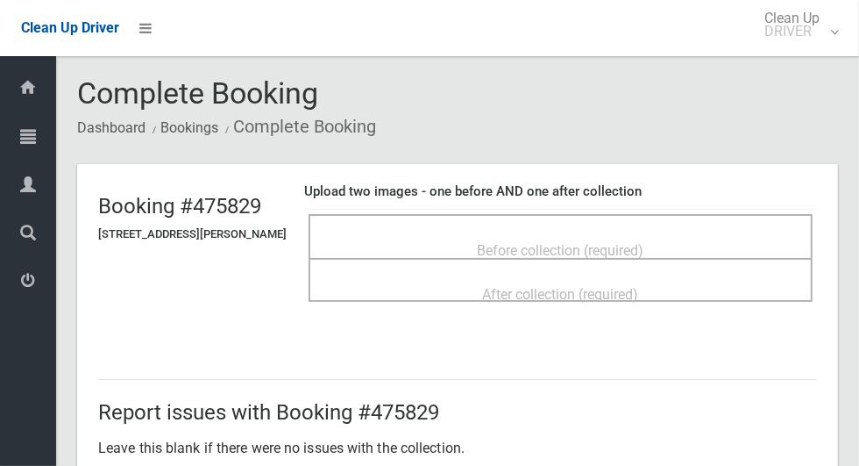
click at [687, 233] on div "Before collection (required)" at bounding box center [561, 249] width 466 height 32
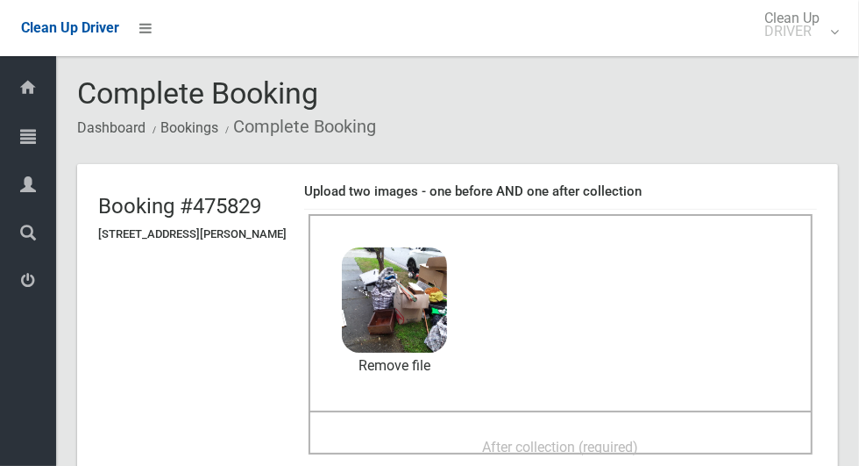
click at [639, 440] on span "After collection (required)" at bounding box center [561, 446] width 156 height 17
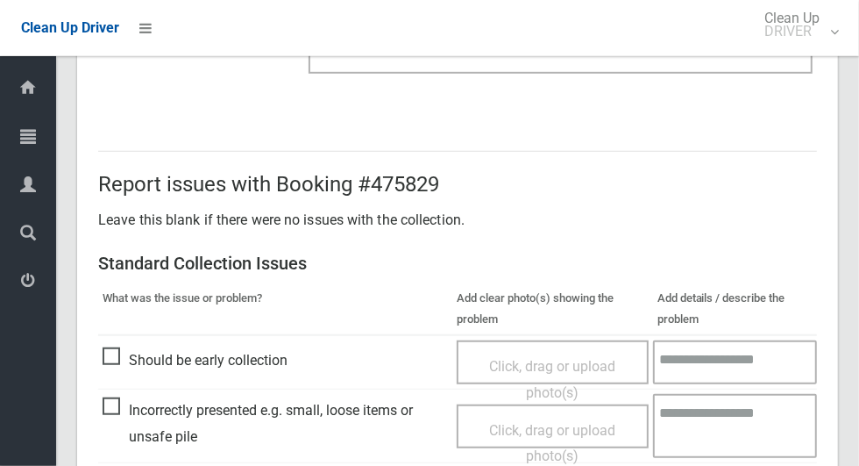
scroll to position [1435, 0]
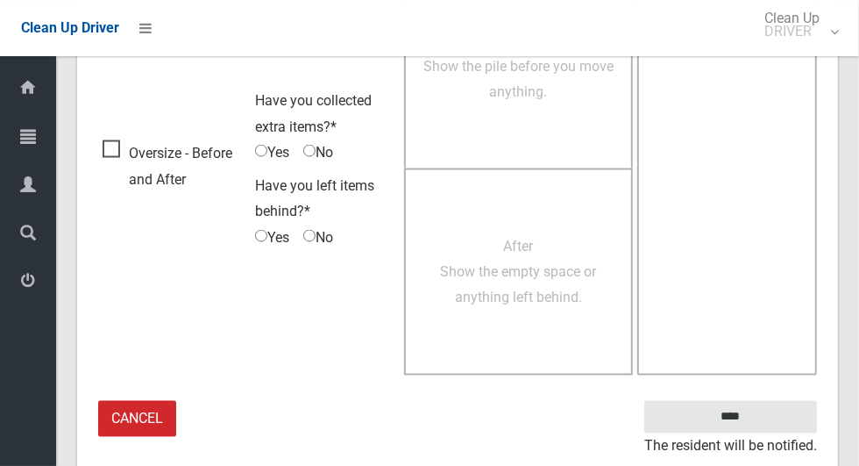
click at [758, 433] on small "The resident will be notified." at bounding box center [730, 446] width 173 height 26
click at [761, 420] on input "****" at bounding box center [730, 417] width 173 height 32
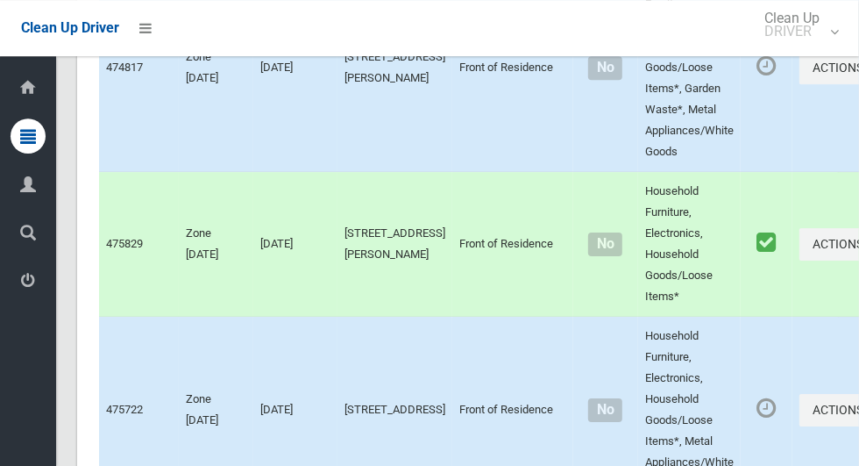
scroll to position [6326, 0]
click at [800, 426] on button "Actions" at bounding box center [842, 410] width 84 height 32
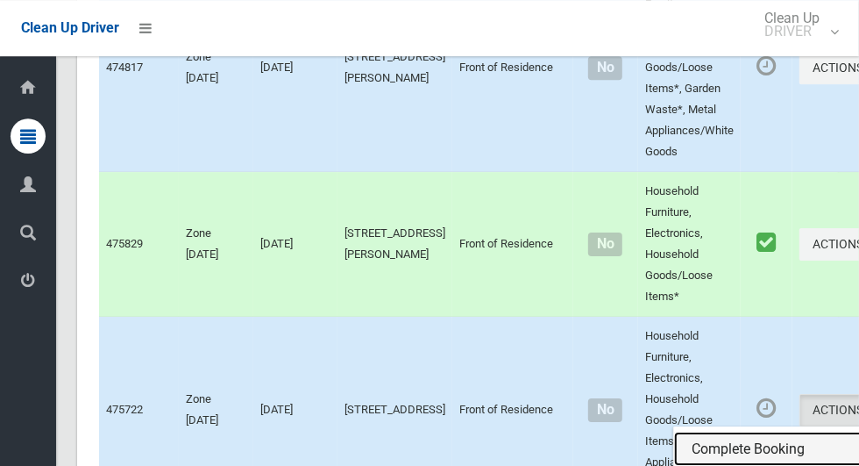
click at [695, 465] on link "Complete Booking" at bounding box center [778, 448] width 209 height 35
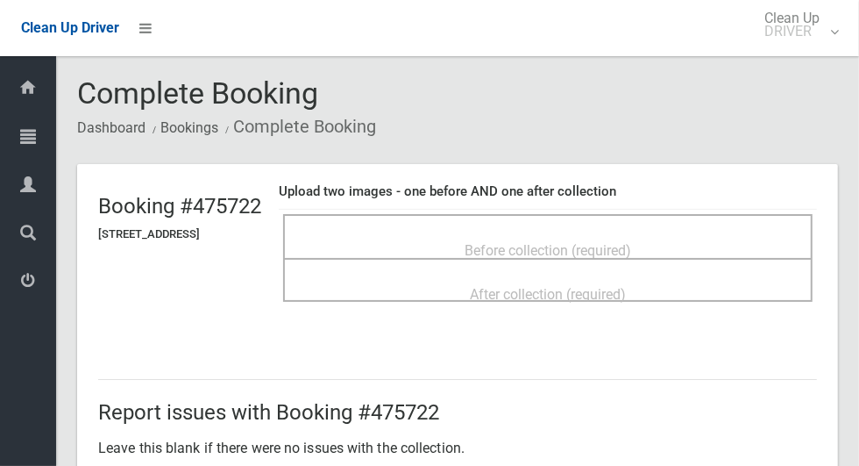
click at [715, 236] on div "Before collection (required)" at bounding box center [548, 249] width 491 height 32
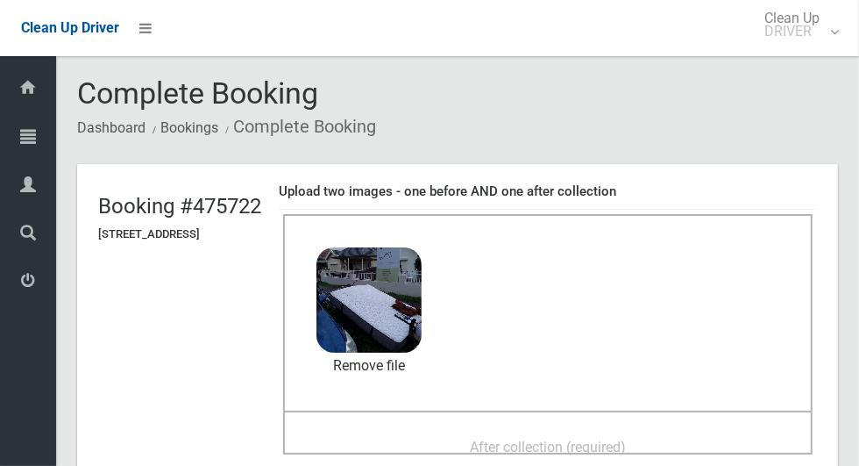
click at [626, 446] on span "After collection (required)" at bounding box center [548, 446] width 156 height 17
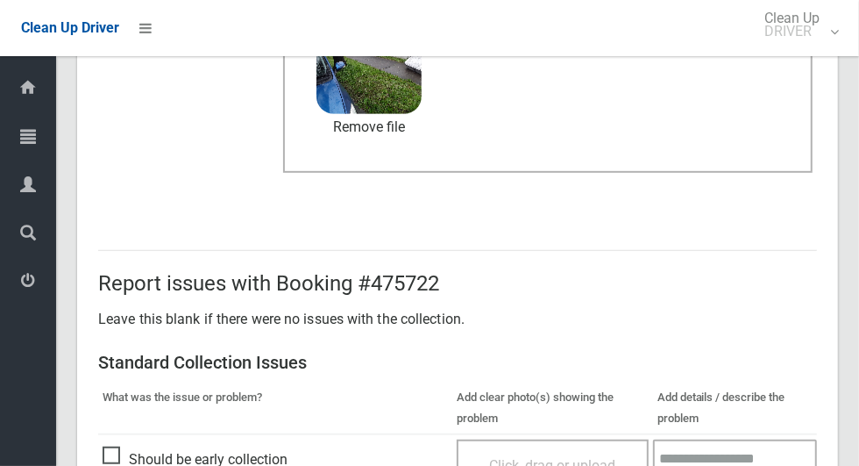
scroll to position [1435, 0]
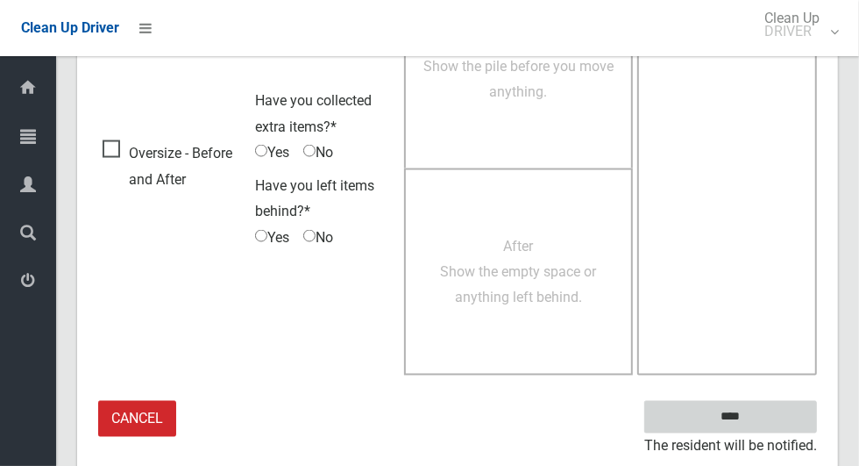
click at [750, 427] on input "****" at bounding box center [730, 417] width 173 height 32
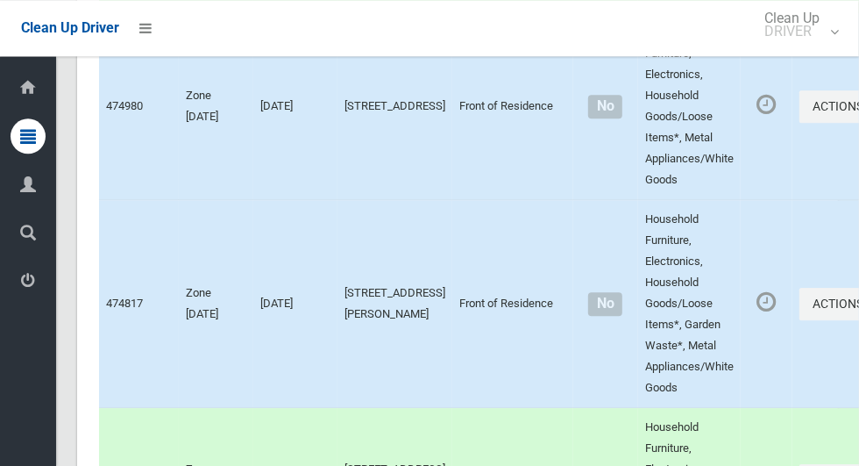
scroll to position [6090, 0]
click at [795, 198] on td "Actions Complete Booking View Booking Details" at bounding box center [842, 106] width 99 height 187
click at [800, 123] on button "Actions" at bounding box center [842, 106] width 84 height 32
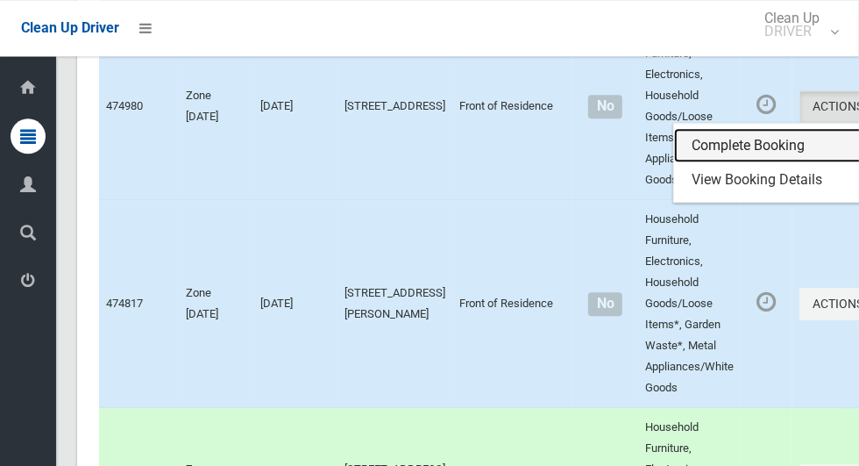
click at [720, 163] on link "Complete Booking" at bounding box center [778, 145] width 209 height 35
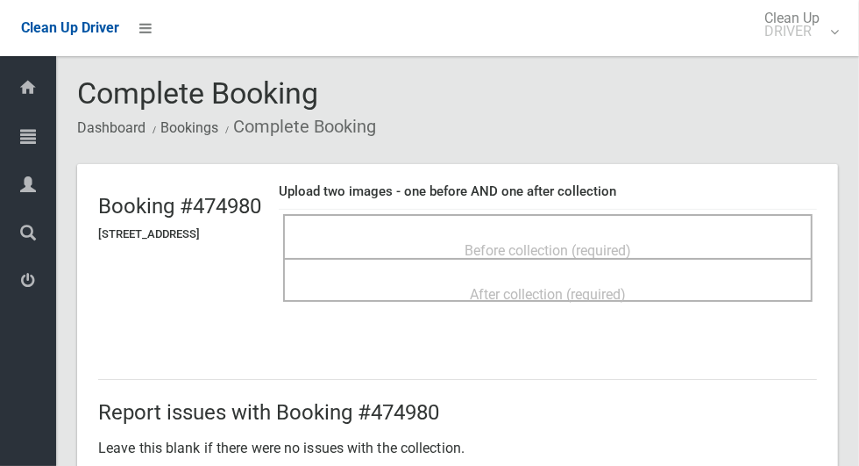
click at [631, 242] on span "Before collection (required)" at bounding box center [548, 250] width 167 height 17
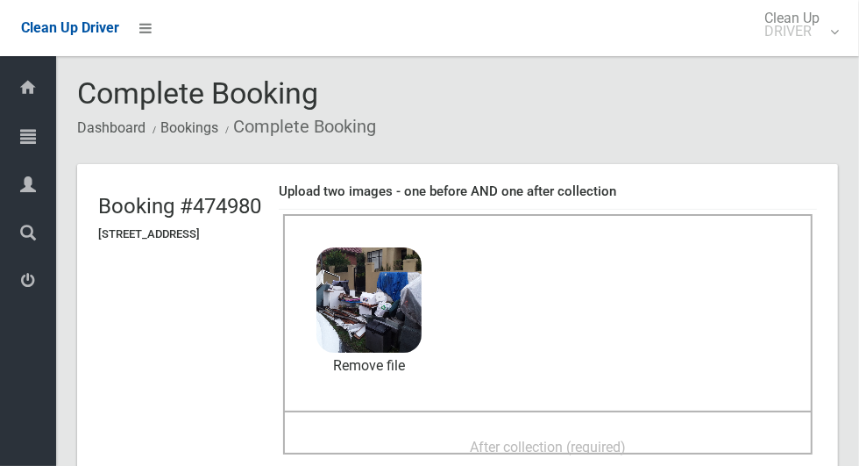
click at [611, 452] on span "After collection (required)" at bounding box center [548, 446] width 156 height 17
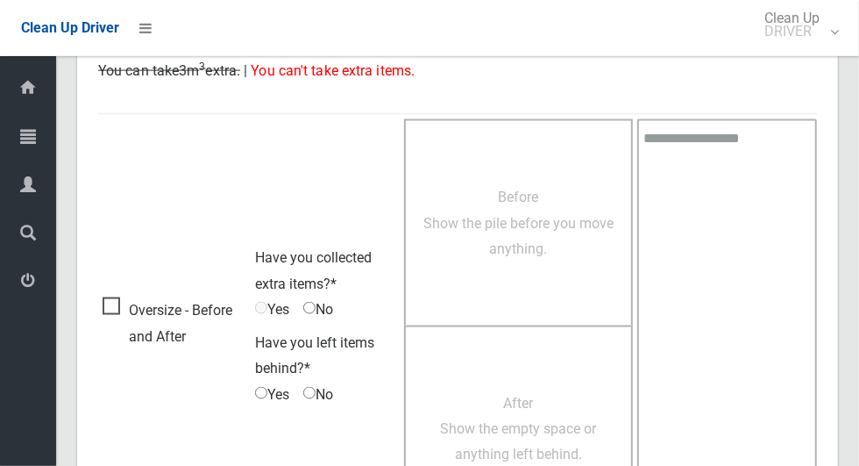
scroll to position [1435, 0]
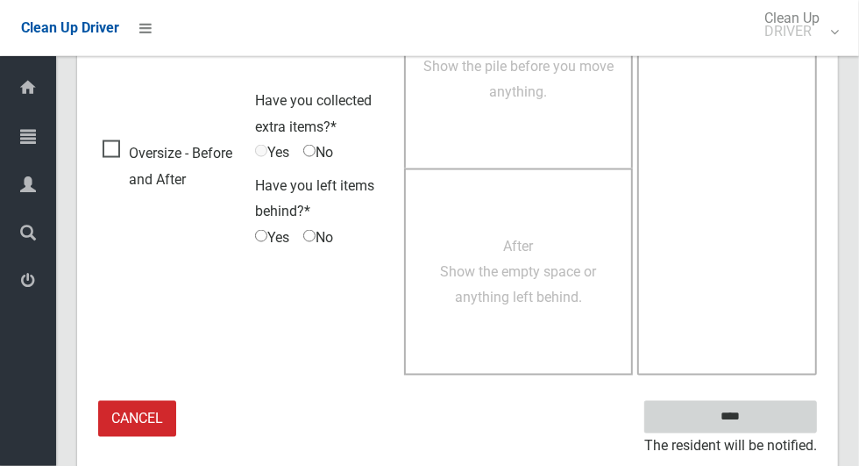
click at [733, 416] on input "****" at bounding box center [730, 417] width 173 height 32
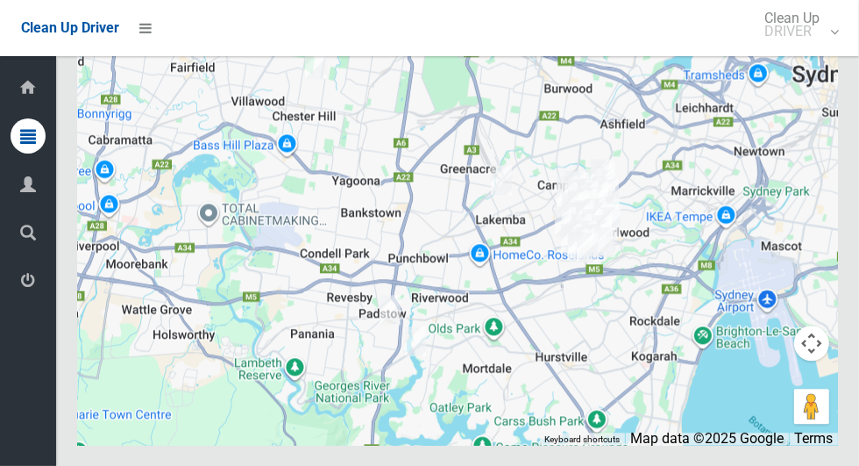
scroll to position [8917, 0]
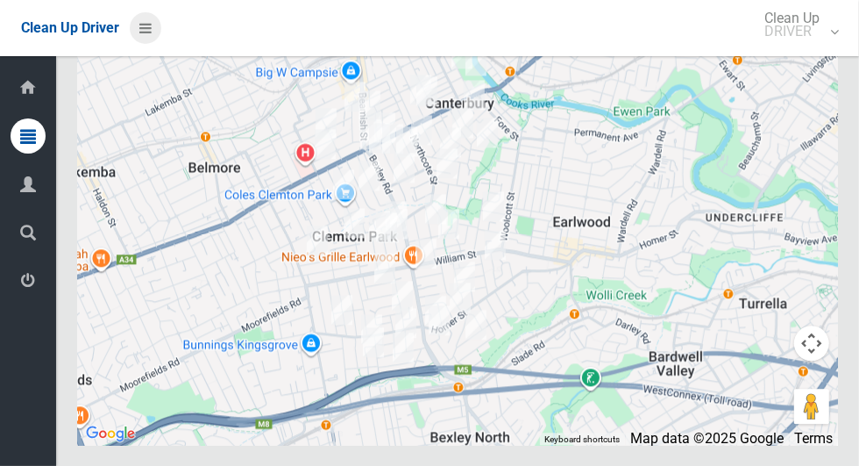
click at [152, 31] on icon at bounding box center [145, 28] width 12 height 30
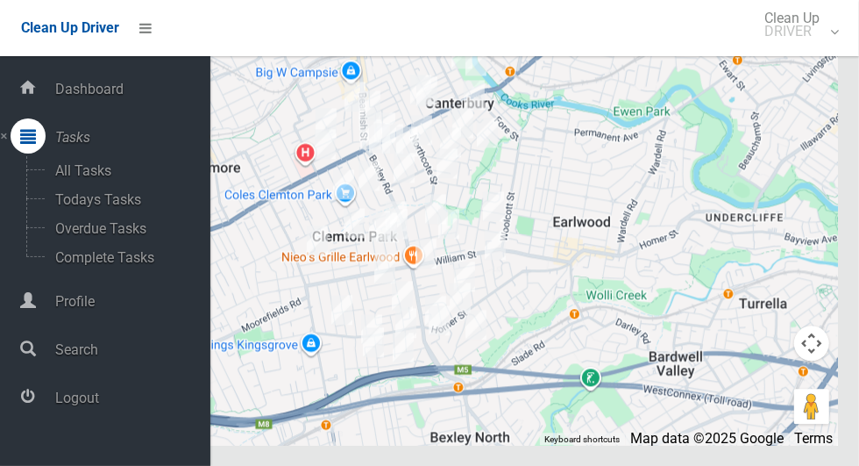
click at [96, 406] on span "Logout" at bounding box center [130, 397] width 160 height 17
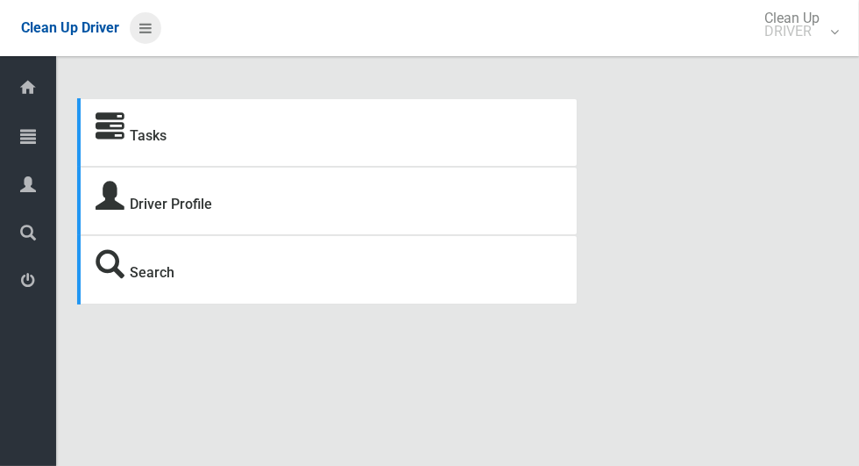
click at [152, 36] on icon at bounding box center [145, 28] width 12 height 30
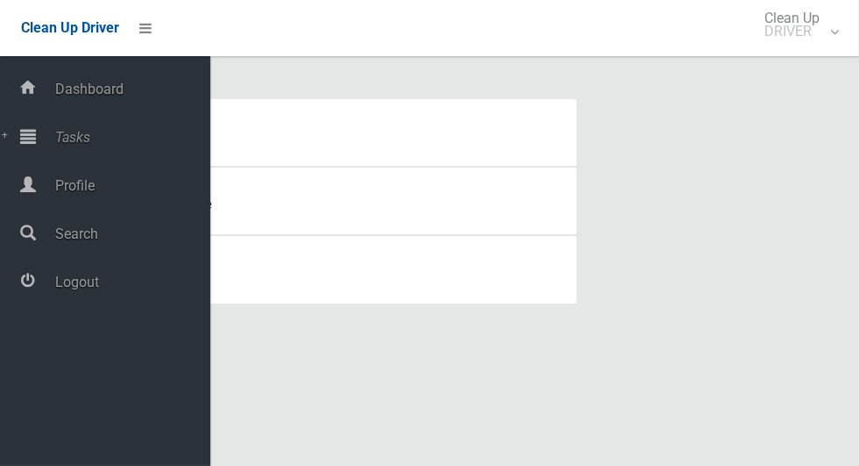
click at [90, 140] on span "Tasks" at bounding box center [130, 137] width 160 height 17
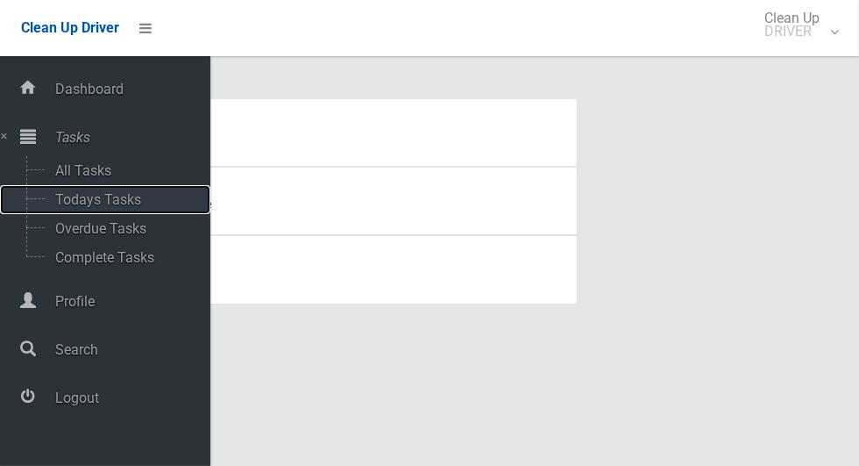
click at [139, 198] on span "Todays Tasks" at bounding box center [123, 199] width 146 height 17
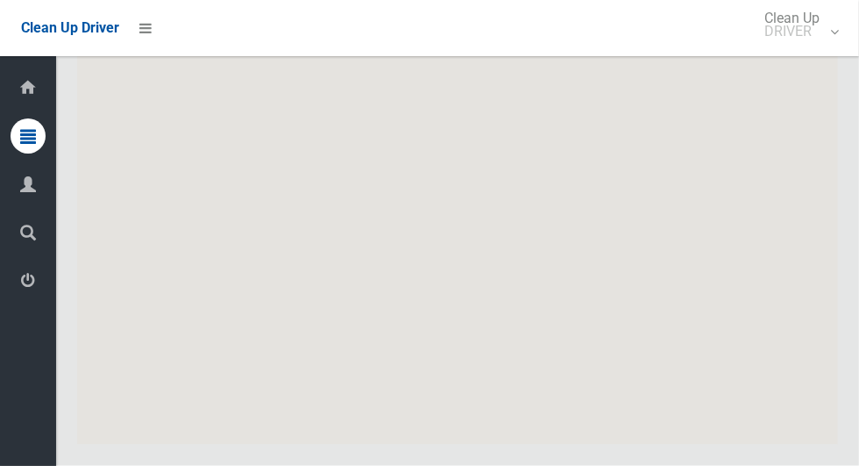
scroll to position [8103, 0]
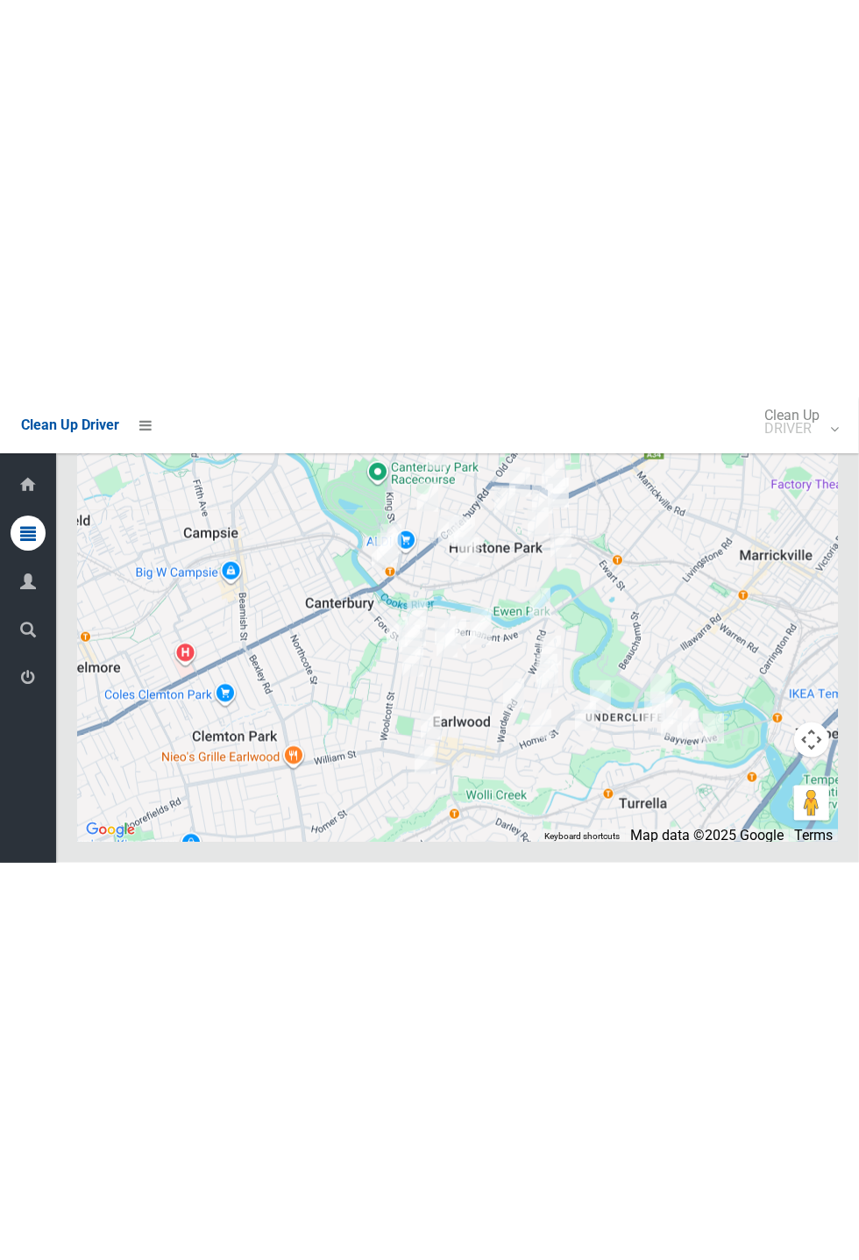
scroll to position [7359, 0]
